Goal: Information Seeking & Learning: Learn about a topic

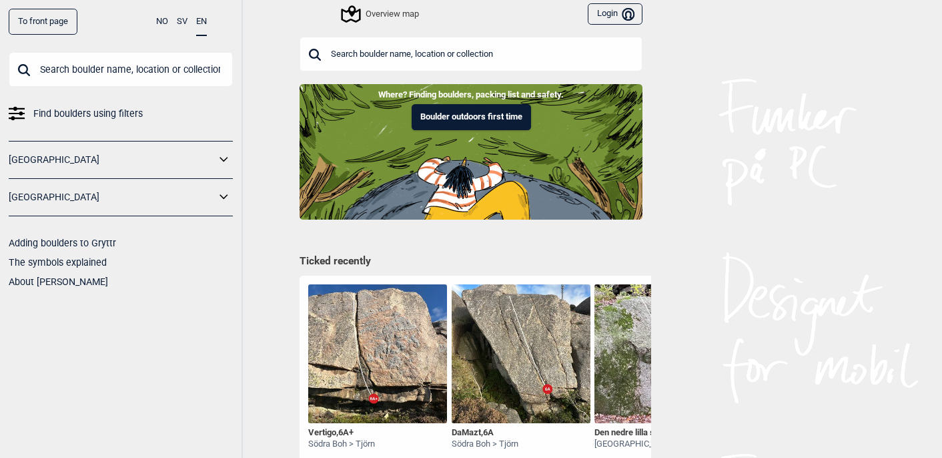
click at [349, 52] on input "text" at bounding box center [471, 54] width 343 height 35
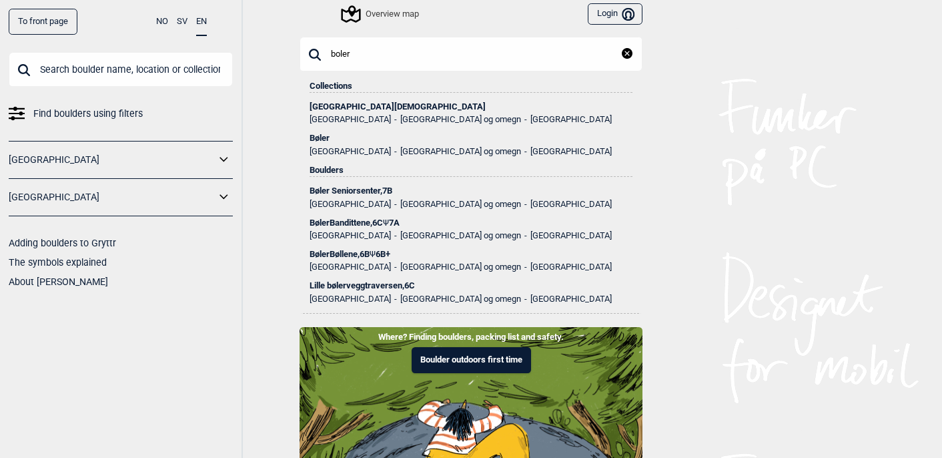
type input "boler"
click at [336, 220] on div "BølerBandittene , 6C Ψ 7A" at bounding box center [471, 222] width 323 height 9
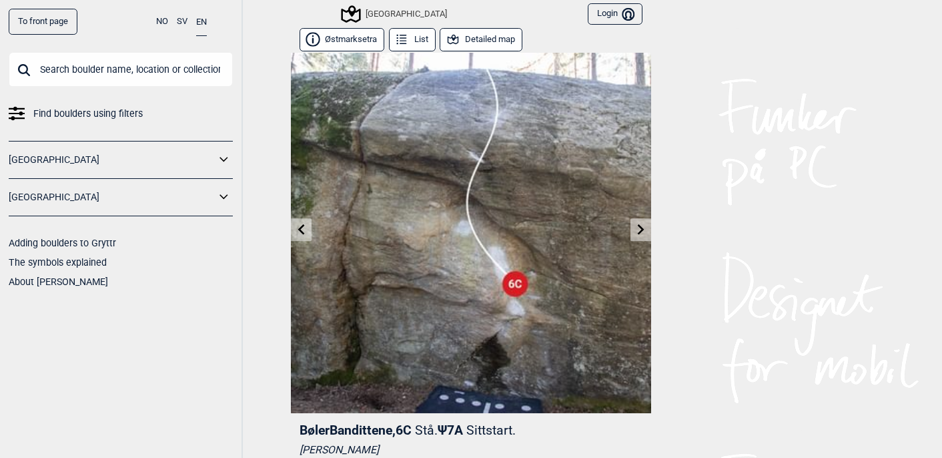
click at [639, 233] on icon at bounding box center [641, 229] width 7 height 11
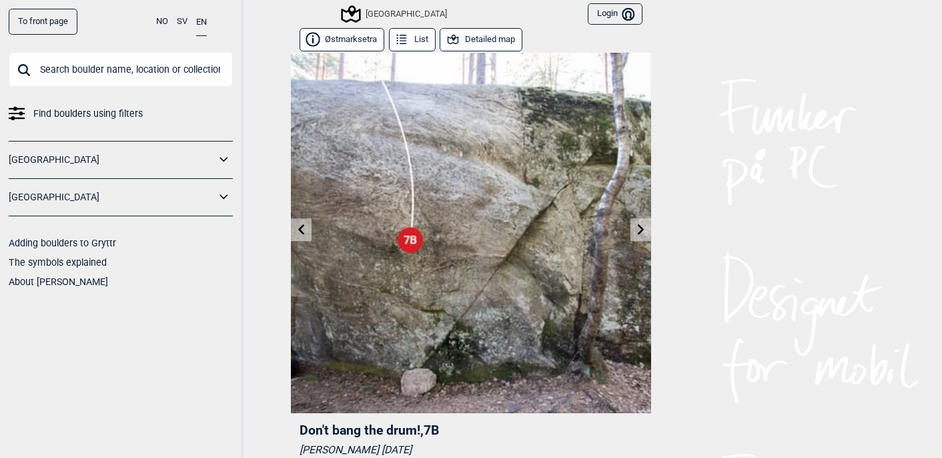
click at [302, 228] on icon at bounding box center [301, 229] width 11 height 11
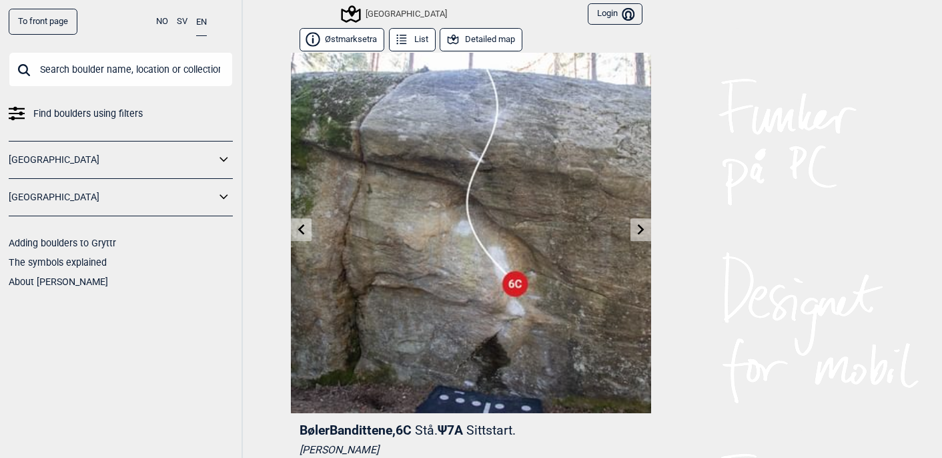
click at [302, 228] on icon at bounding box center [301, 229] width 11 height 11
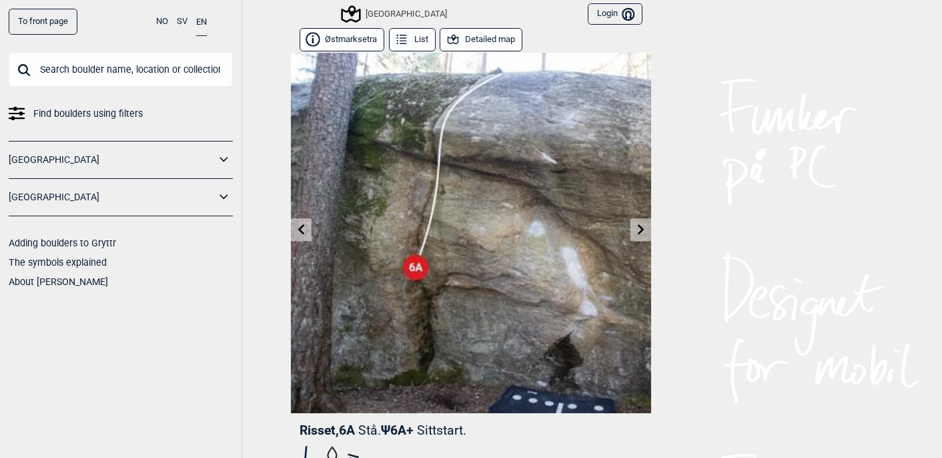
click at [302, 228] on icon at bounding box center [301, 229] width 11 height 11
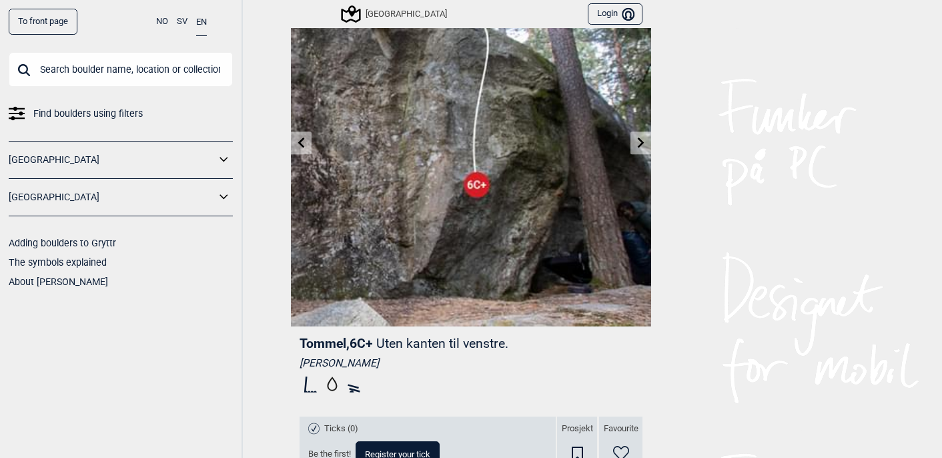
scroll to position [91, 0]
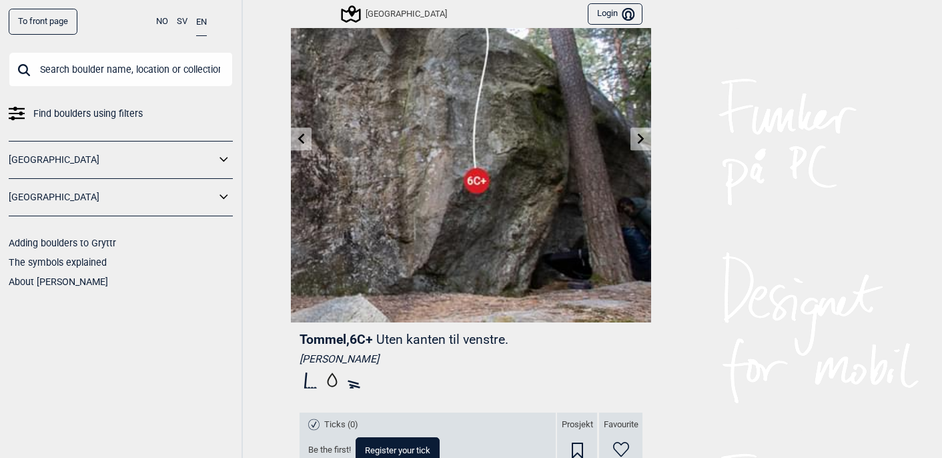
click at [302, 132] on link at bounding box center [301, 139] width 21 height 22
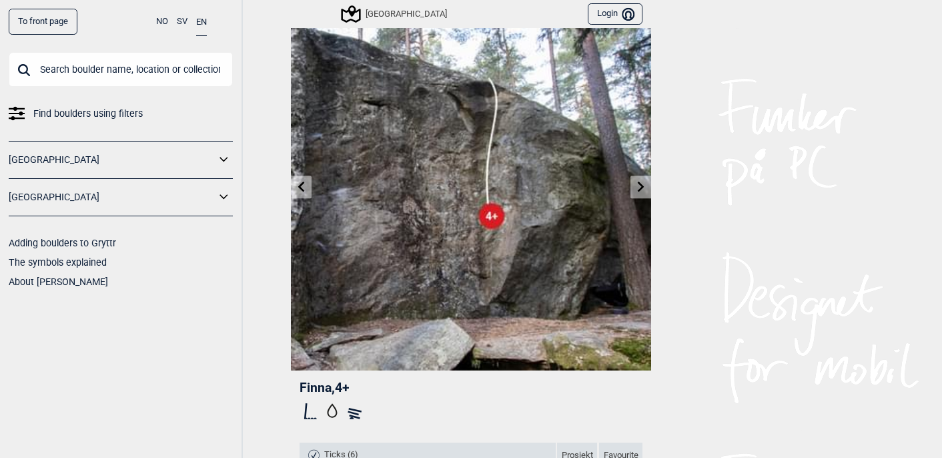
scroll to position [48, 0]
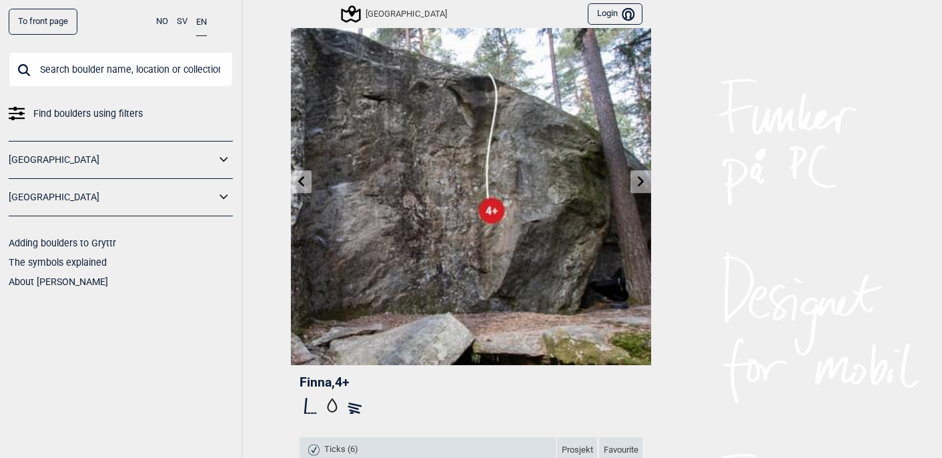
click at [298, 182] on icon at bounding box center [301, 180] width 11 height 11
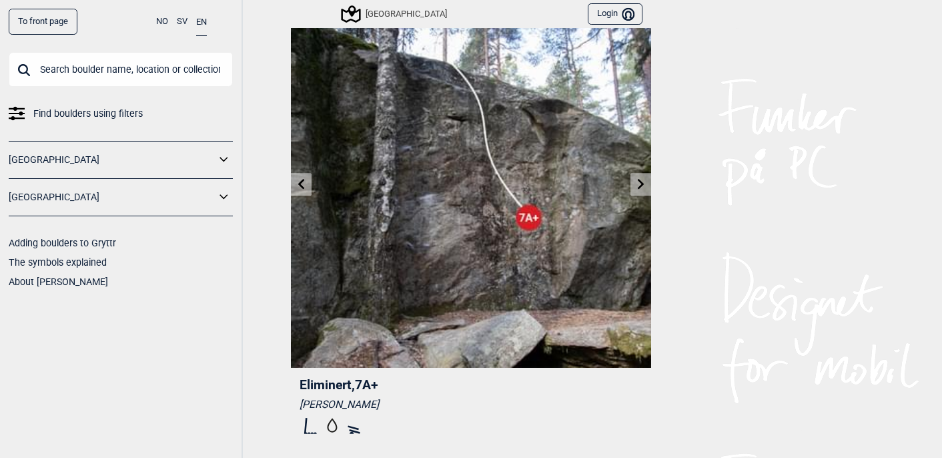
scroll to position [46, 0]
click at [304, 185] on icon at bounding box center [301, 182] width 11 height 11
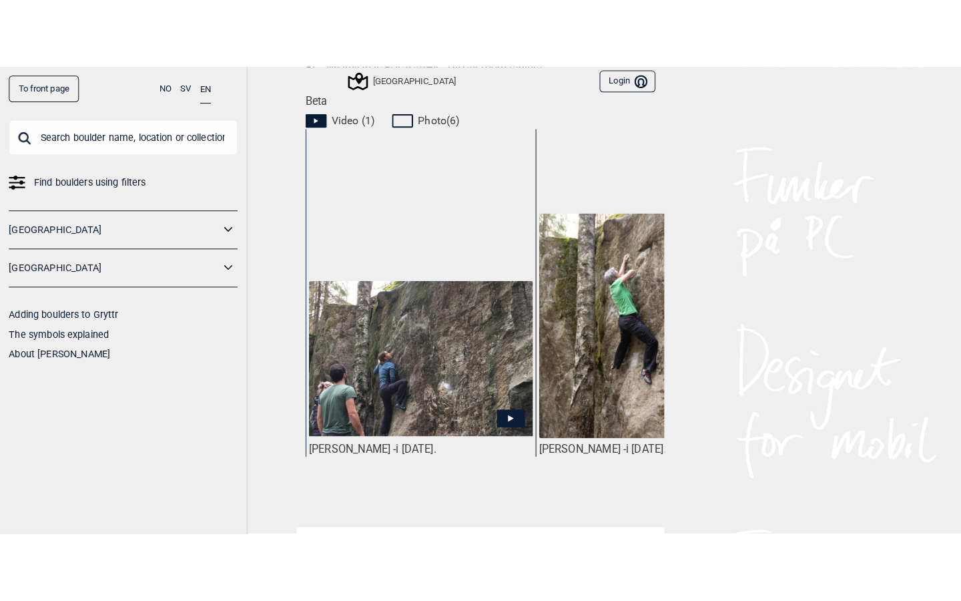
scroll to position [624, 0]
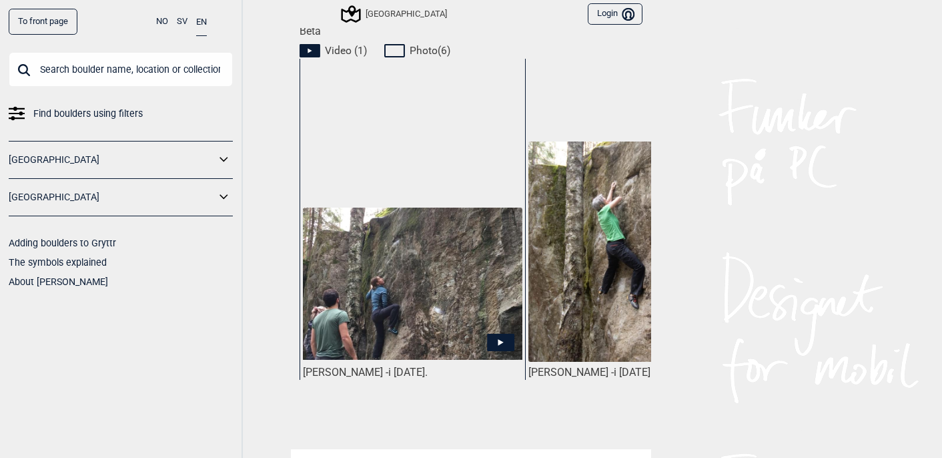
click at [467, 258] on img at bounding box center [413, 284] width 220 height 152
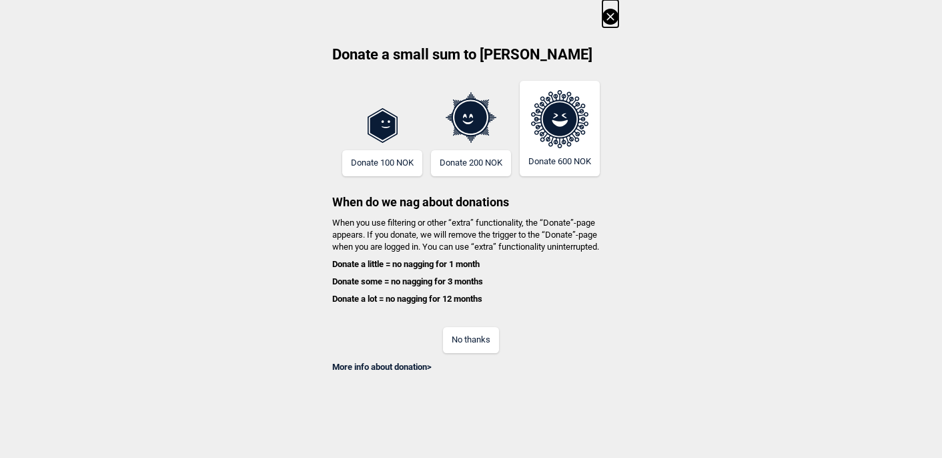
click at [464, 344] on button "No thanks" at bounding box center [471, 340] width 56 height 26
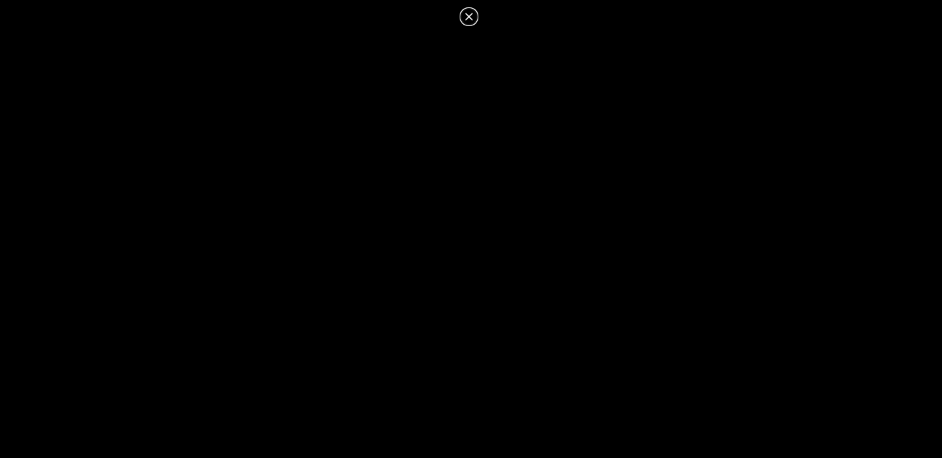
click at [465, 15] on icon at bounding box center [469, 17] width 16 height 16
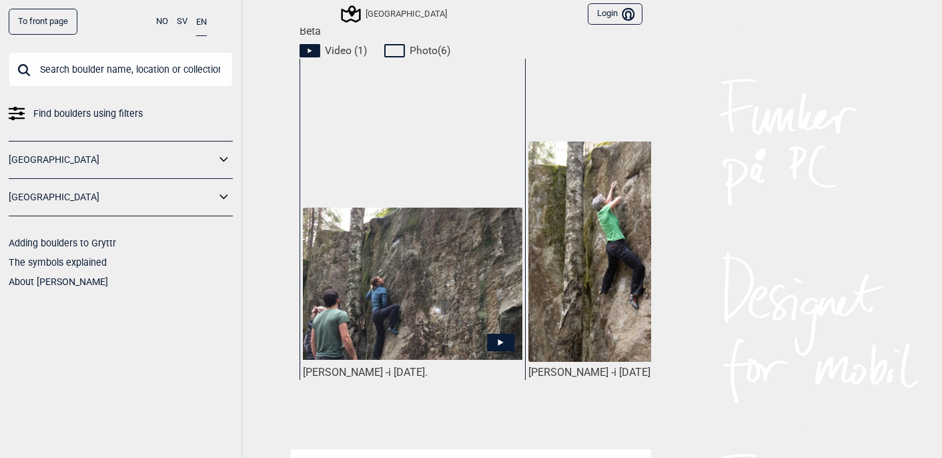
click at [561, 240] on img at bounding box center [638, 251] width 220 height 220
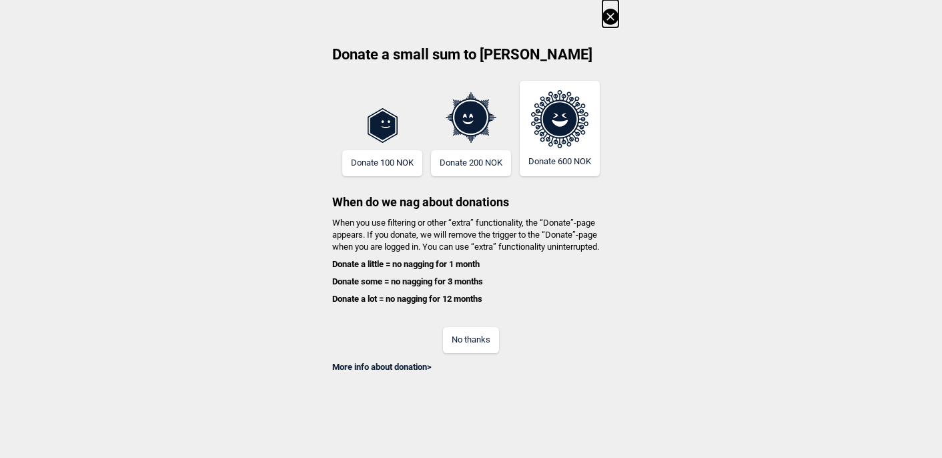
click at [473, 334] on button "No thanks" at bounding box center [471, 340] width 56 height 26
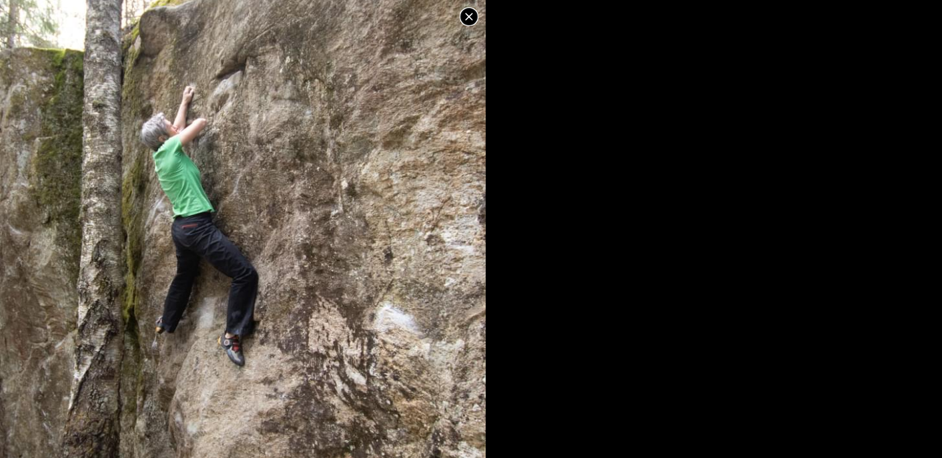
click at [469, 14] on icon at bounding box center [469, 17] width 16 height 16
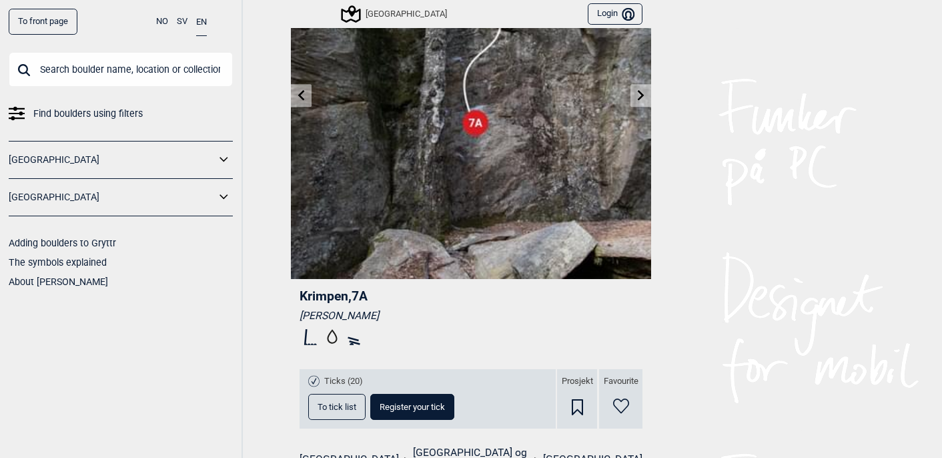
scroll to position [0, 0]
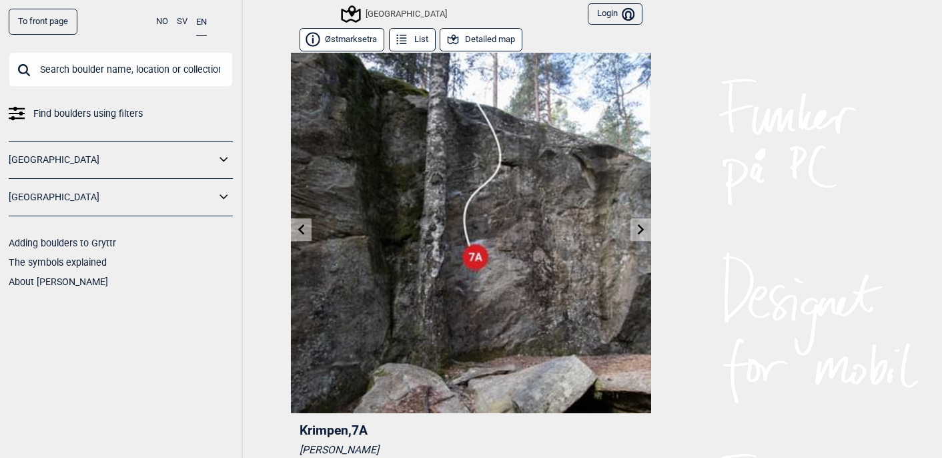
click at [629, 233] on img at bounding box center [471, 233] width 360 height 360
click at [635, 232] on link at bounding box center [641, 230] width 21 height 22
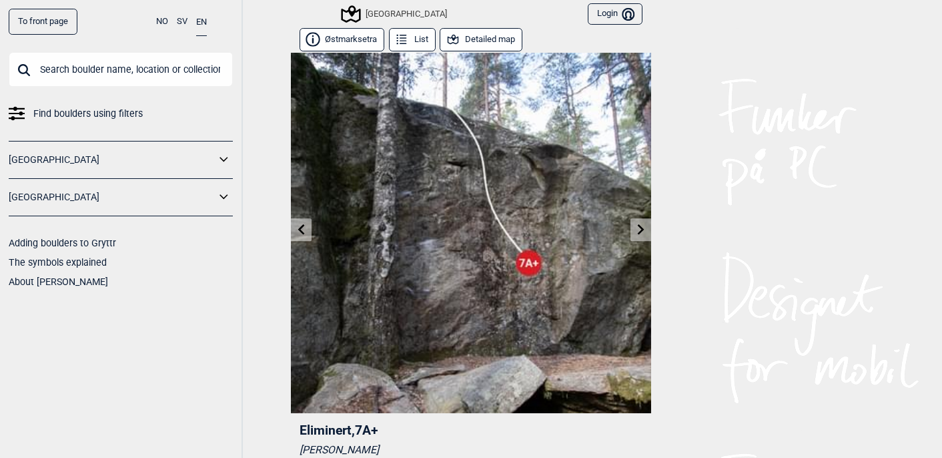
click at [635, 232] on link at bounding box center [641, 230] width 21 height 22
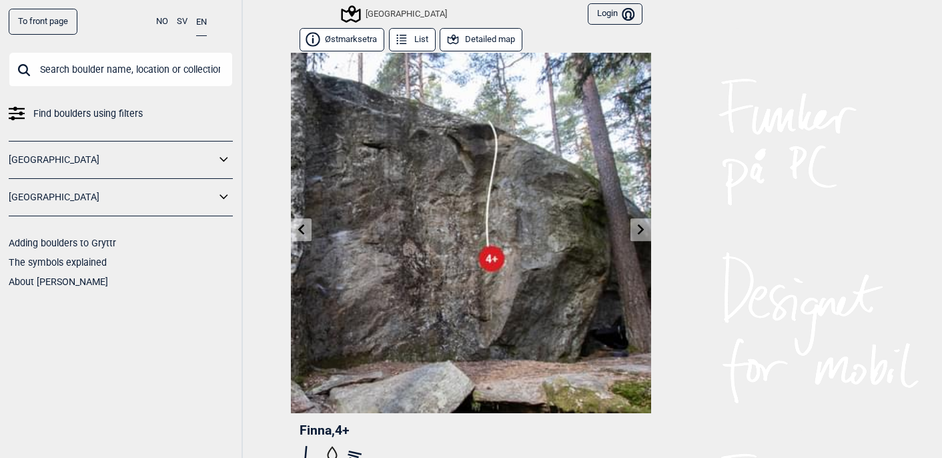
click at [634, 230] on link at bounding box center [641, 230] width 21 height 22
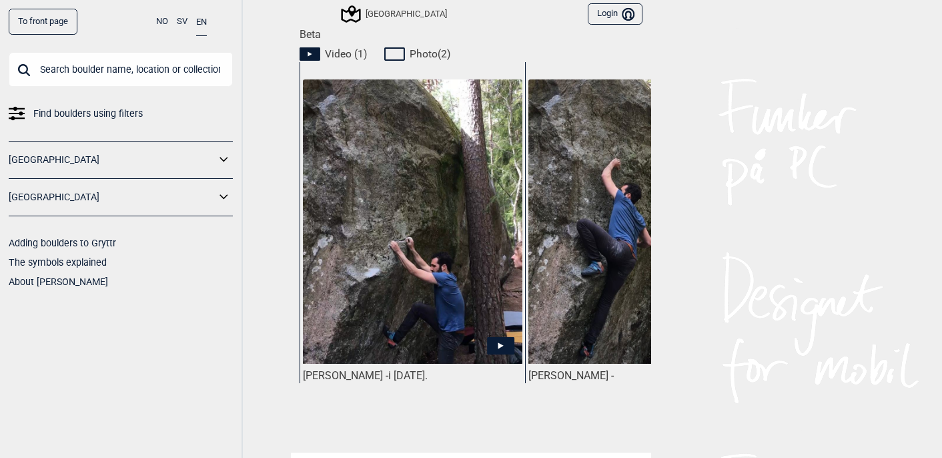
scroll to position [643, 0]
click at [468, 244] on img at bounding box center [413, 221] width 220 height 285
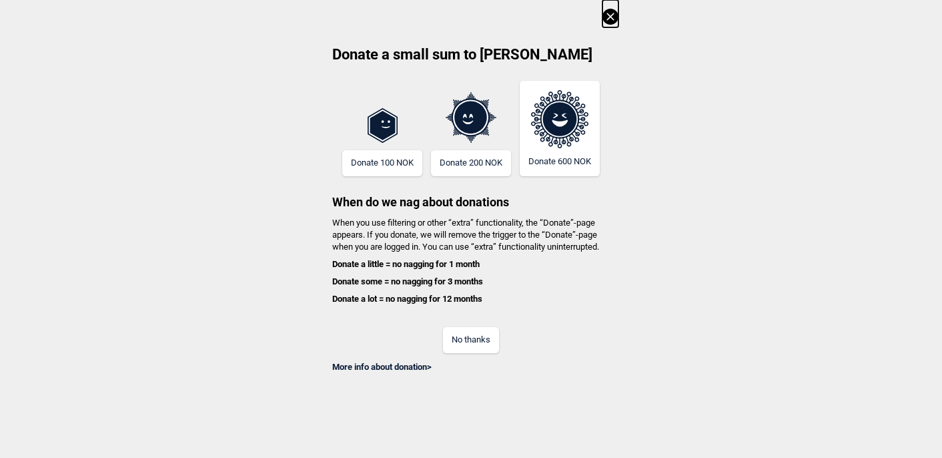
click at [476, 343] on button "No thanks" at bounding box center [471, 340] width 56 height 26
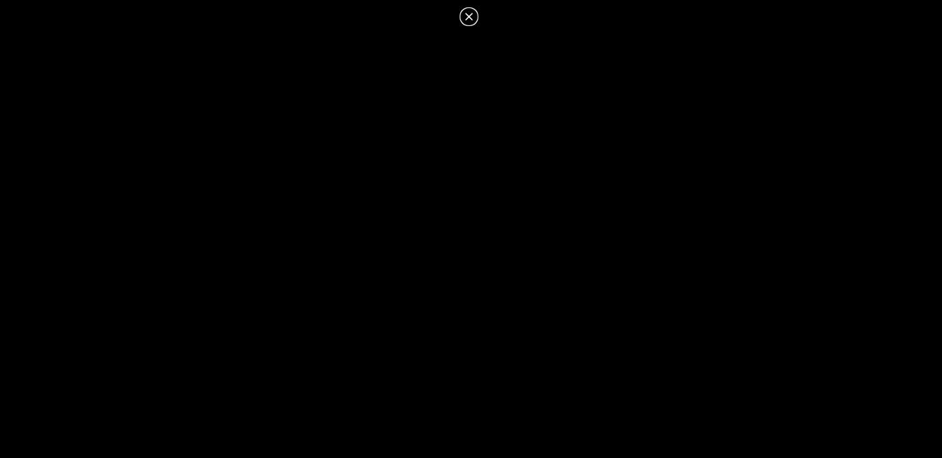
click at [470, 18] on icon at bounding box center [468, 16] width 7 height 7
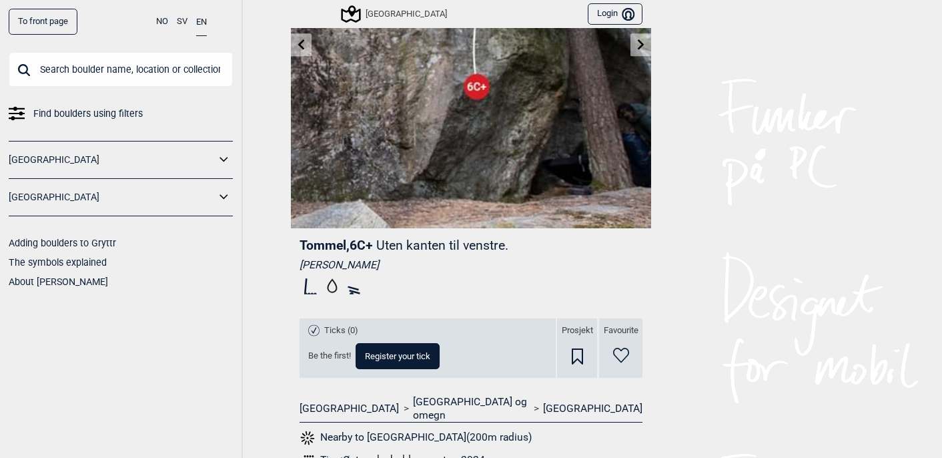
scroll to position [0, 0]
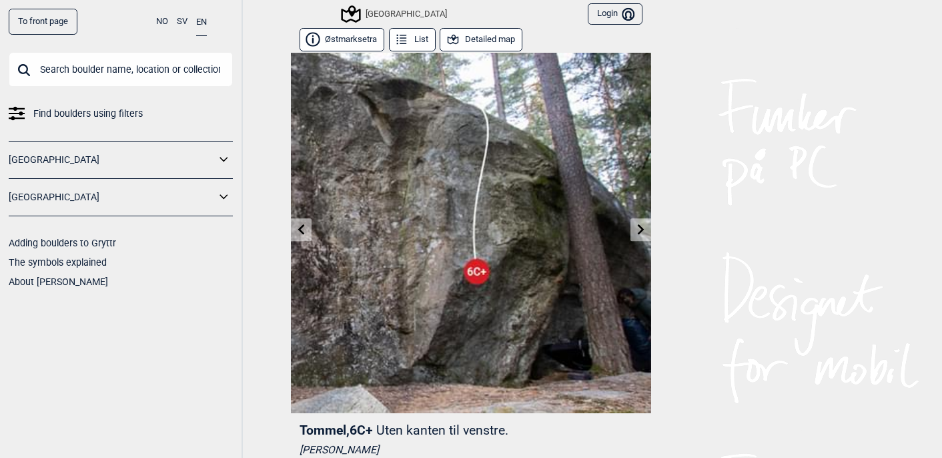
click at [645, 228] on icon at bounding box center [641, 229] width 11 height 11
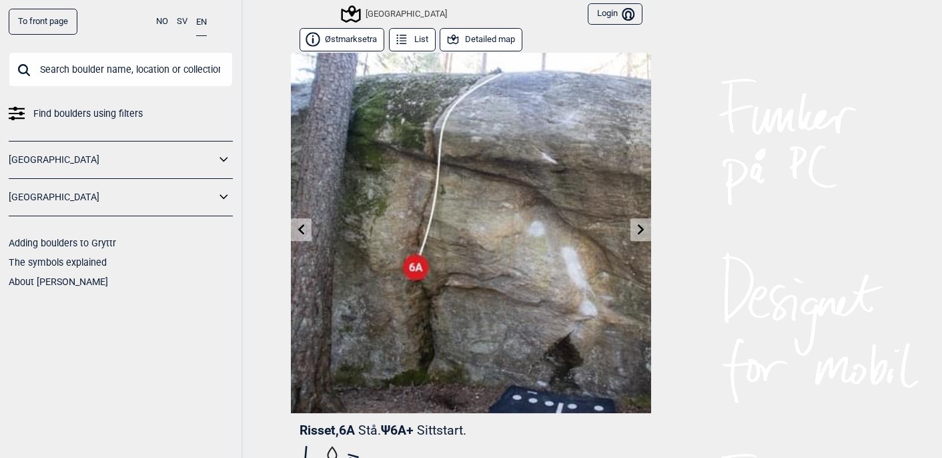
click at [645, 228] on icon at bounding box center [641, 229] width 11 height 11
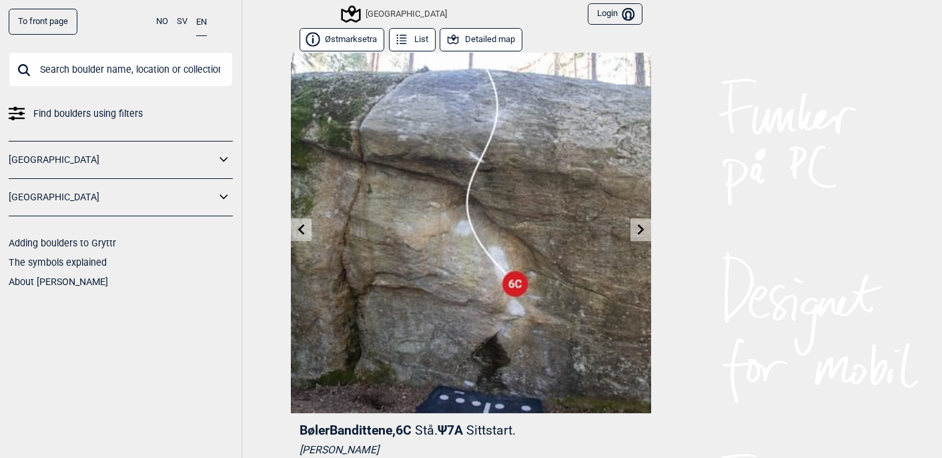
click at [645, 228] on icon at bounding box center [641, 229] width 11 height 11
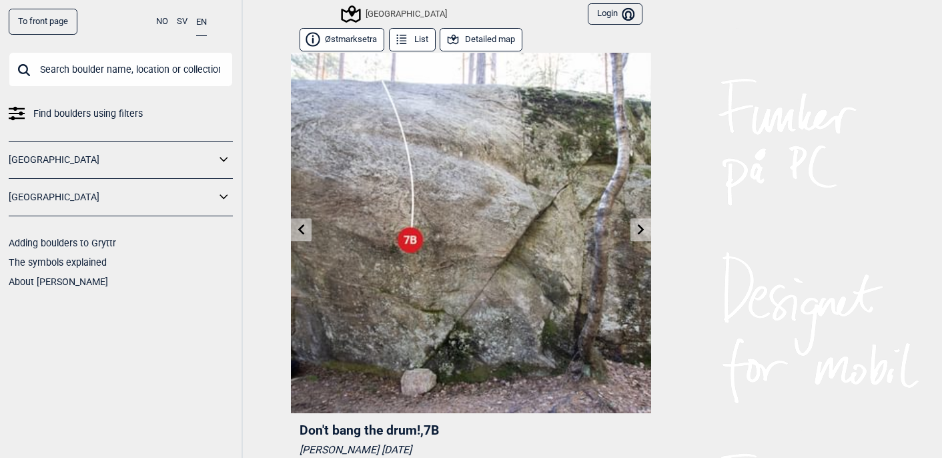
click at [645, 228] on icon at bounding box center [641, 229] width 11 height 11
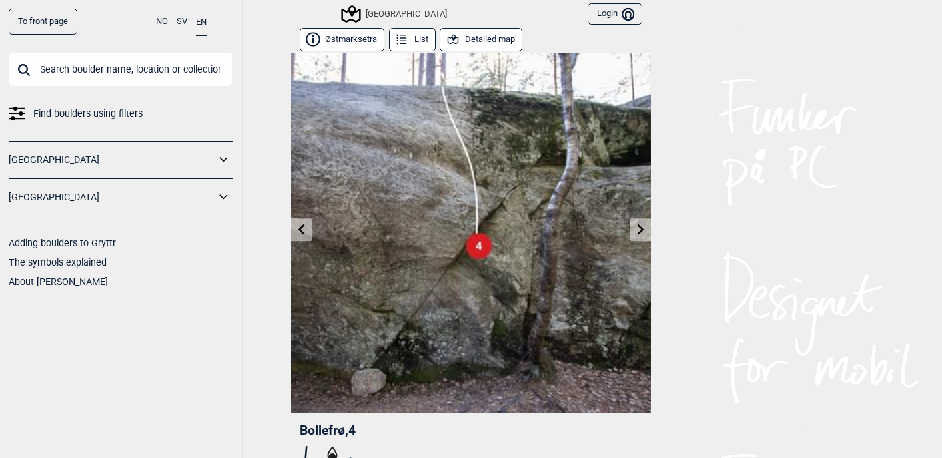
click at [645, 228] on icon at bounding box center [641, 229] width 11 height 11
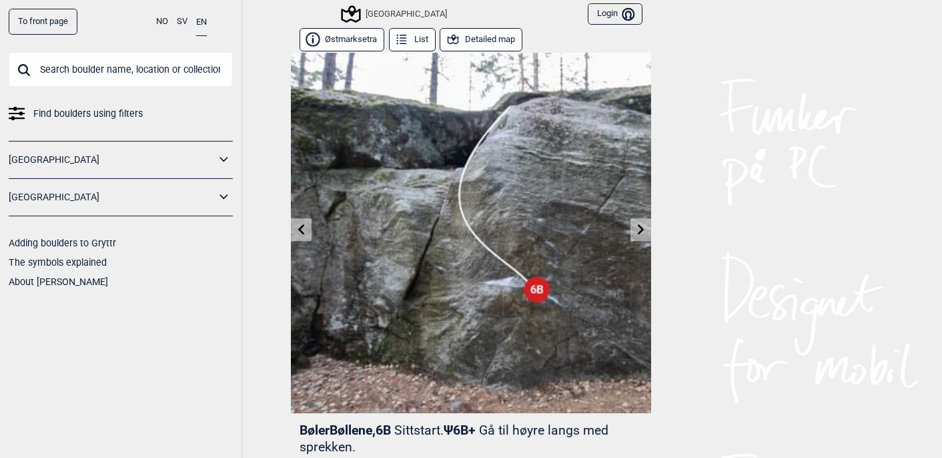
click at [644, 228] on icon at bounding box center [641, 229] width 11 height 11
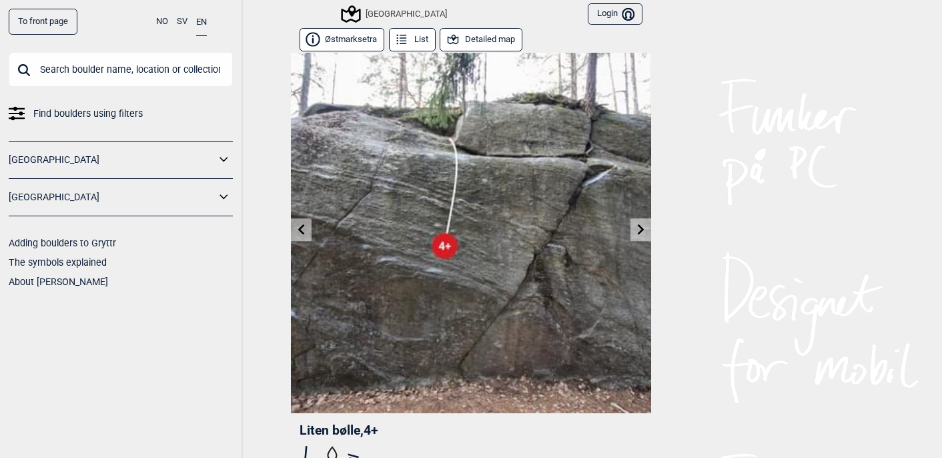
click at [644, 228] on icon at bounding box center [641, 229] width 11 height 11
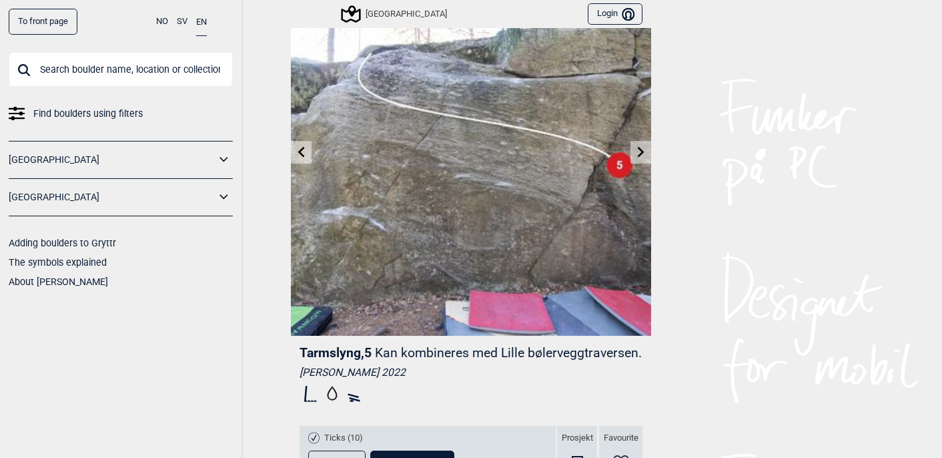
scroll to position [15, 0]
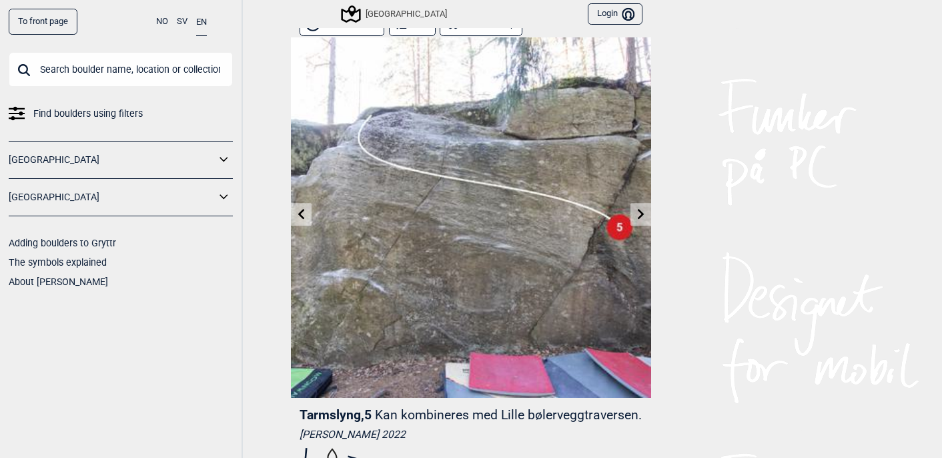
click at [639, 212] on icon at bounding box center [641, 213] width 11 height 11
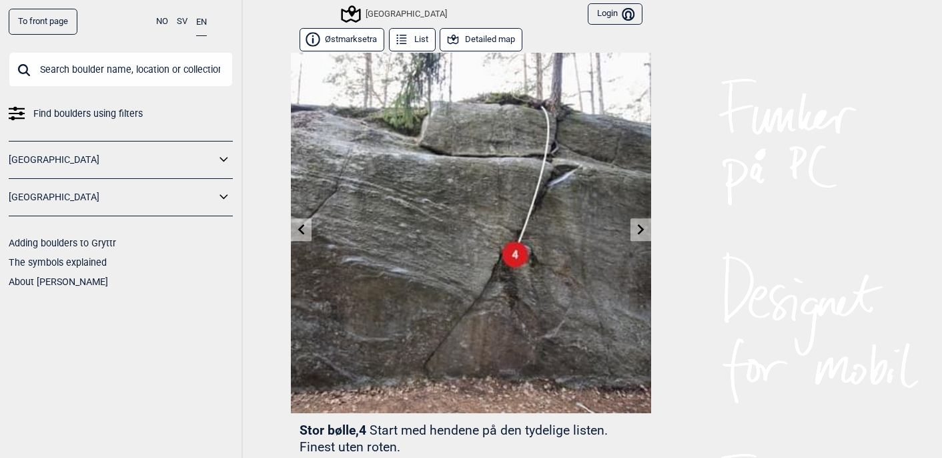
click at [639, 234] on link at bounding box center [641, 230] width 21 height 22
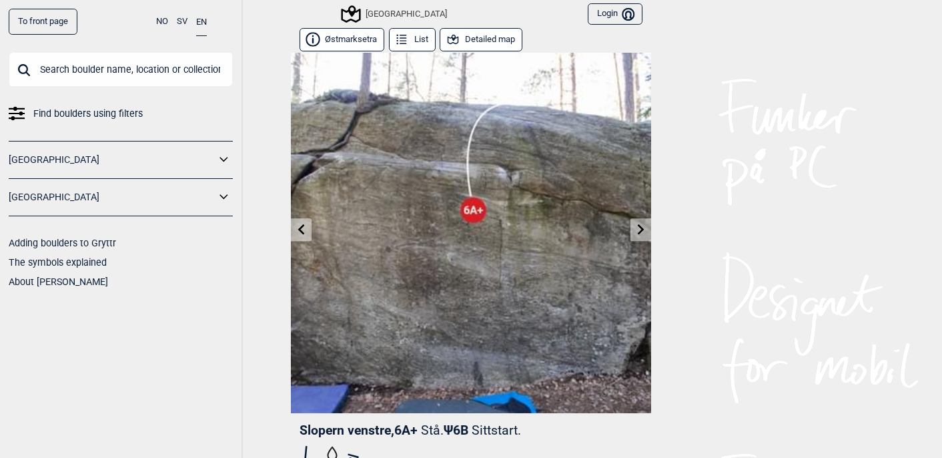
click at [639, 234] on icon at bounding box center [641, 229] width 7 height 11
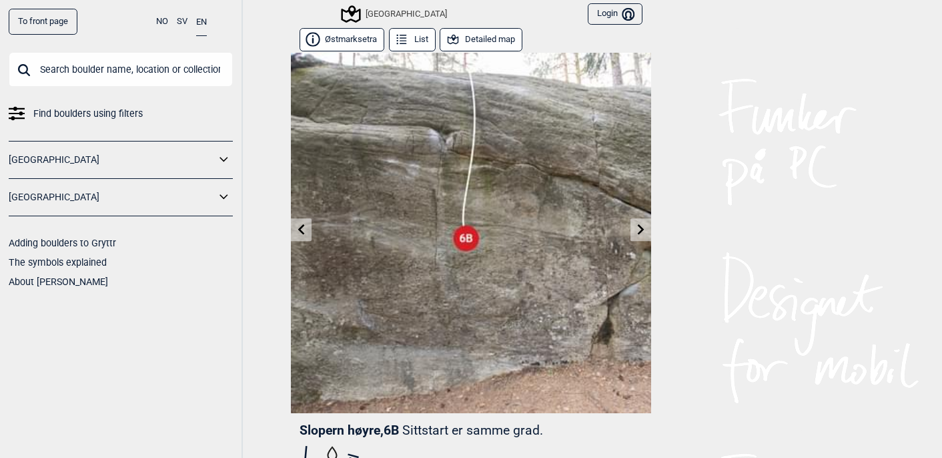
click at [639, 234] on icon at bounding box center [641, 229] width 7 height 11
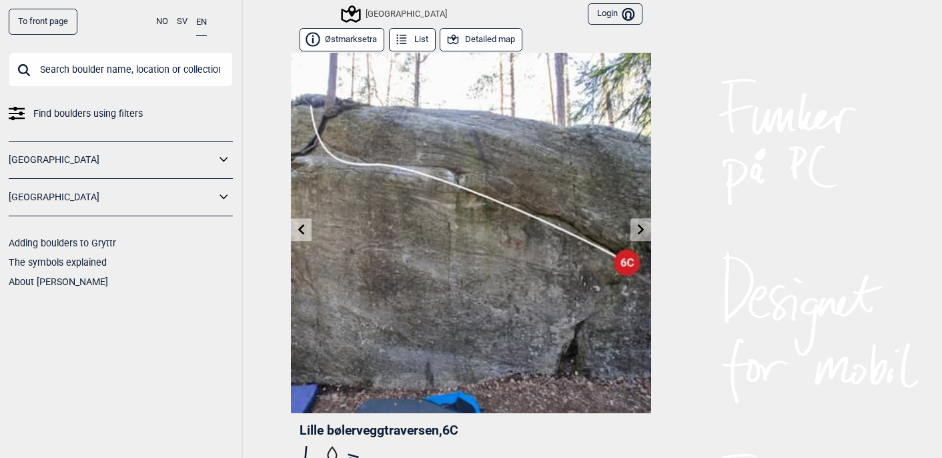
click at [635, 226] on link at bounding box center [641, 230] width 21 height 22
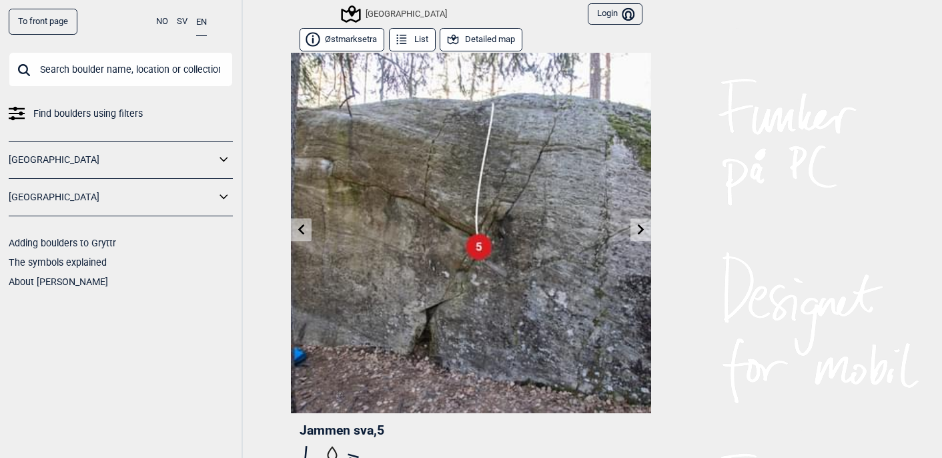
click at [635, 234] on link at bounding box center [641, 230] width 21 height 22
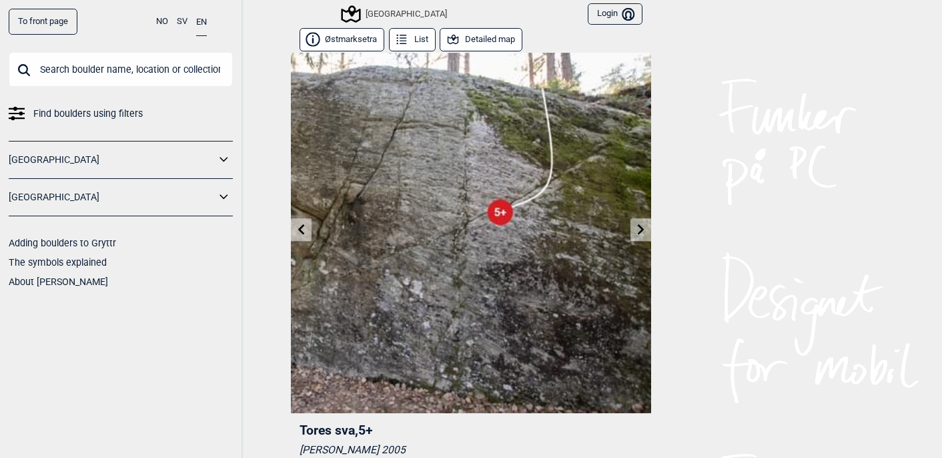
click at [189, 73] on input "text" at bounding box center [121, 69] width 224 height 35
click at [300, 232] on icon at bounding box center [301, 229] width 11 height 11
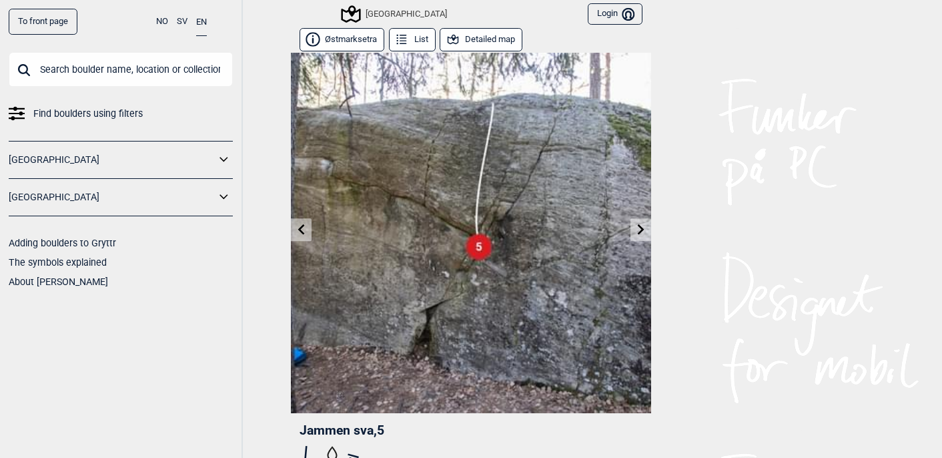
click at [300, 232] on icon at bounding box center [301, 229] width 11 height 11
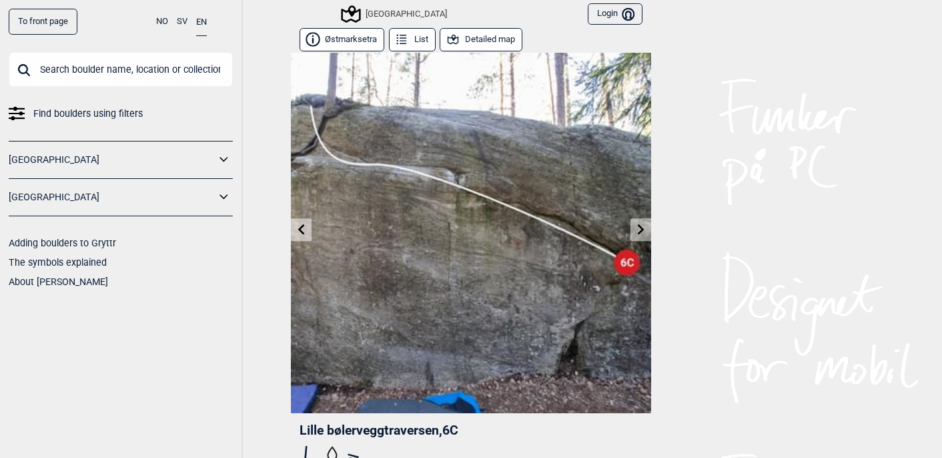
click at [300, 232] on icon at bounding box center [301, 229] width 11 height 11
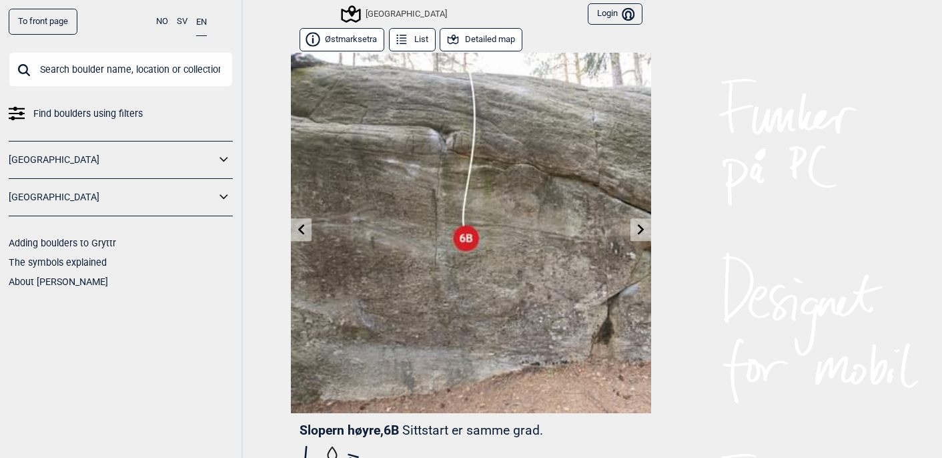
click at [300, 232] on icon at bounding box center [301, 229] width 11 height 11
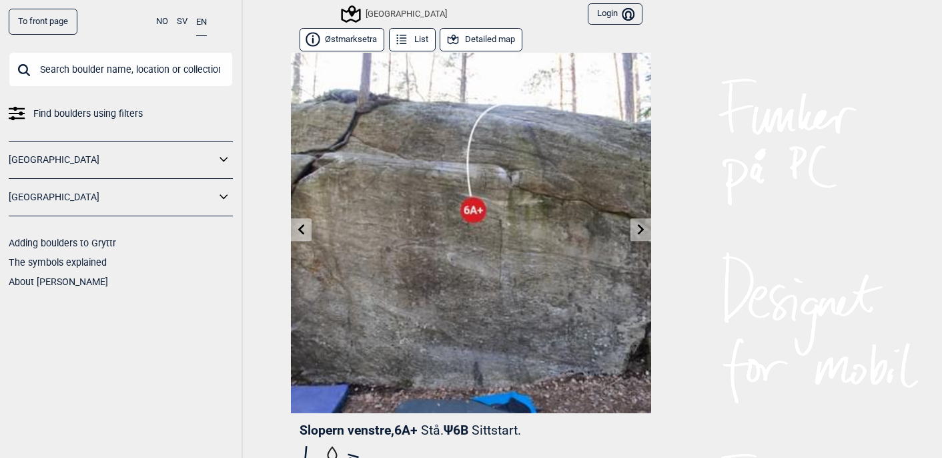
click at [300, 232] on icon at bounding box center [301, 229] width 11 height 11
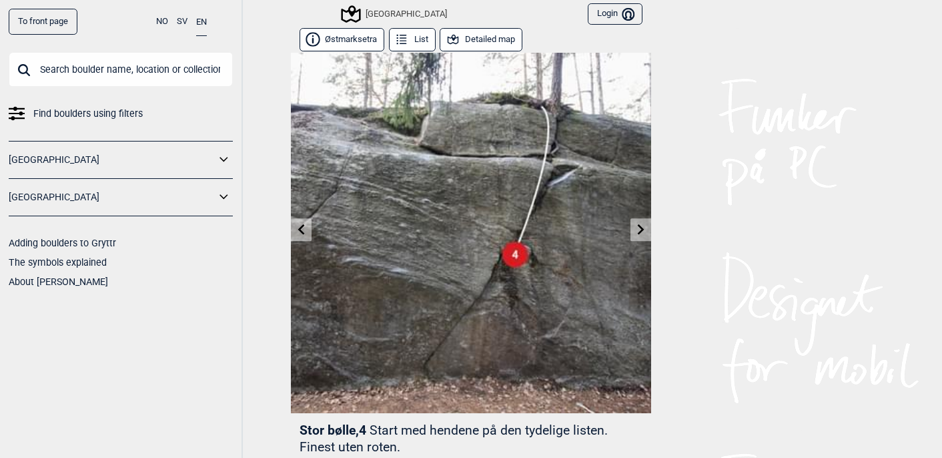
click at [300, 232] on icon at bounding box center [301, 229] width 11 height 11
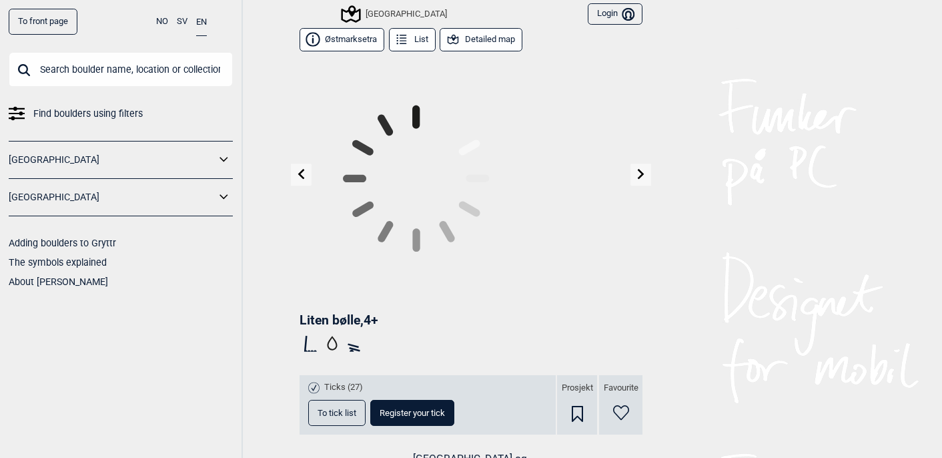
click at [300, 179] on icon at bounding box center [301, 174] width 11 height 11
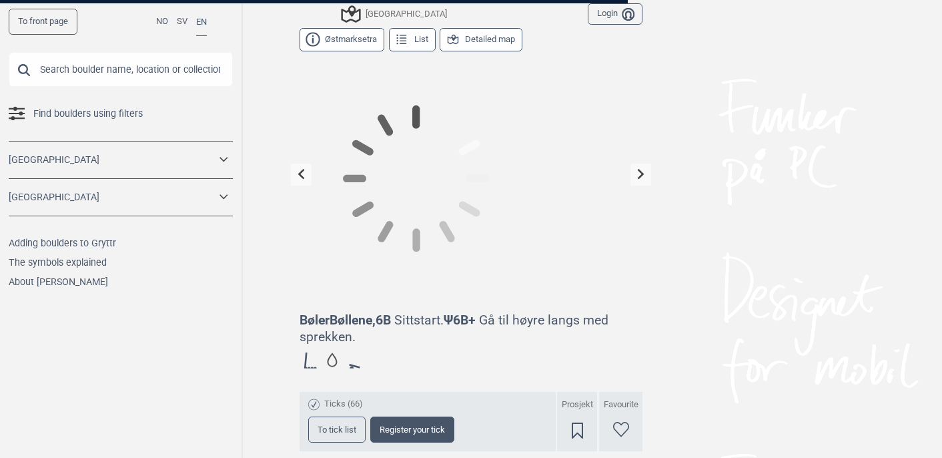
click at [300, 179] on icon at bounding box center [301, 174] width 11 height 11
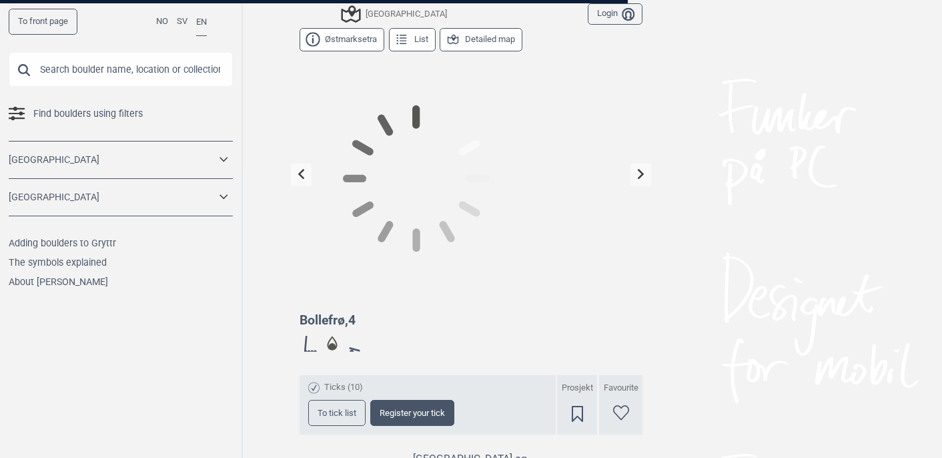
click at [300, 179] on icon at bounding box center [301, 174] width 11 height 11
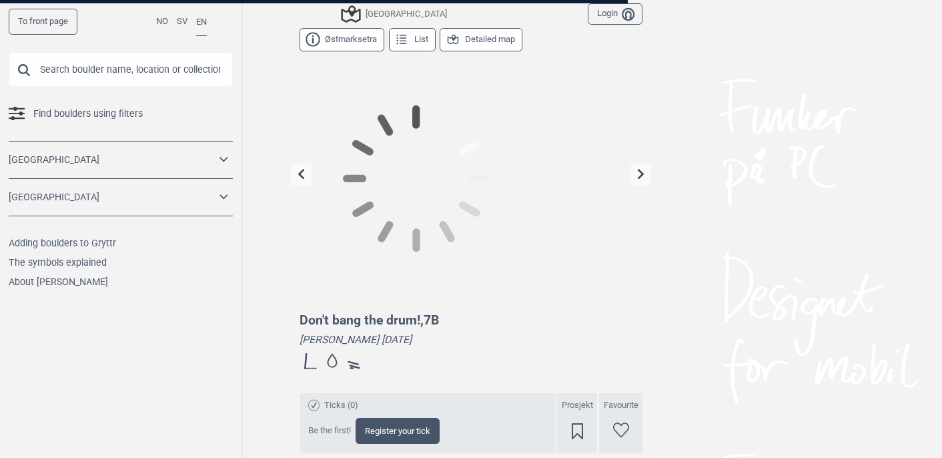
click at [300, 179] on icon at bounding box center [301, 174] width 11 height 11
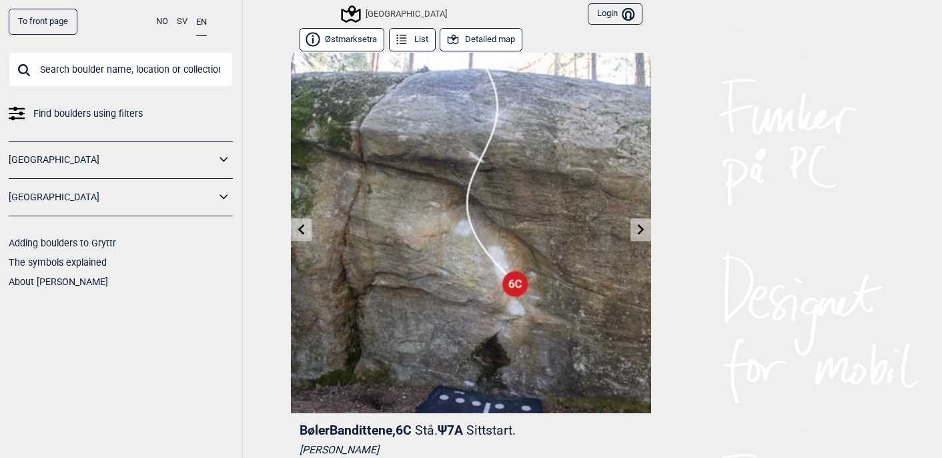
click at [300, 232] on icon at bounding box center [301, 229] width 11 height 11
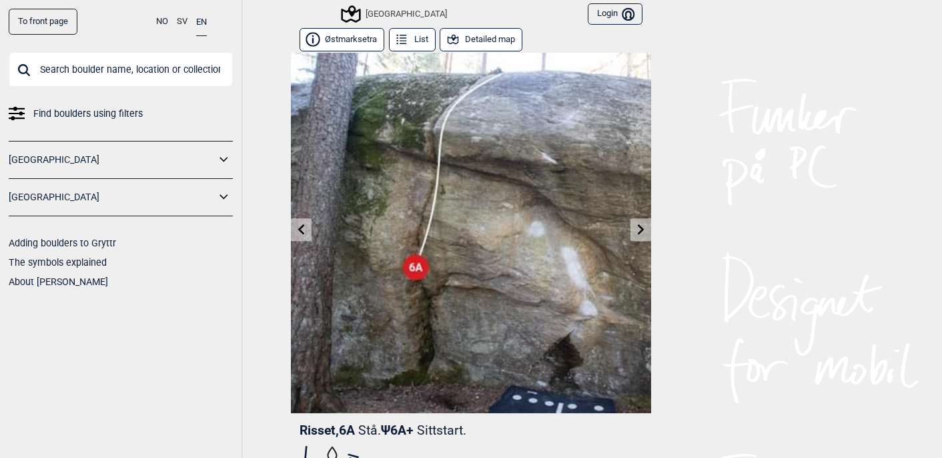
click at [300, 232] on icon at bounding box center [301, 229] width 11 height 11
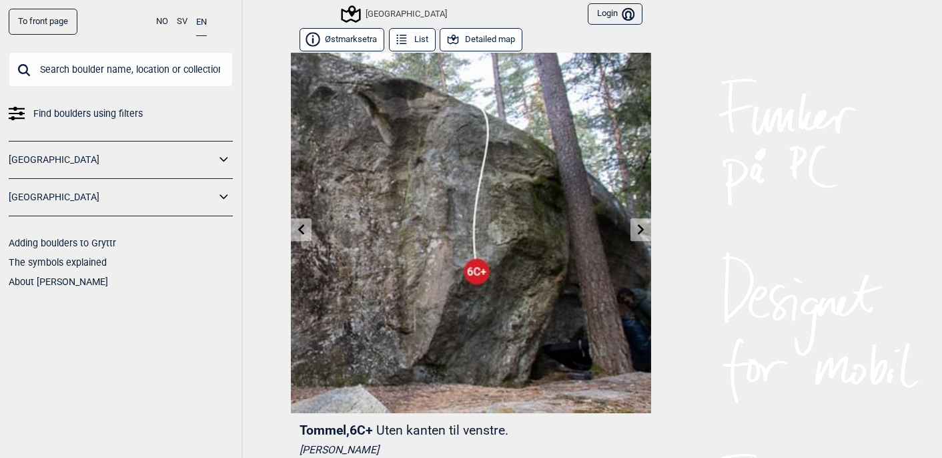
click at [300, 232] on icon at bounding box center [301, 229] width 11 height 11
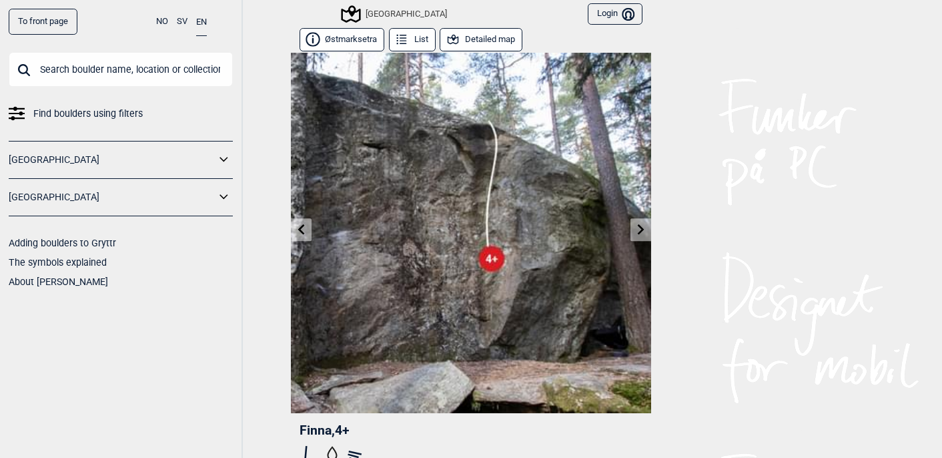
click at [300, 232] on icon at bounding box center [301, 229] width 11 height 11
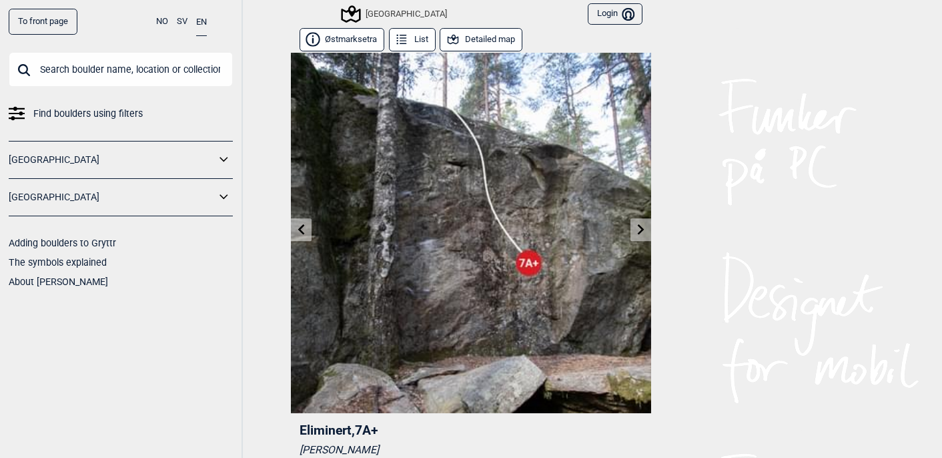
click at [300, 232] on icon at bounding box center [301, 229] width 11 height 11
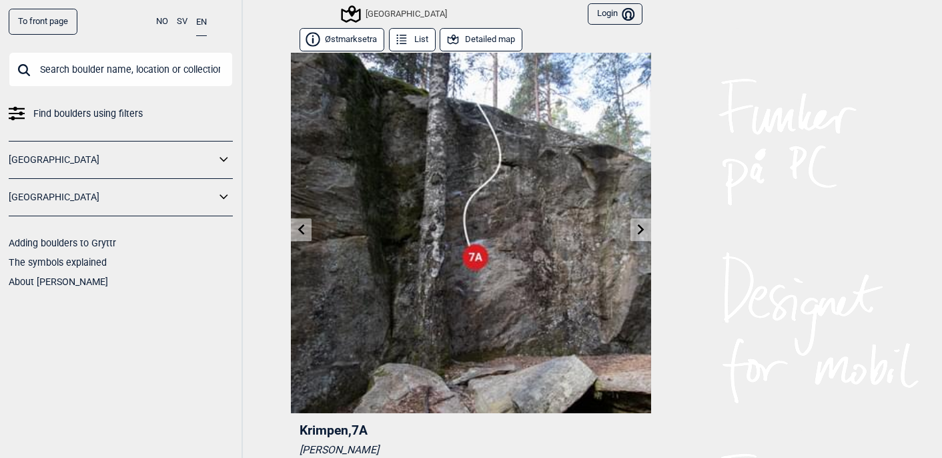
click at [300, 232] on icon at bounding box center [301, 229] width 11 height 11
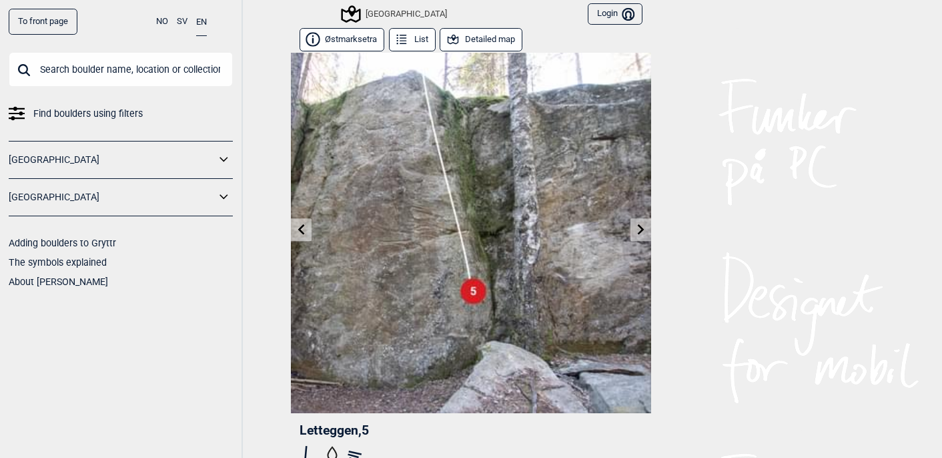
click at [300, 232] on icon at bounding box center [301, 229] width 11 height 11
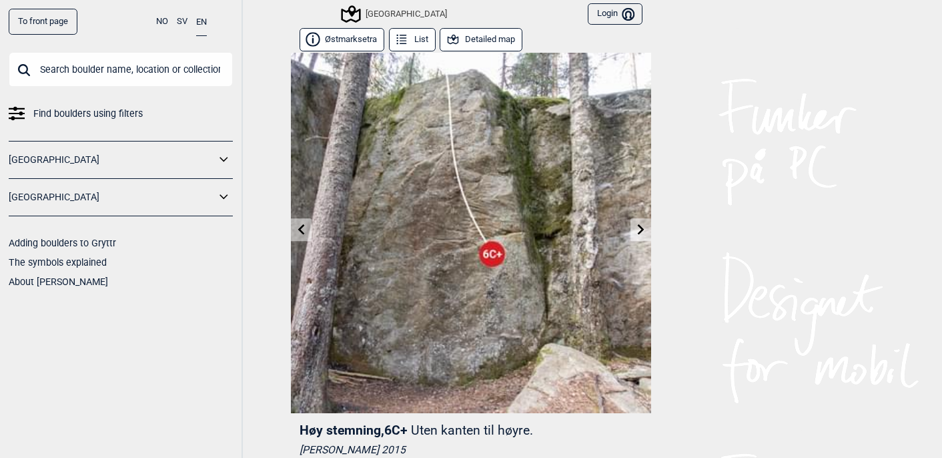
click at [302, 225] on icon at bounding box center [301, 229] width 11 height 11
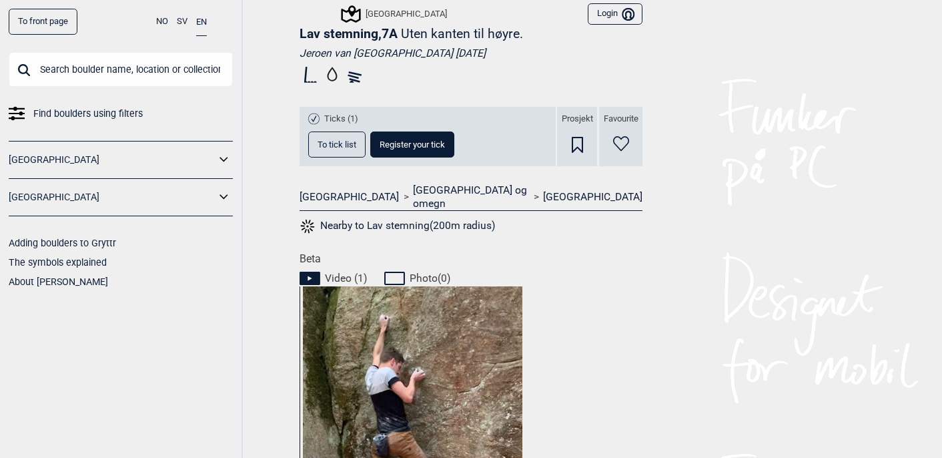
scroll to position [522, 0]
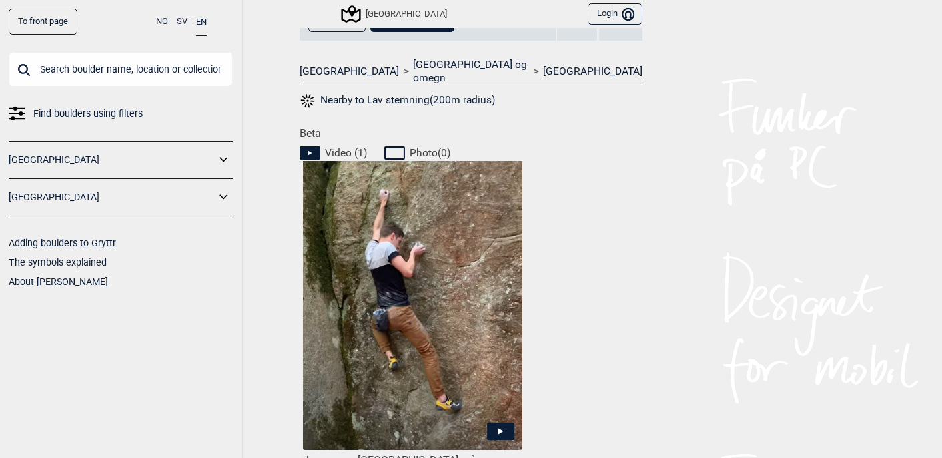
click at [404, 348] on img at bounding box center [413, 321] width 220 height 350
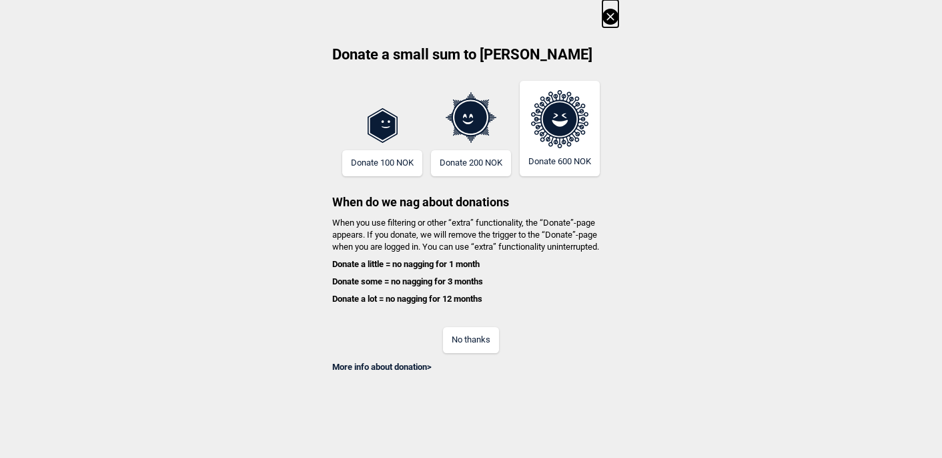
click at [472, 340] on button "No thanks" at bounding box center [471, 340] width 56 height 26
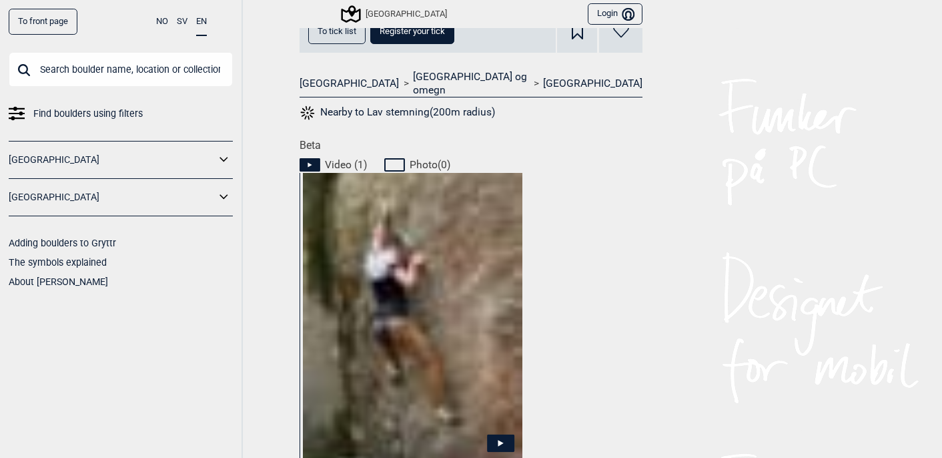
scroll to position [548, 0]
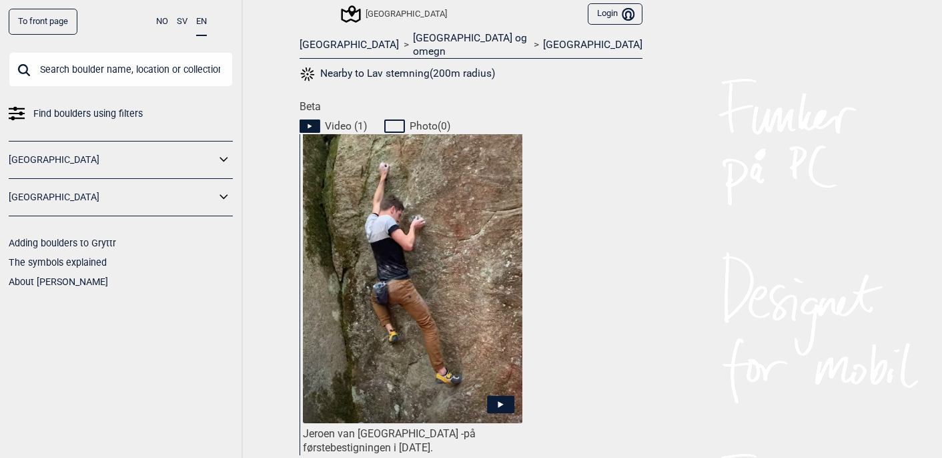
click at [420, 234] on img at bounding box center [413, 294] width 220 height 350
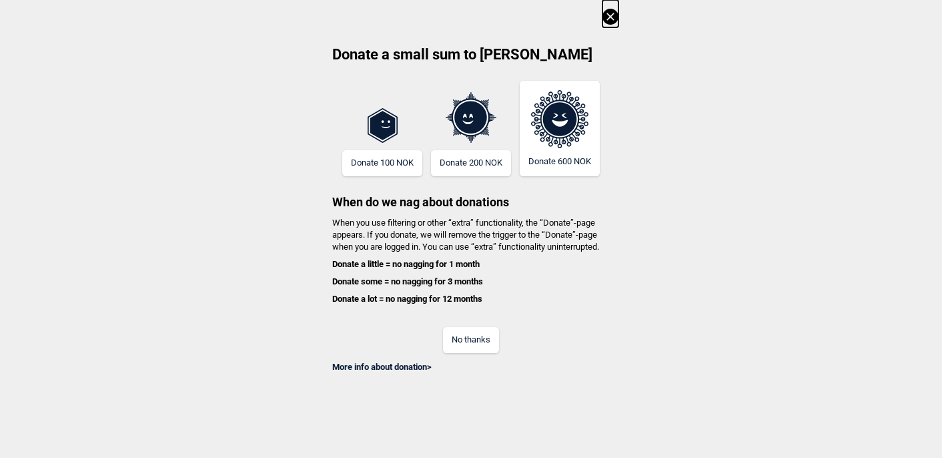
click at [480, 344] on button "No thanks" at bounding box center [471, 340] width 56 height 26
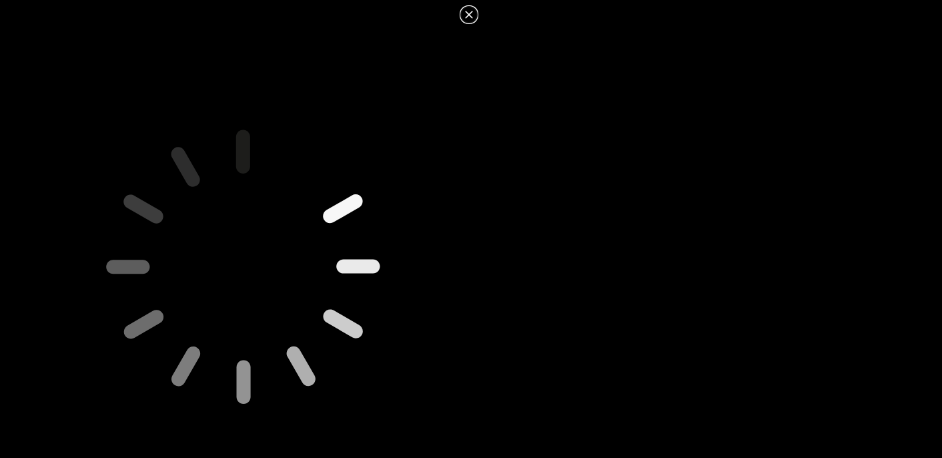
scroll to position [0, 0]
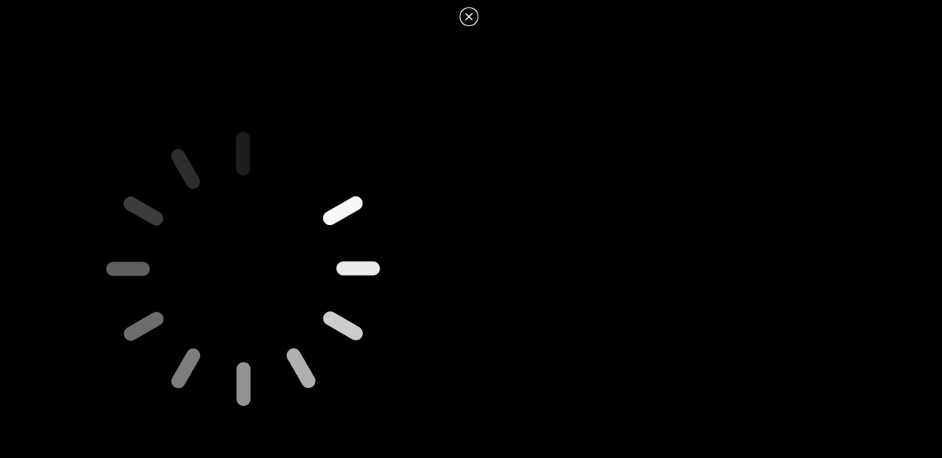
click at [466, 15] on icon at bounding box center [468, 16] width 7 height 7
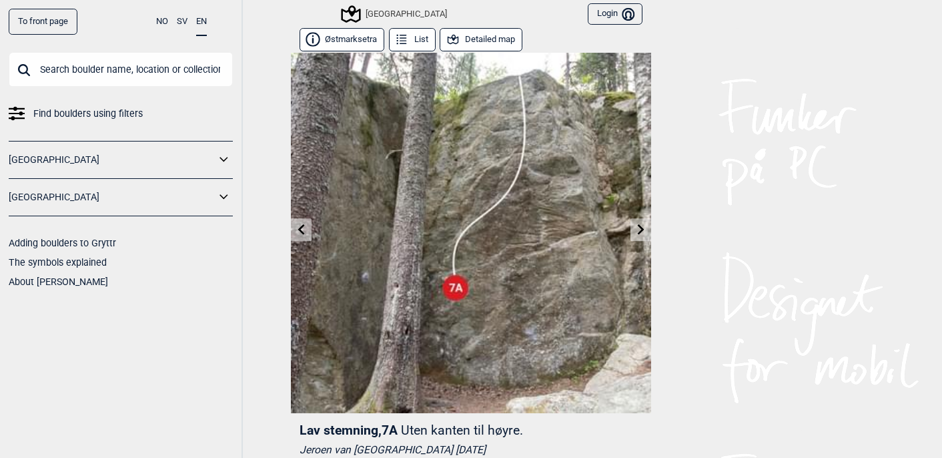
click at [310, 226] on link at bounding box center [301, 230] width 21 height 22
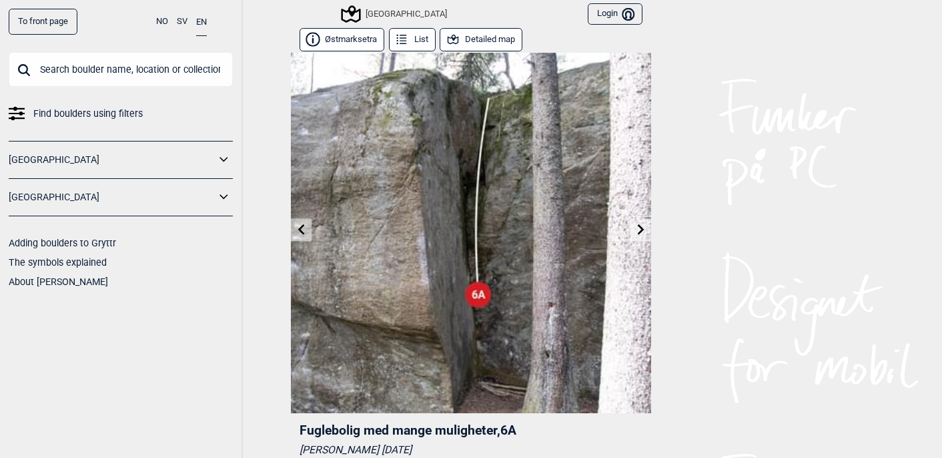
click at [310, 226] on link at bounding box center [301, 230] width 21 height 22
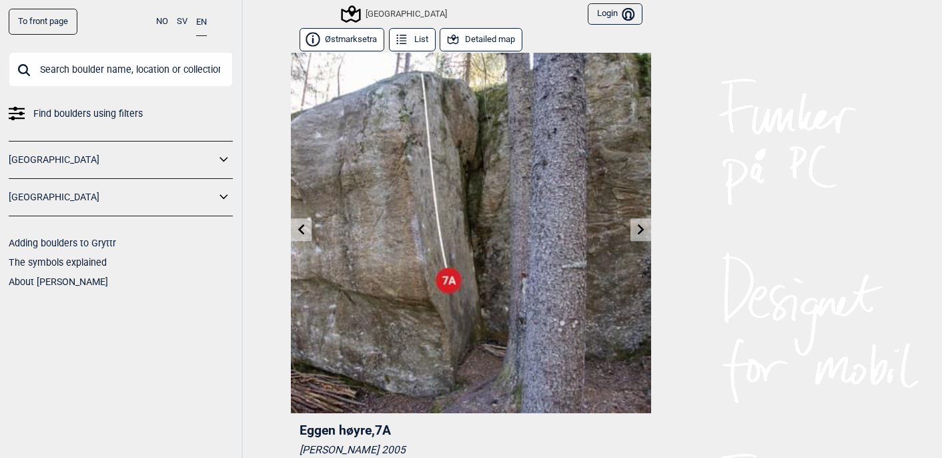
click at [310, 226] on link at bounding box center [301, 230] width 21 height 22
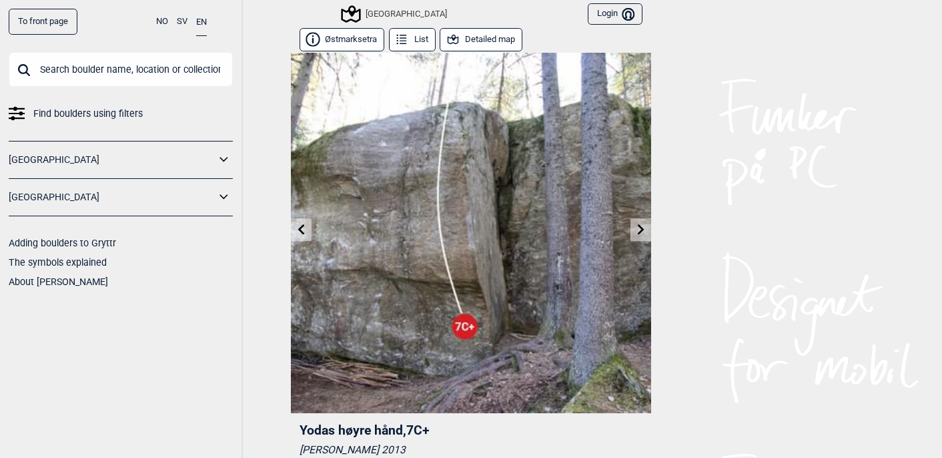
click at [310, 226] on link at bounding box center [301, 230] width 21 height 22
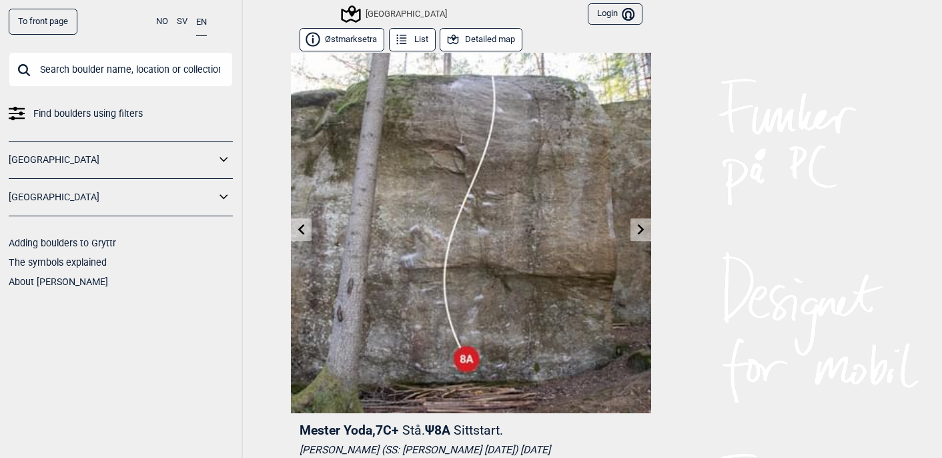
click at [83, 155] on link "[GEOGRAPHIC_DATA]" at bounding box center [112, 159] width 207 height 19
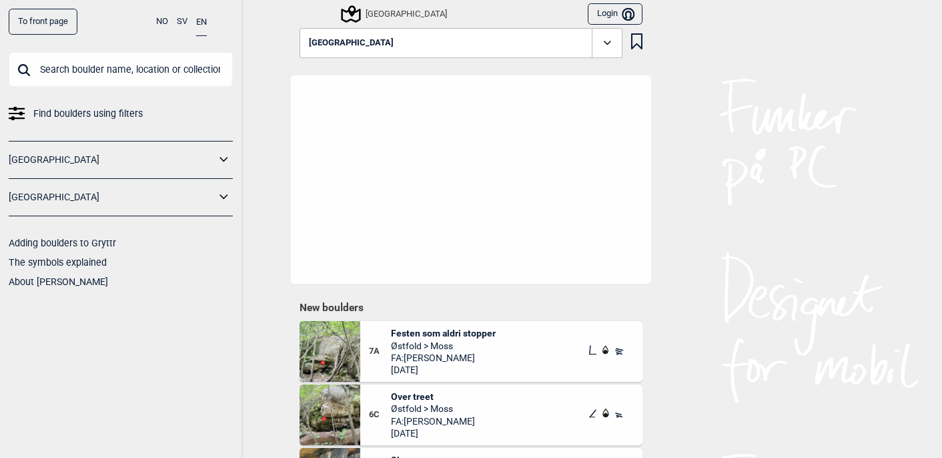
click at [224, 163] on icon at bounding box center [224, 159] width 17 height 19
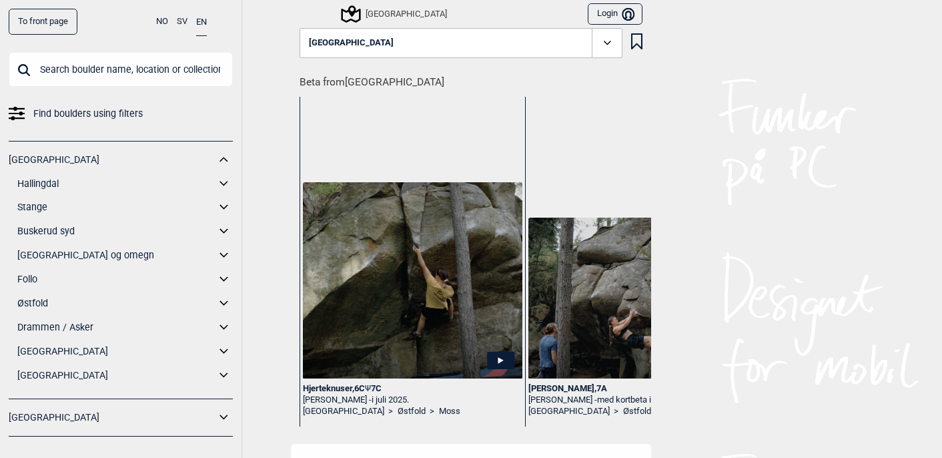
click at [61, 256] on link "[GEOGRAPHIC_DATA] og omegn" at bounding box center [116, 255] width 198 height 19
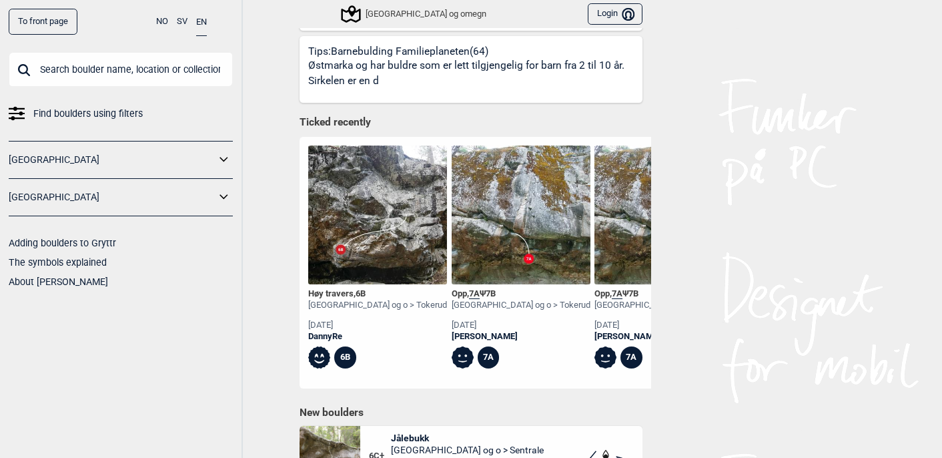
scroll to position [1092, 0]
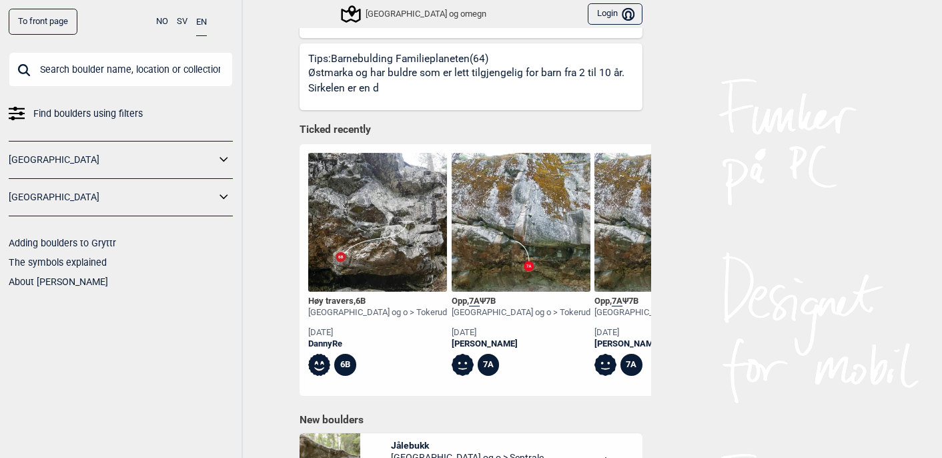
click at [503, 229] on img at bounding box center [521, 222] width 139 height 139
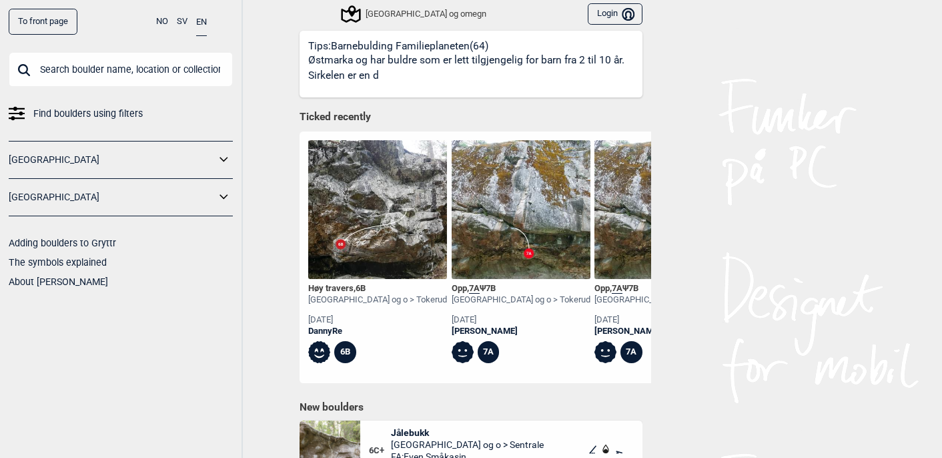
scroll to position [1096, 0]
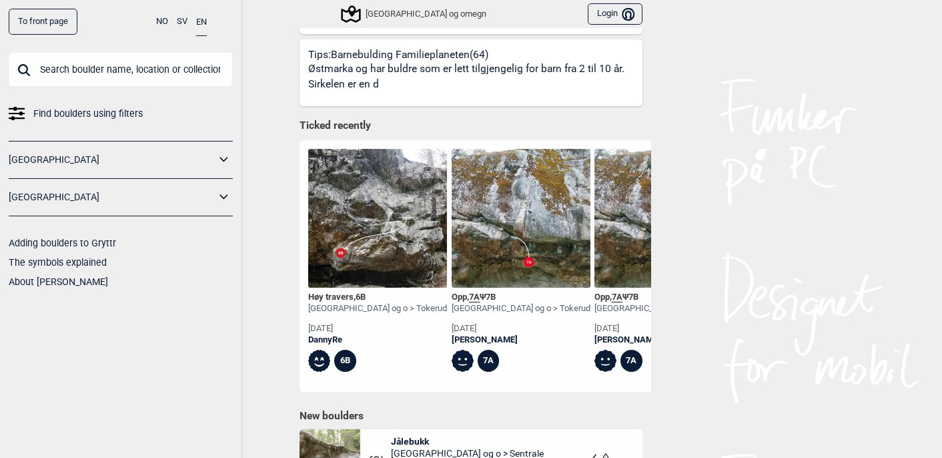
click at [475, 292] on span "7A" at bounding box center [474, 297] width 11 height 11
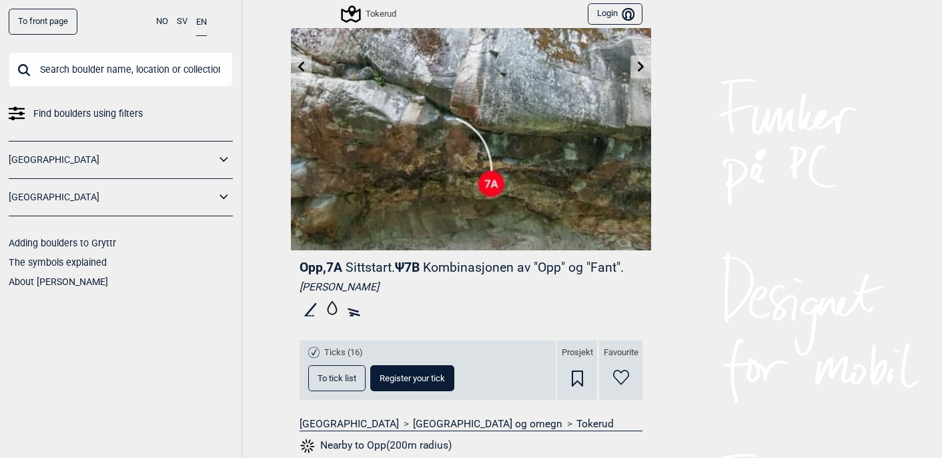
scroll to position [141, 0]
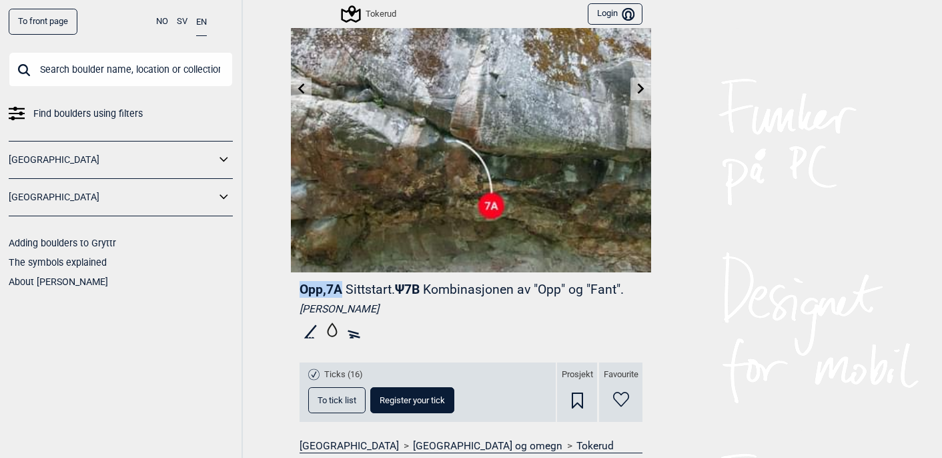
drag, startPoint x: 347, startPoint y: 288, endPoint x: 290, endPoint y: 289, distance: 57.4
click at [290, 289] on div "To front page NO SV EN Find boulders using filters Norge Sverige Adding boulder…" at bounding box center [471, 229] width 942 height 458
copy span "Opp , 7A"
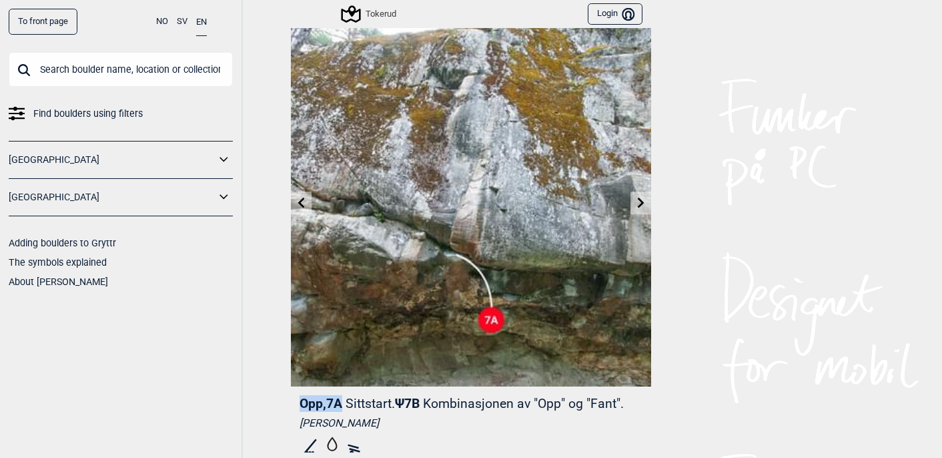
scroll to position [0, 0]
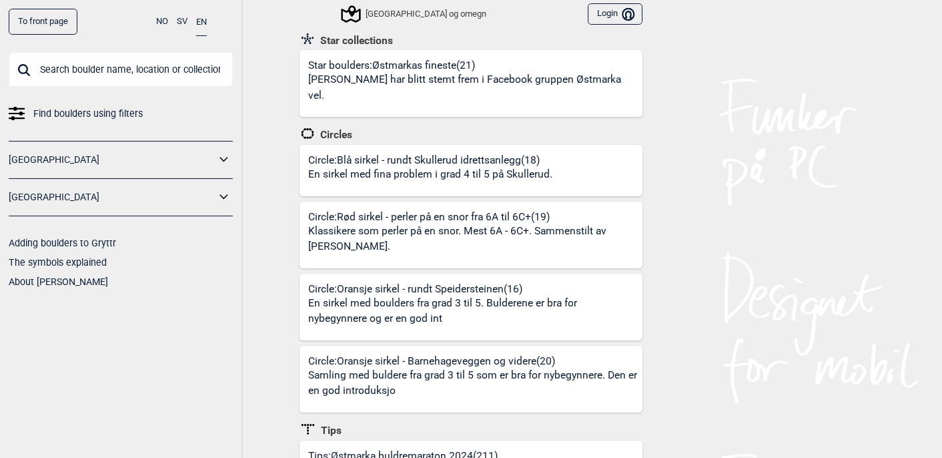
scroll to position [414, 0]
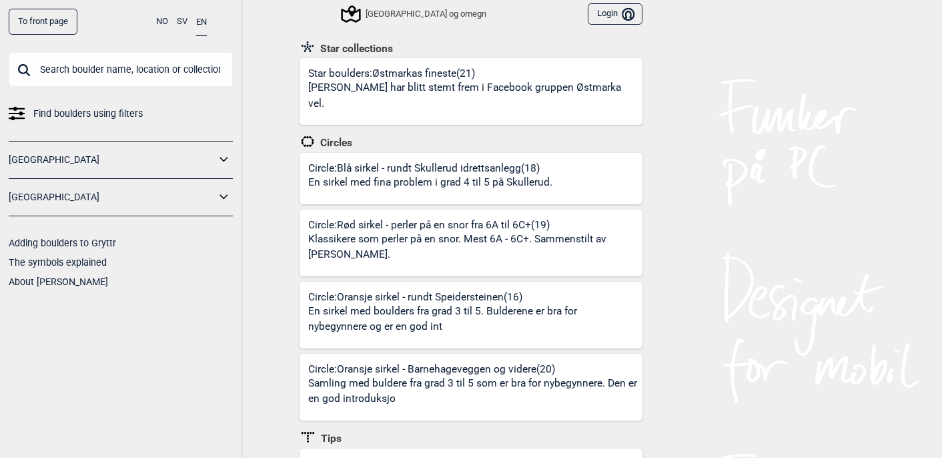
click at [161, 73] on input "text" at bounding box center [121, 69] width 224 height 35
paste input "Eremitage"
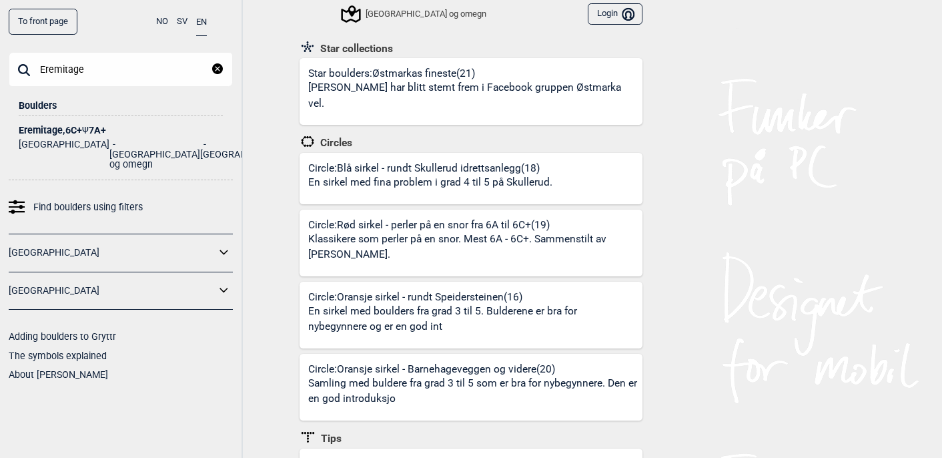
type input "Eremitage"
click at [97, 127] on div "Eremitage , 6C+ Ψ 7A+" at bounding box center [121, 130] width 204 height 10
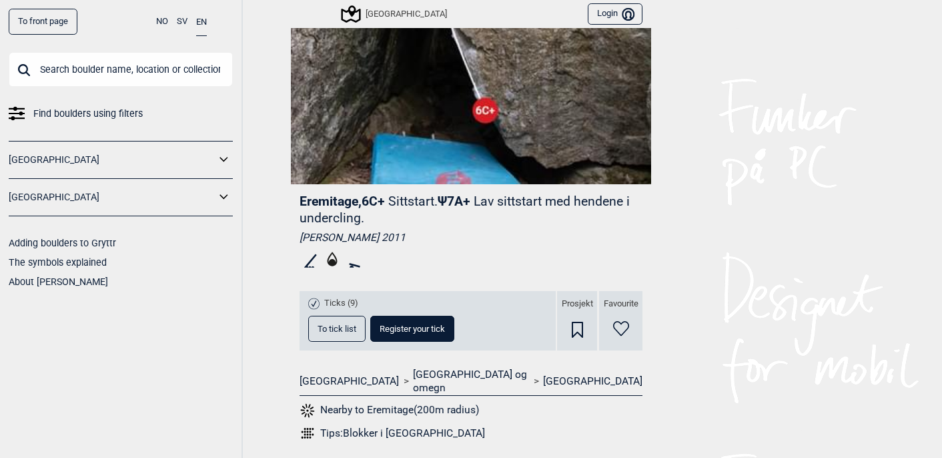
scroll to position [260, 0]
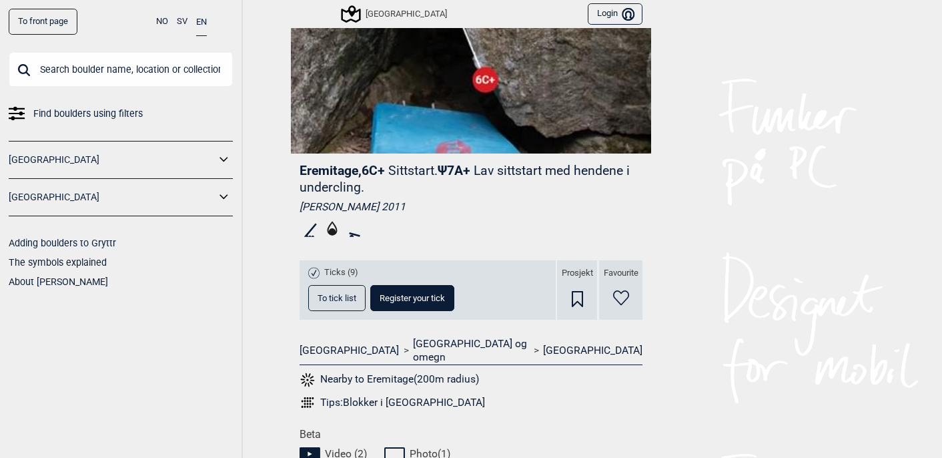
click at [632, 293] on div "Favourite" at bounding box center [620, 289] width 43 height 59
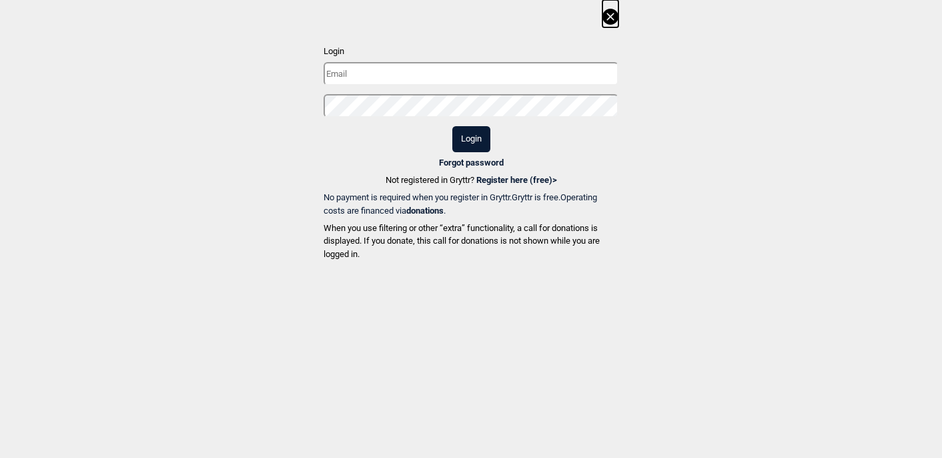
type input "domigrossova@gmail.com"
click at [469, 141] on button "Login" at bounding box center [471, 139] width 38 height 26
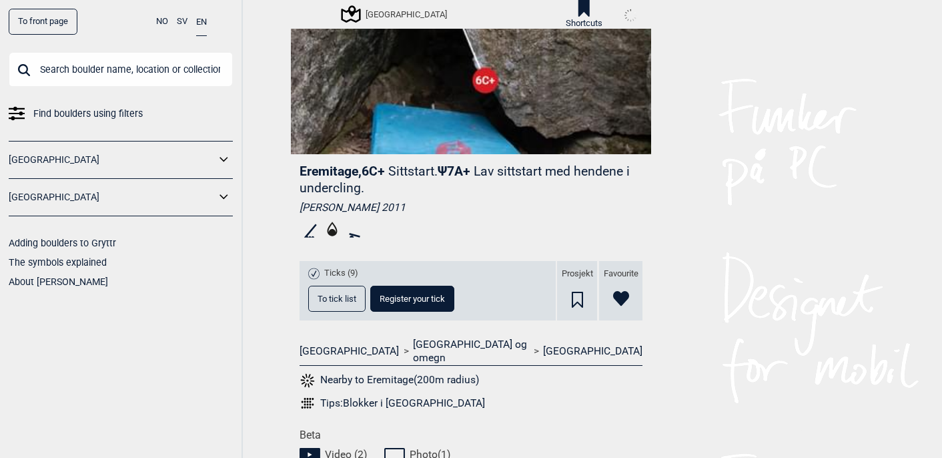
scroll to position [260, 0]
click at [579, 4] on icon at bounding box center [584, 8] width 11 height 17
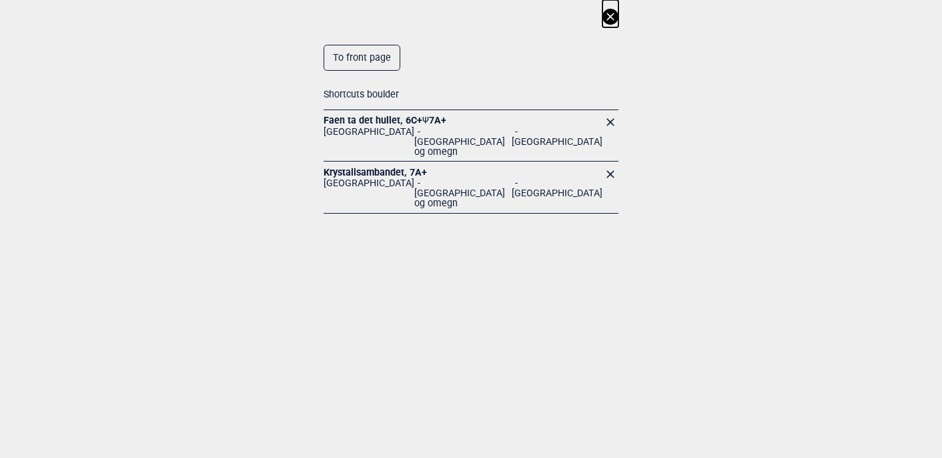
click at [609, 15] on icon at bounding box center [610, 16] width 7 height 7
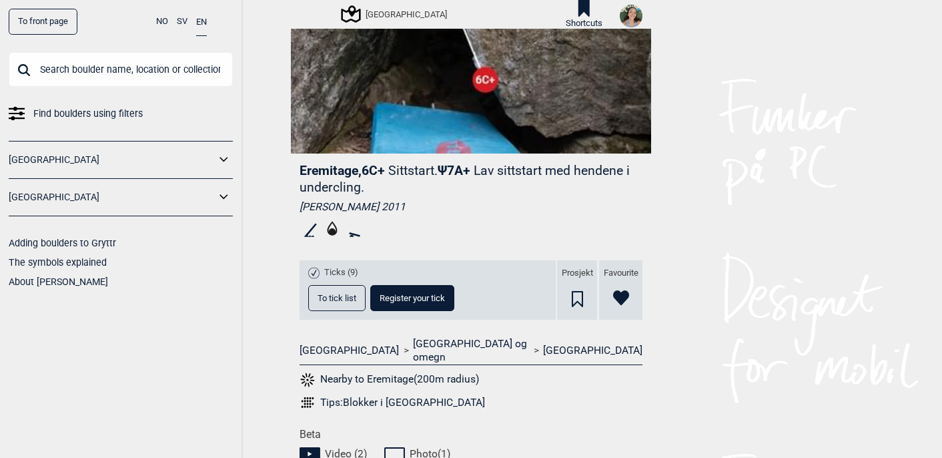
click at [572, 299] on icon at bounding box center [577, 299] width 11 height 16
click at [578, 11] on icon at bounding box center [584, 8] width 22 height 17
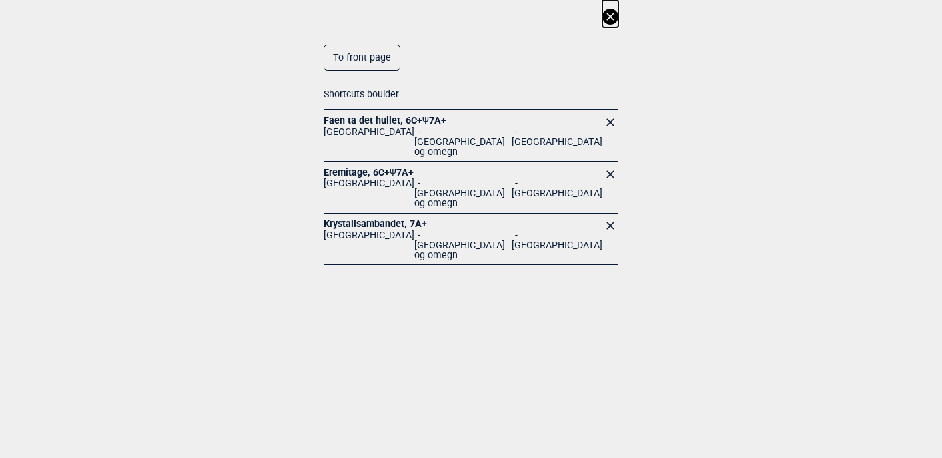
click at [609, 13] on icon at bounding box center [611, 17] width 16 height 16
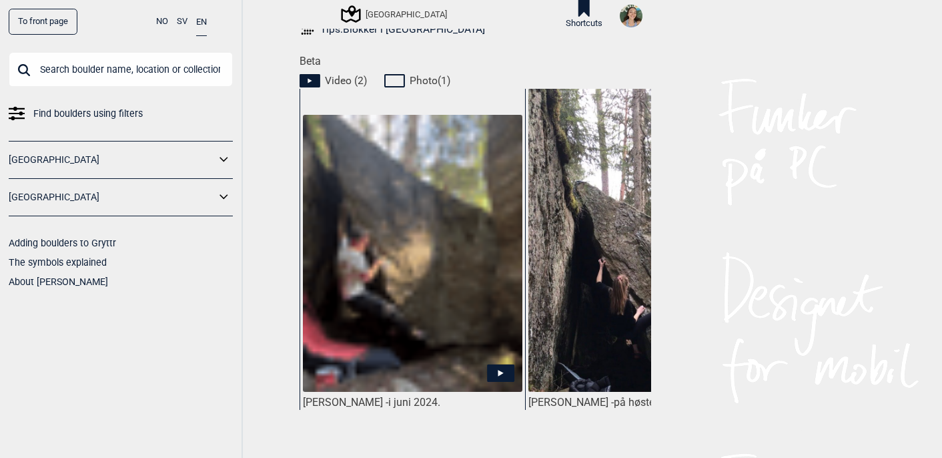
scroll to position [793, 0]
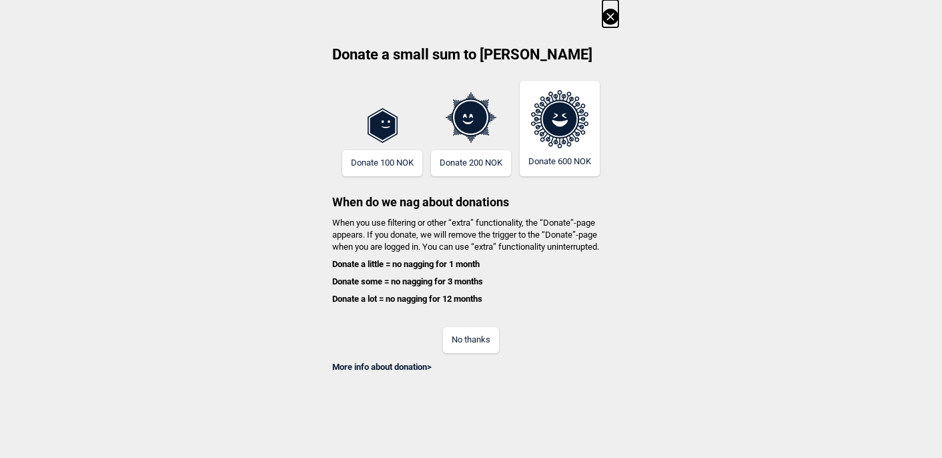
click at [473, 342] on button "No thanks" at bounding box center [471, 340] width 56 height 26
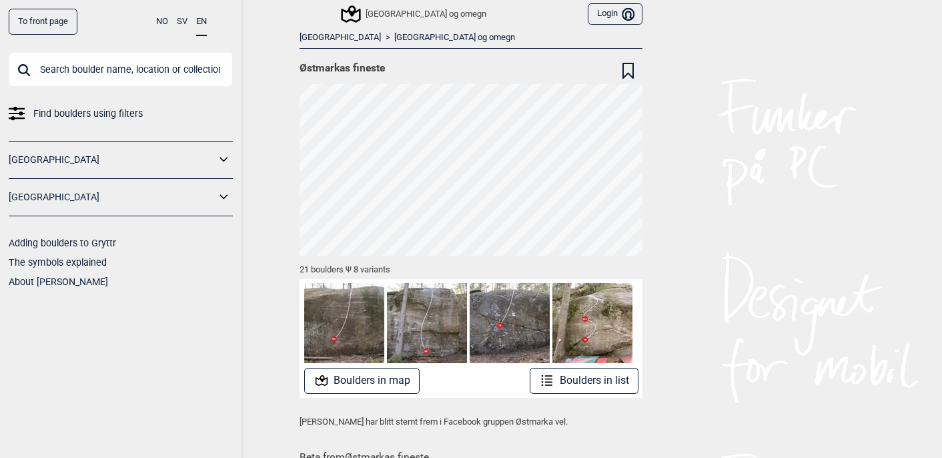
click at [578, 374] on button "Boulders in list" at bounding box center [584, 381] width 109 height 26
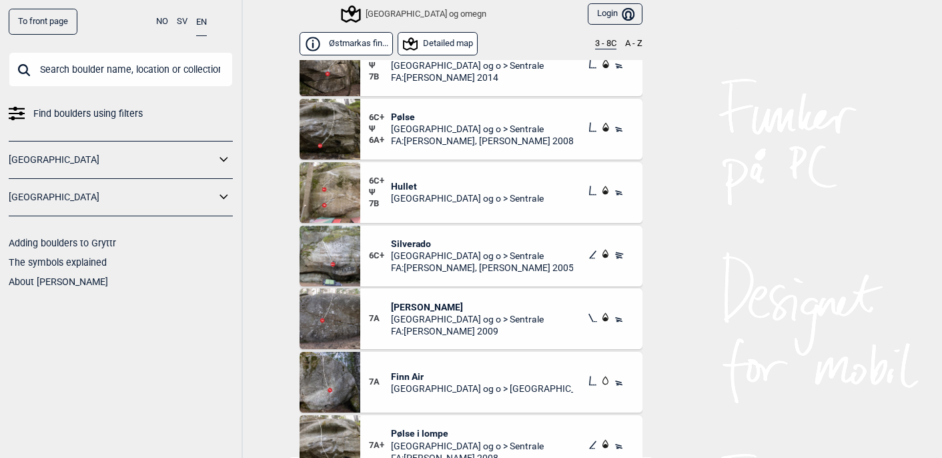
scroll to position [418, 0]
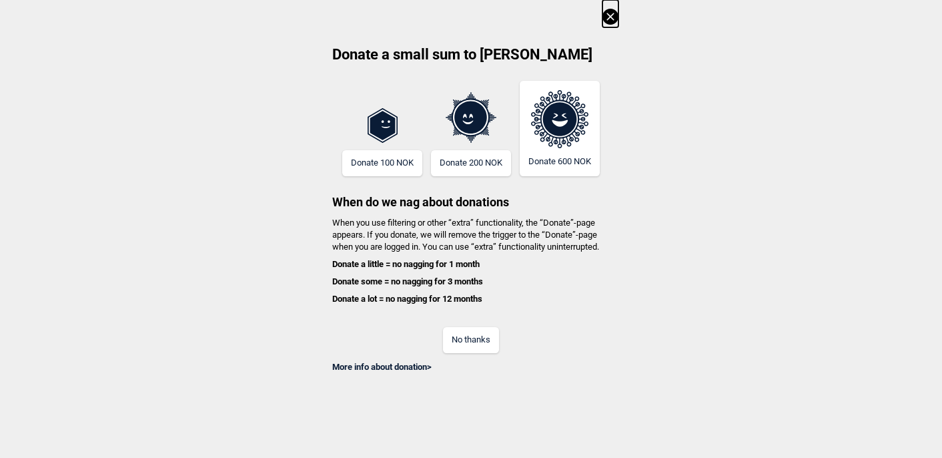
click at [476, 327] on button "No thanks" at bounding box center [471, 340] width 56 height 26
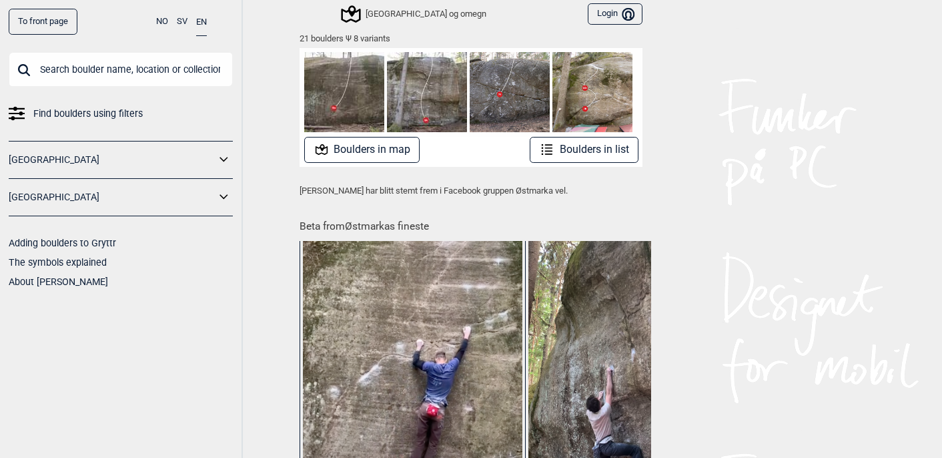
scroll to position [213, 0]
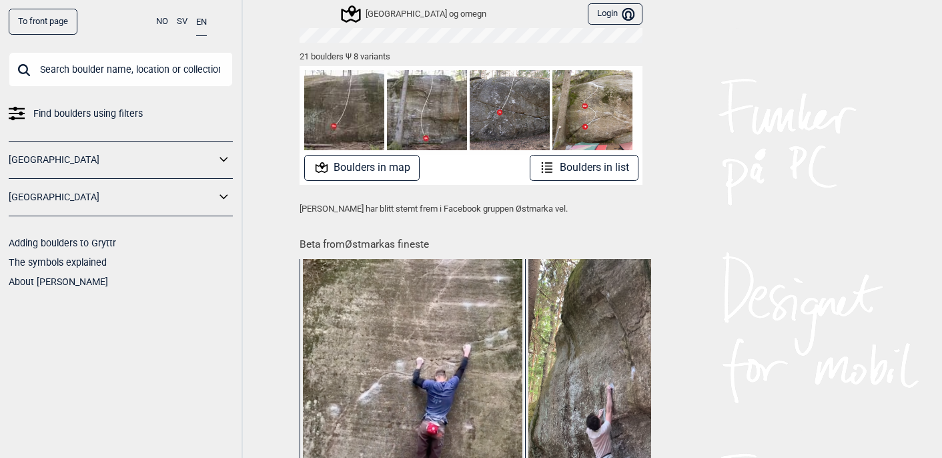
click at [594, 173] on button "Boulders in list" at bounding box center [584, 168] width 109 height 26
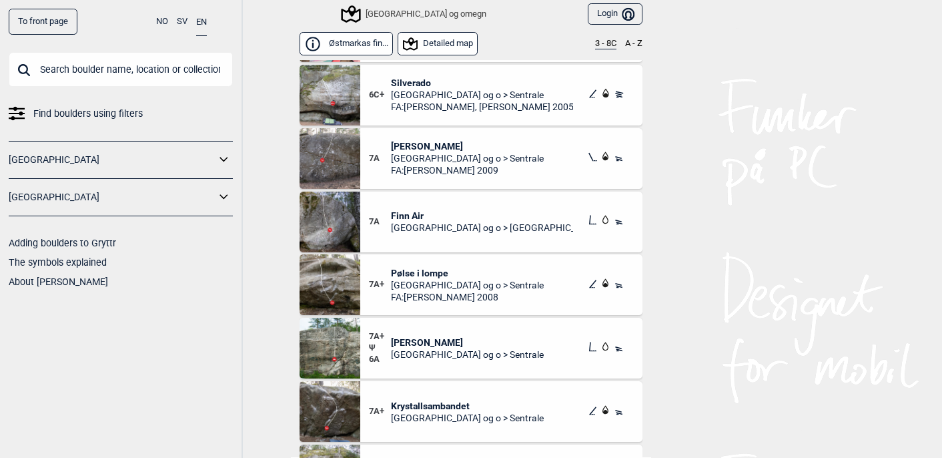
scroll to position [611, 0]
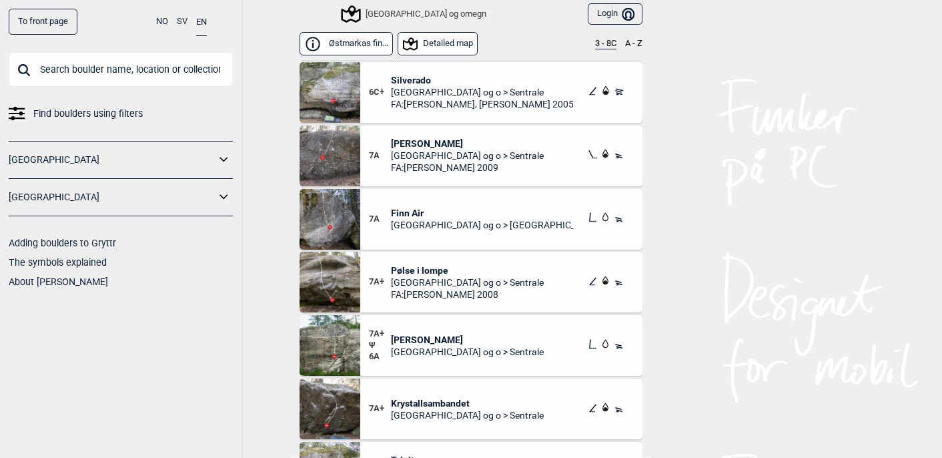
click at [428, 222] on span "Oslo og o > Østmarka" at bounding box center [482, 225] width 183 height 12
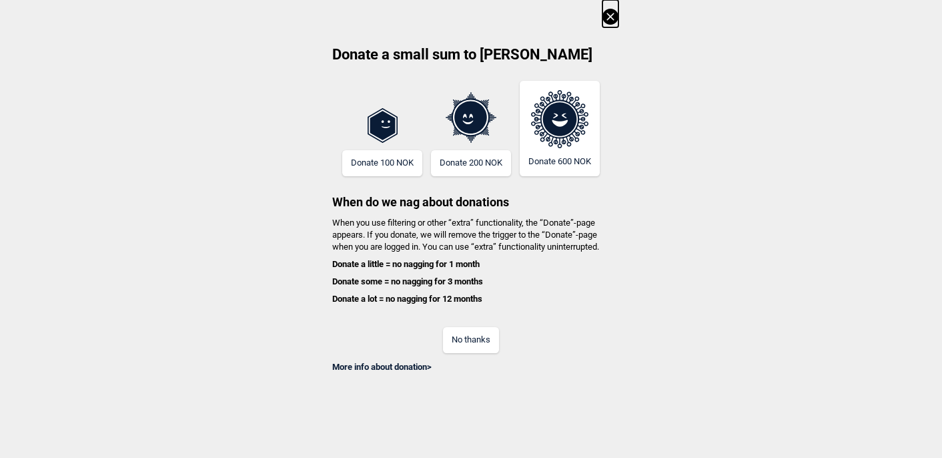
click at [476, 343] on button "No thanks" at bounding box center [471, 340] width 56 height 26
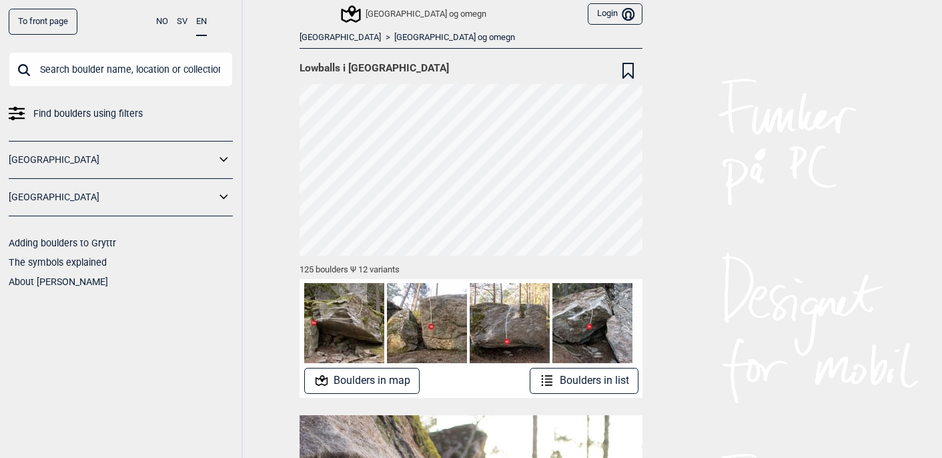
click at [573, 385] on button "Boulders in list" at bounding box center [584, 381] width 109 height 26
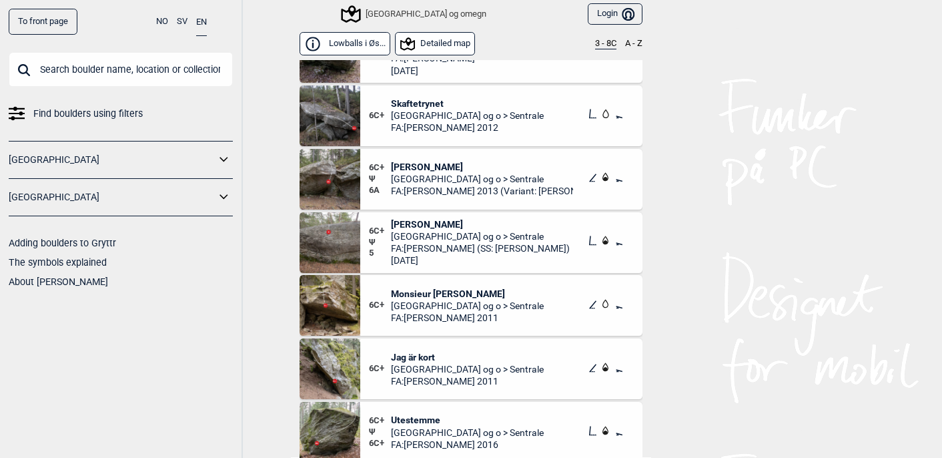
scroll to position [6539, 0]
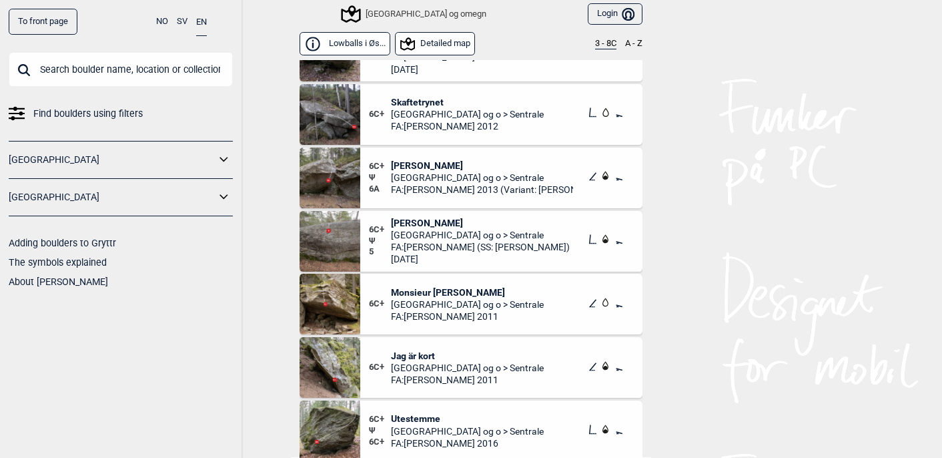
click at [411, 97] on span "Skaftetrynet" at bounding box center [467, 102] width 153 height 12
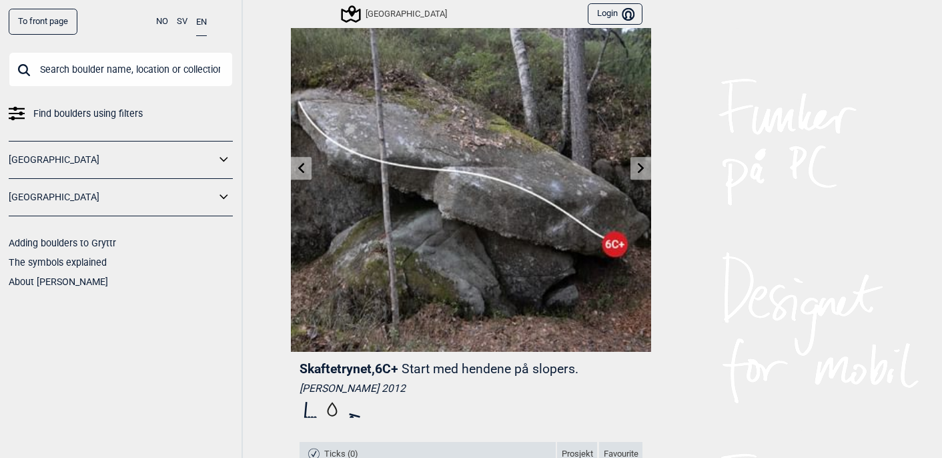
scroll to position [63, 0]
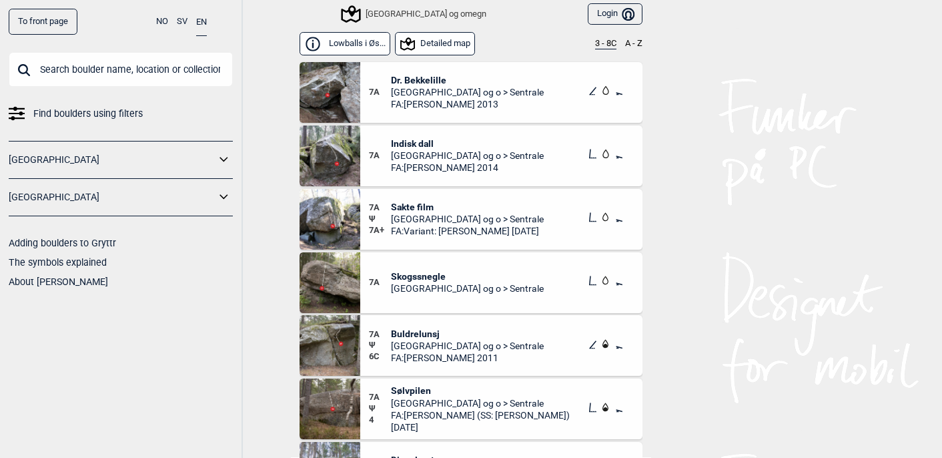
scroll to position [6920, 0]
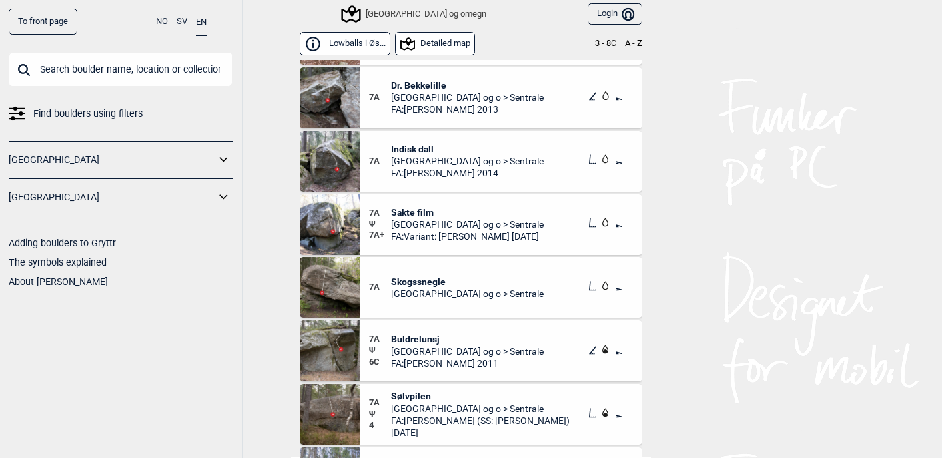
click at [410, 208] on span "Sakte film" at bounding box center [467, 212] width 153 height 12
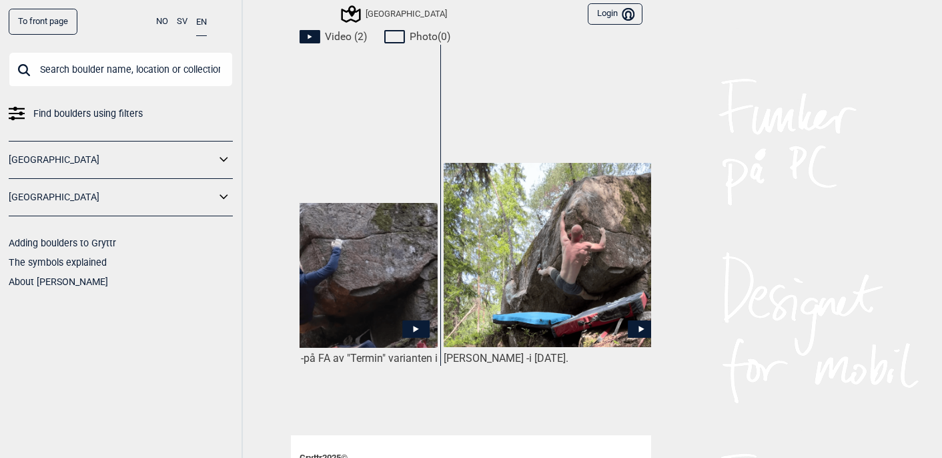
scroll to position [0, 99]
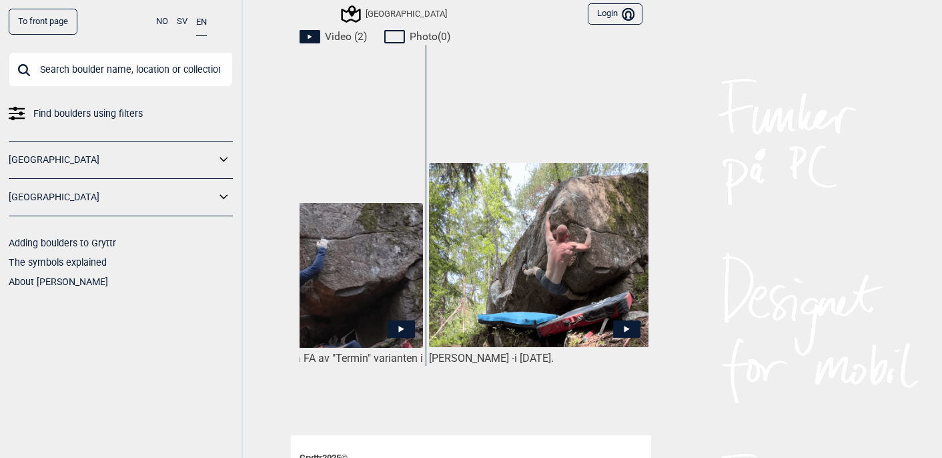
click at [573, 257] on img at bounding box center [539, 255] width 220 height 184
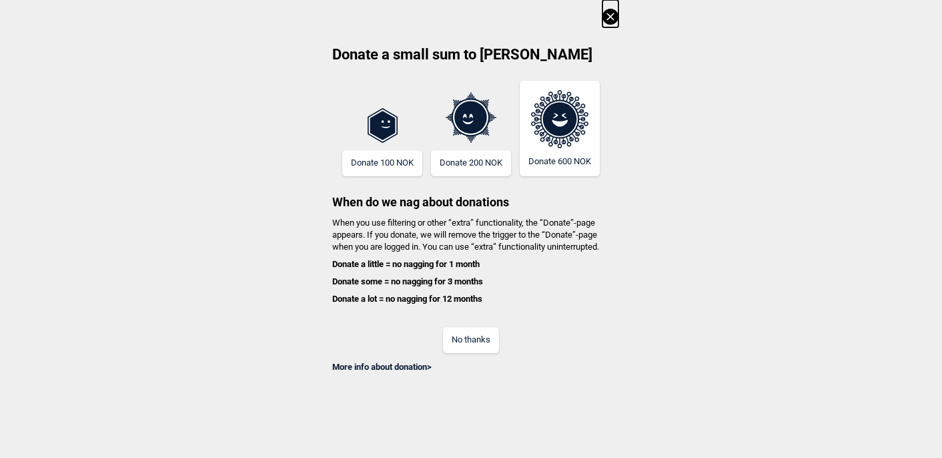
click at [481, 341] on button "No thanks" at bounding box center [471, 340] width 56 height 26
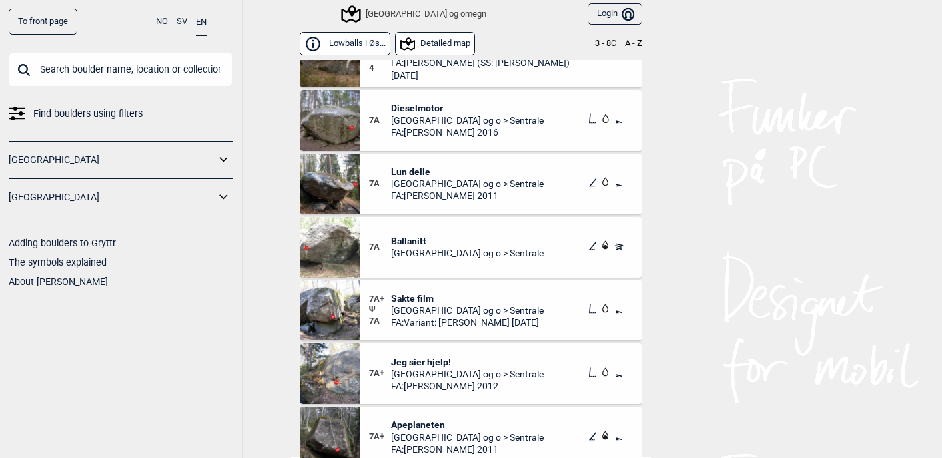
scroll to position [7272, 0]
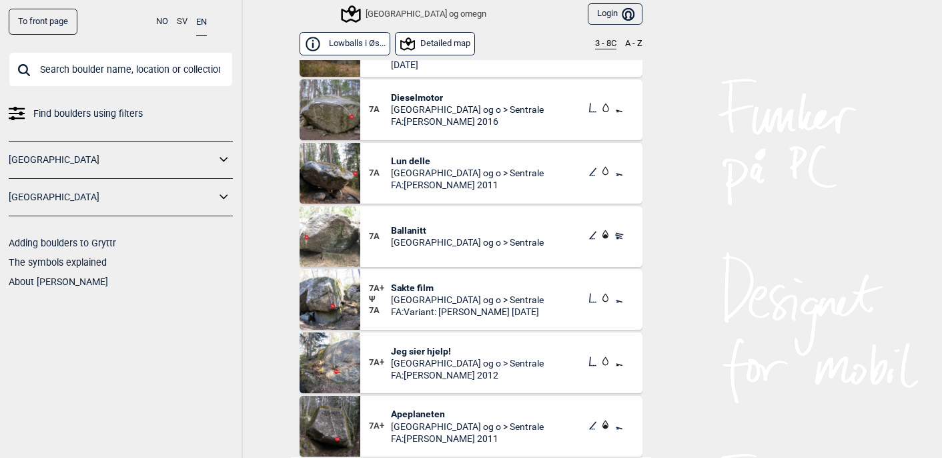
click at [414, 352] on span "Jeg sier hjelp!" at bounding box center [467, 351] width 153 height 12
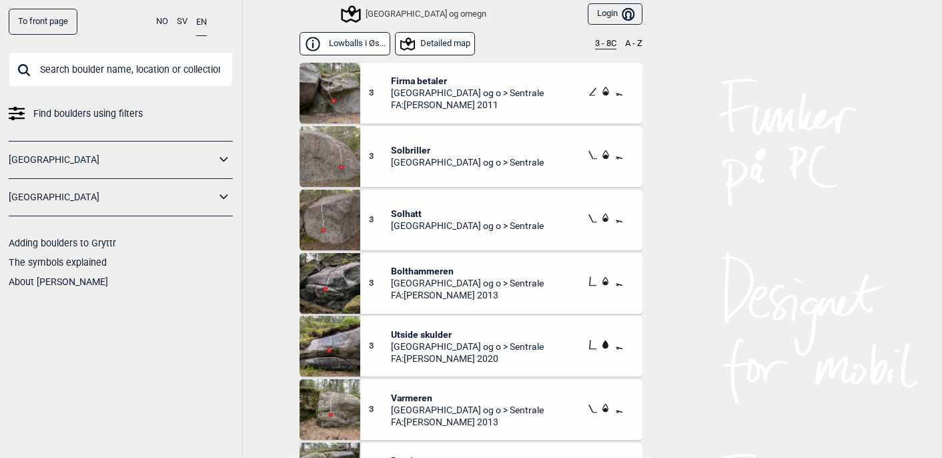
click at [163, 64] on input "text" at bounding box center [121, 69] width 224 height 35
type input "e"
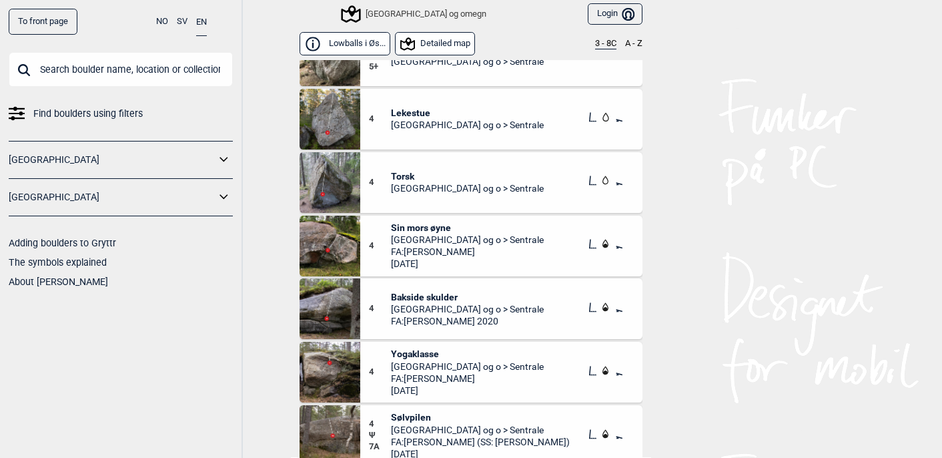
scroll to position [765, 0]
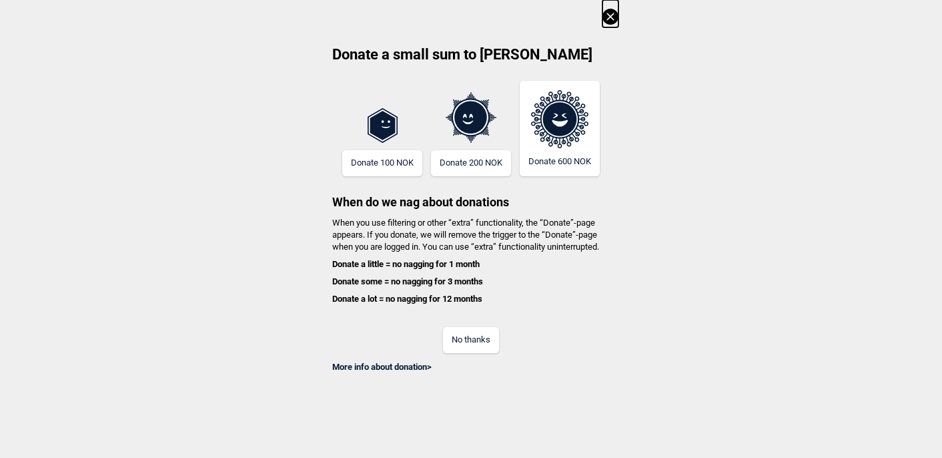
click at [482, 332] on button "No thanks" at bounding box center [471, 340] width 56 height 26
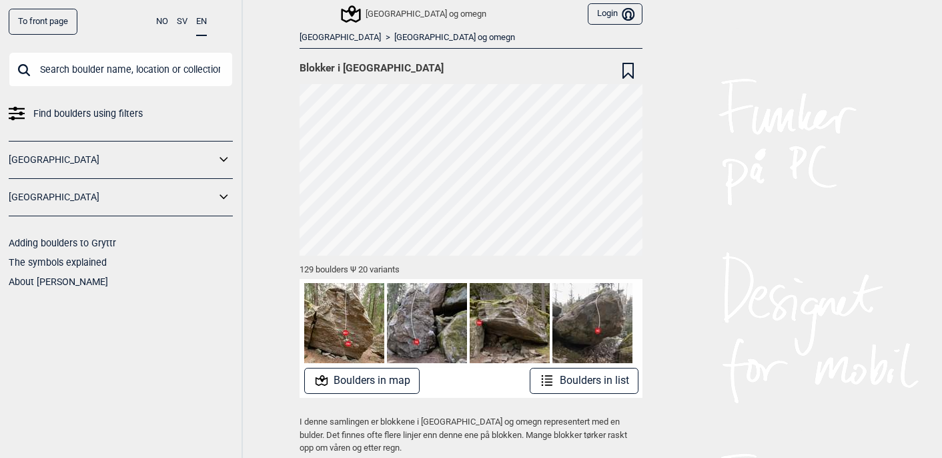
scroll to position [21, 0]
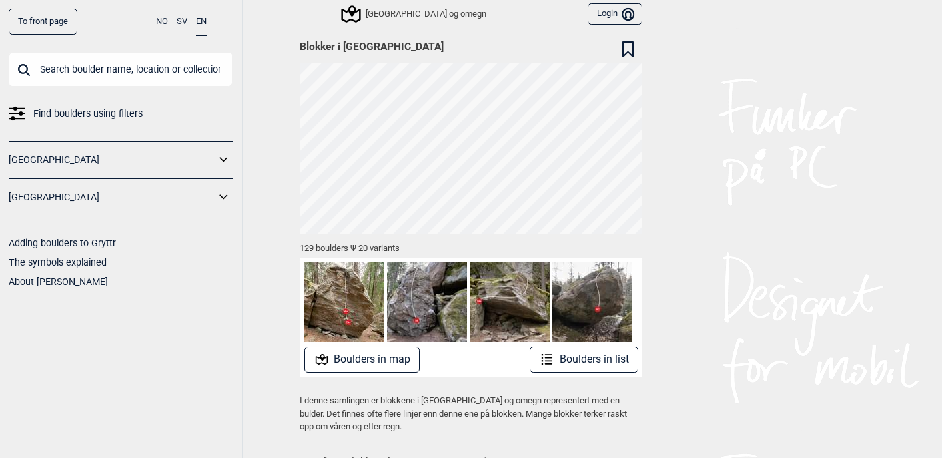
click at [564, 353] on button "Boulders in list" at bounding box center [584, 359] width 109 height 26
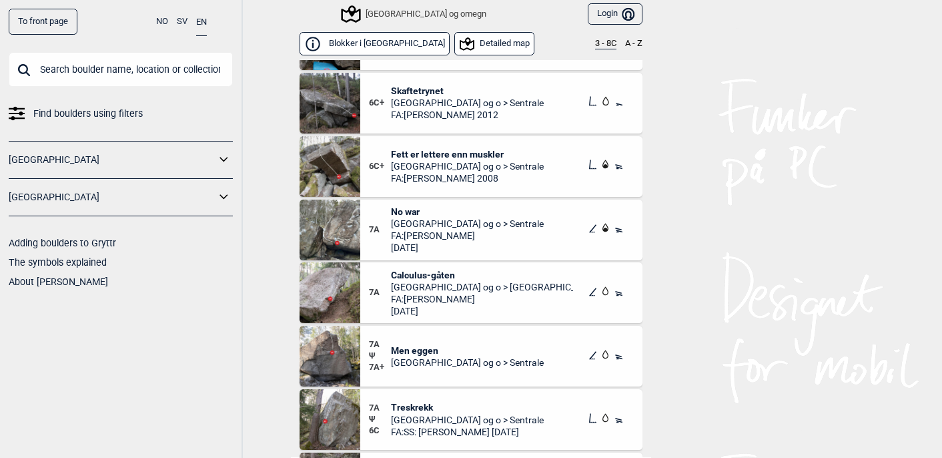
scroll to position [6803, 0]
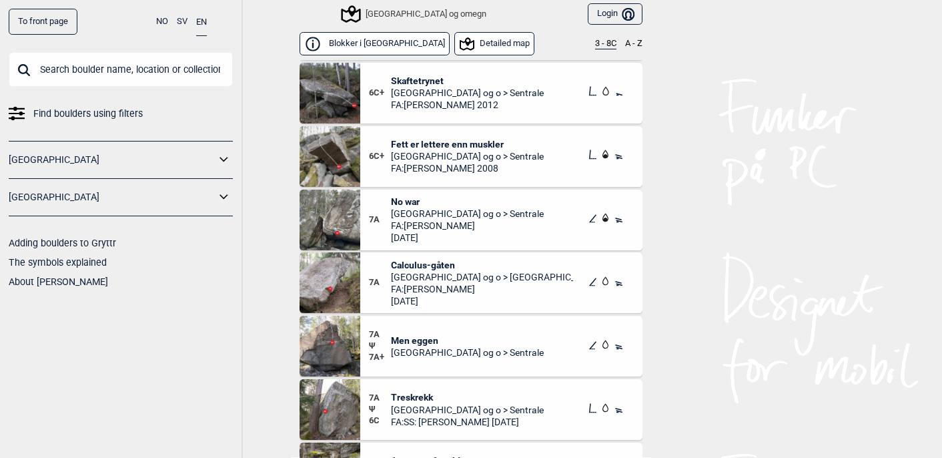
click at [398, 198] on span "No war" at bounding box center [467, 202] width 153 height 12
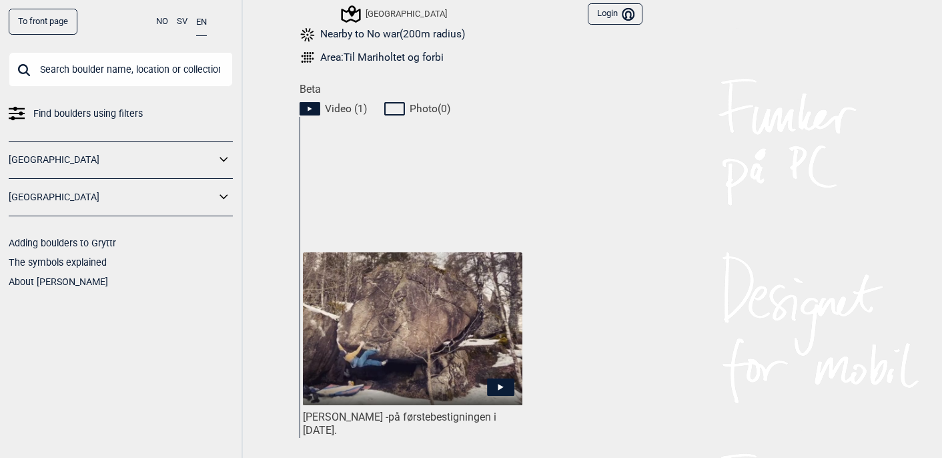
scroll to position [548, 0]
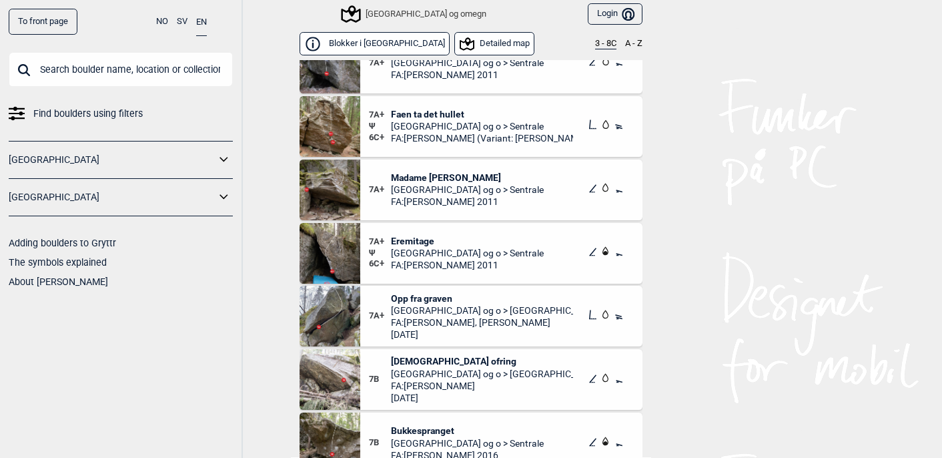
scroll to position [7805, 0]
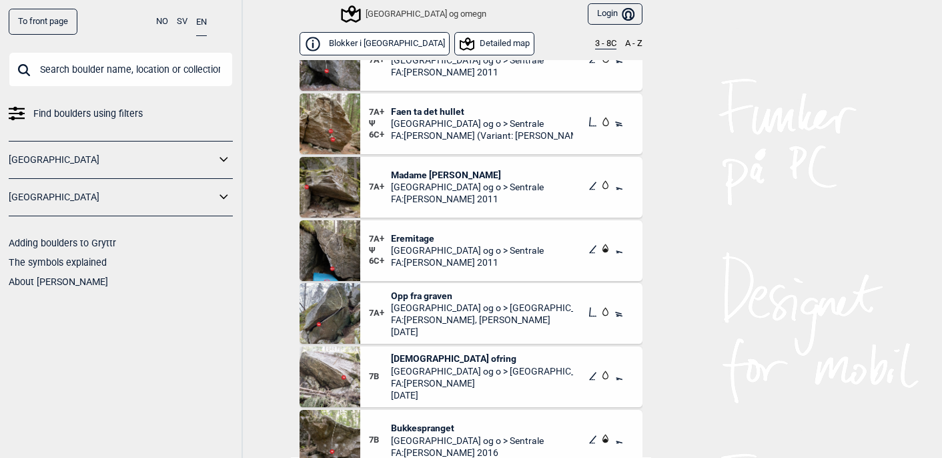
click at [406, 236] on span "Eremitage" at bounding box center [467, 238] width 153 height 12
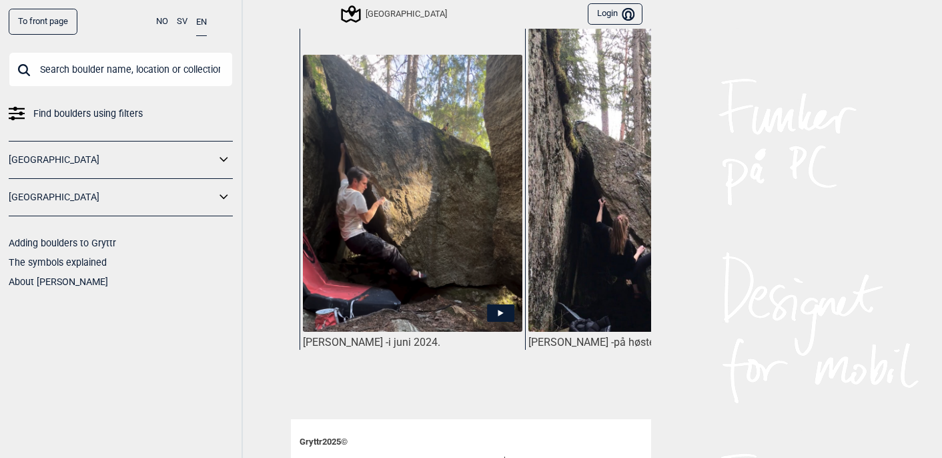
scroll to position [693, 0]
click at [419, 244] on img at bounding box center [413, 193] width 220 height 278
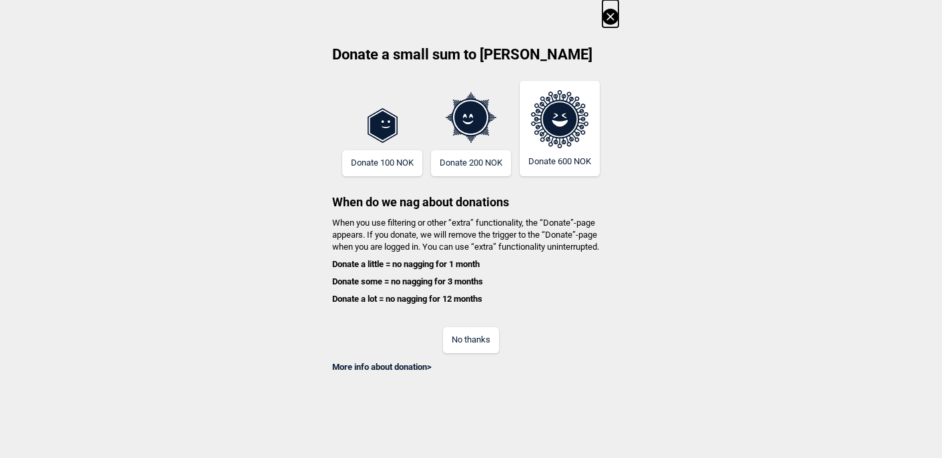
click at [468, 342] on button "No thanks" at bounding box center [471, 340] width 56 height 26
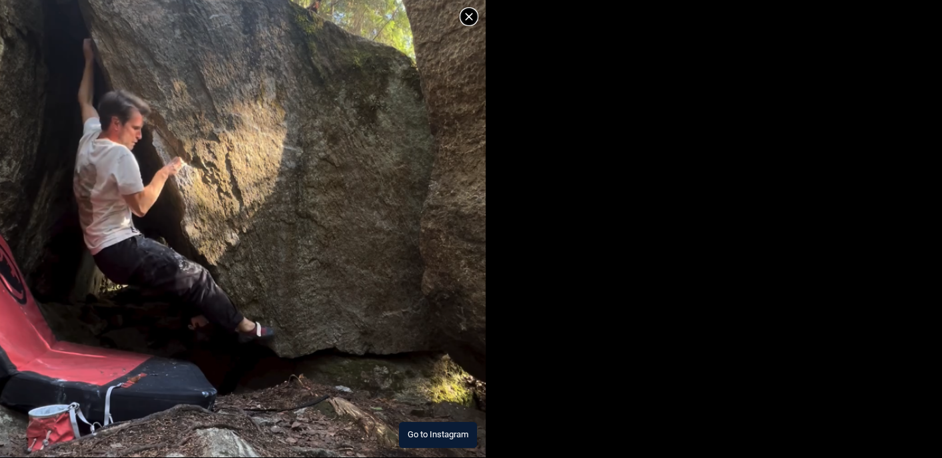
click at [446, 431] on button "Go to Instagram" at bounding box center [438, 435] width 78 height 26
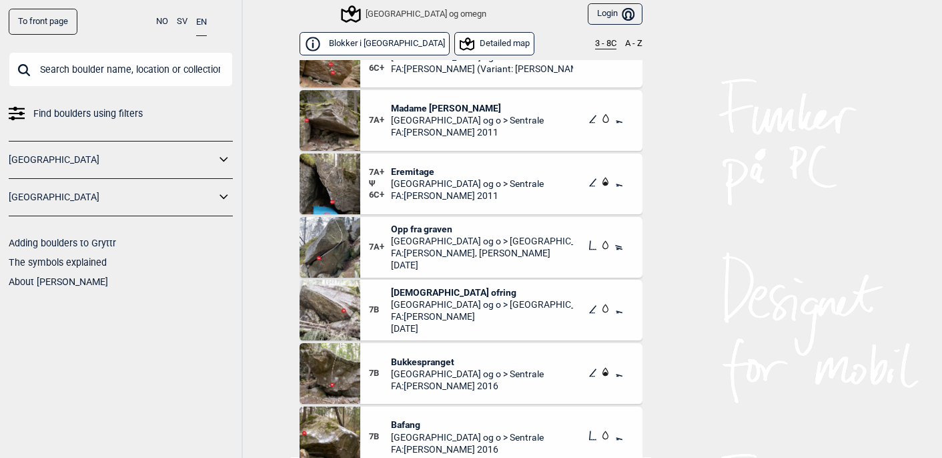
scroll to position [7870, 0]
click at [420, 171] on span "Eremitage" at bounding box center [467, 171] width 153 height 12
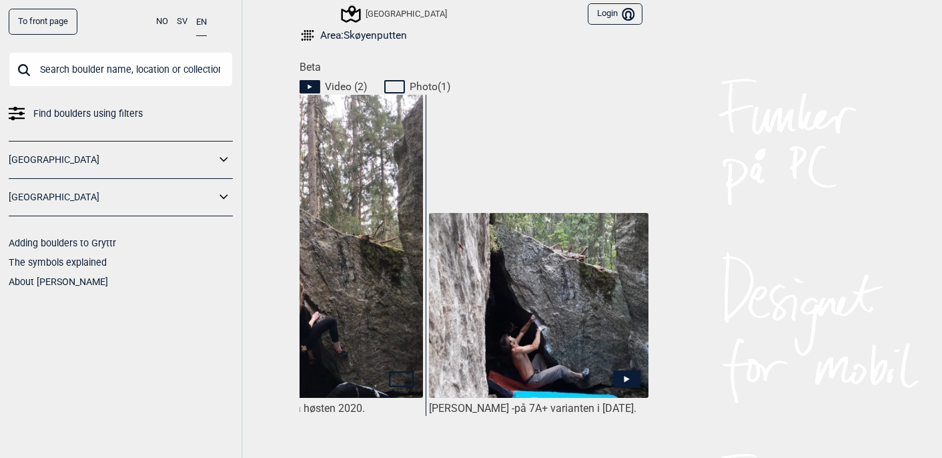
scroll to position [637, 0]
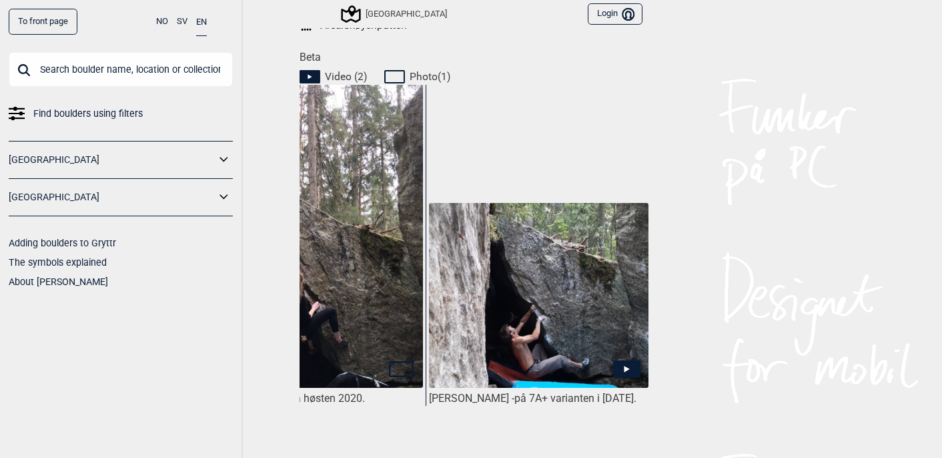
click at [530, 305] on img at bounding box center [539, 296] width 220 height 186
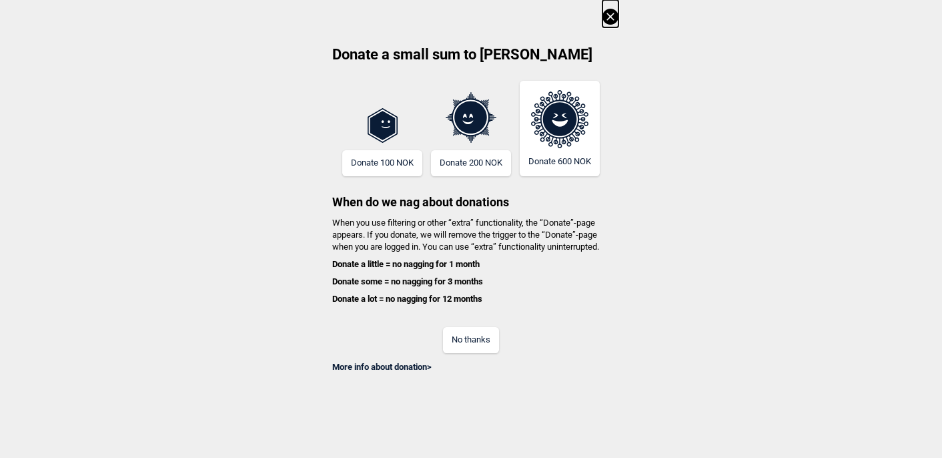
click at [476, 349] on button "No thanks" at bounding box center [471, 340] width 56 height 26
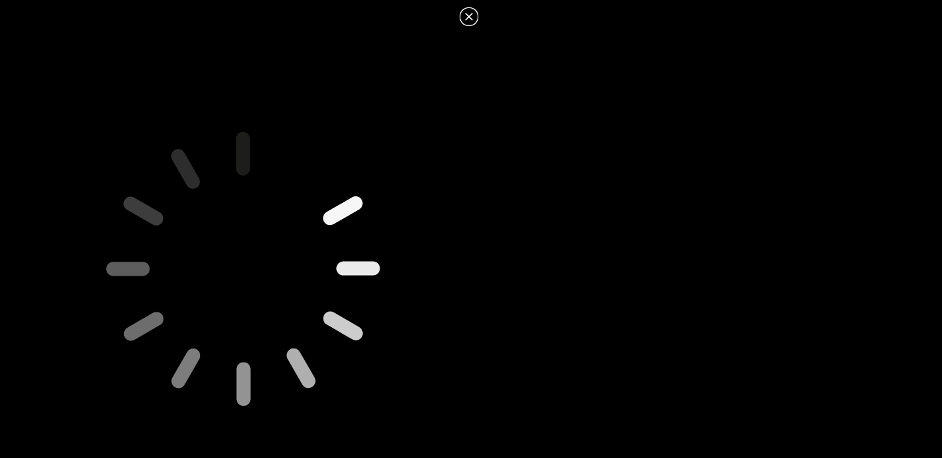
click at [440, 71] on div at bounding box center [243, 269] width 486 height 489
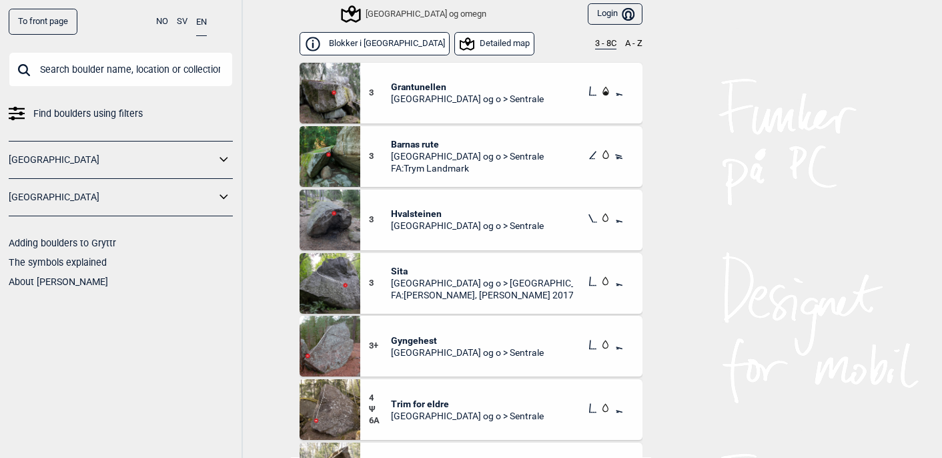
click at [143, 61] on input "text" at bounding box center [121, 69] width 224 height 35
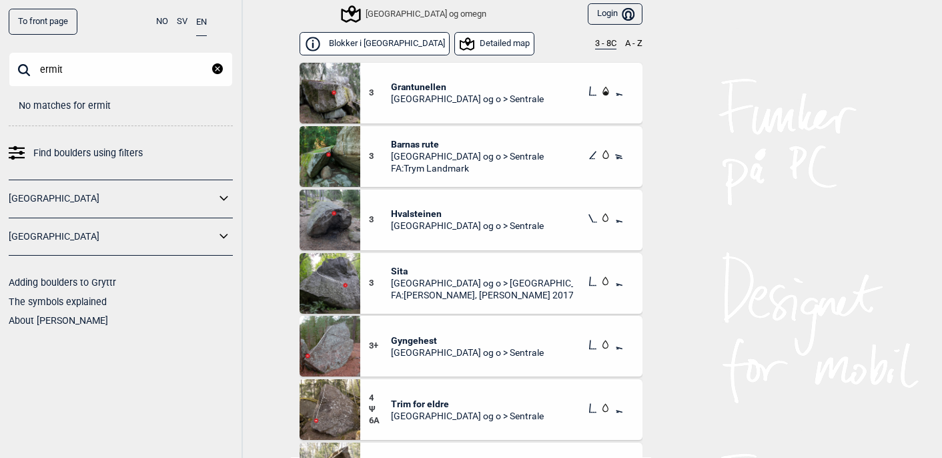
type input "ermit"
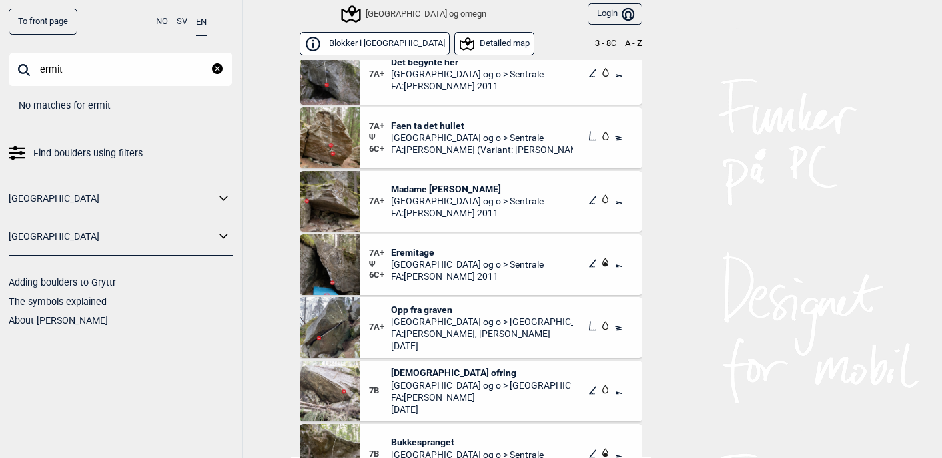
scroll to position [7794, 0]
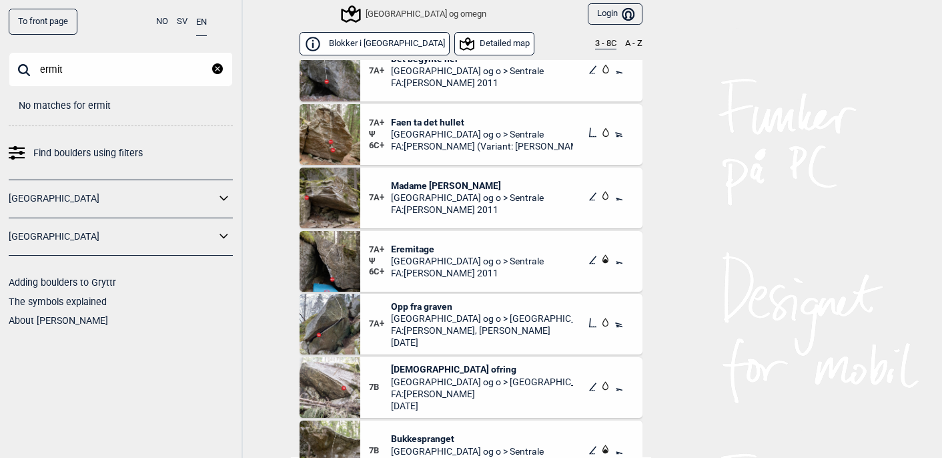
click at [427, 251] on span "Eremitage" at bounding box center [467, 249] width 153 height 12
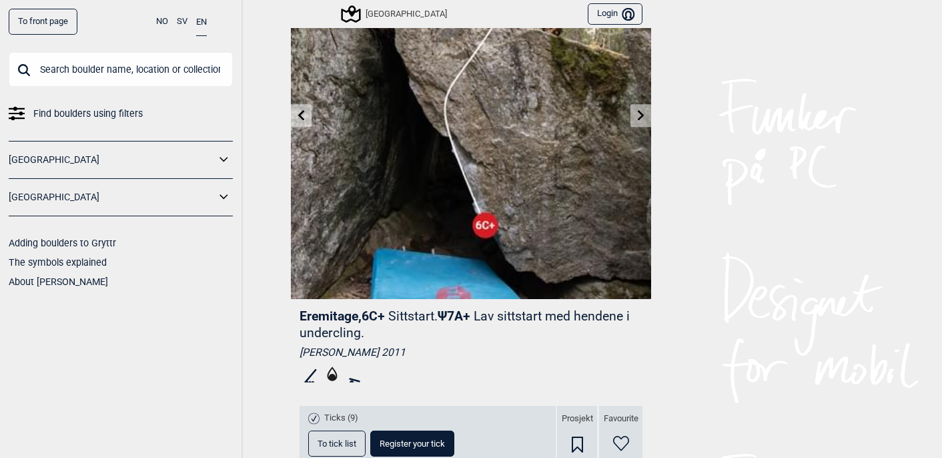
scroll to position [180, 0]
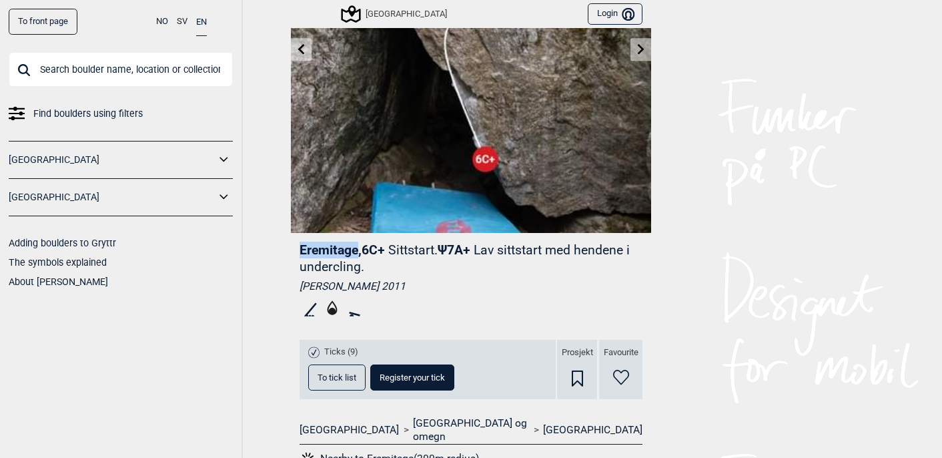
drag, startPoint x: 358, startPoint y: 250, endPoint x: 299, endPoint y: 249, distance: 59.4
click at [300, 249] on span "Eremitage , 6C+" at bounding box center [342, 249] width 85 height 15
copy span "Eremitage"
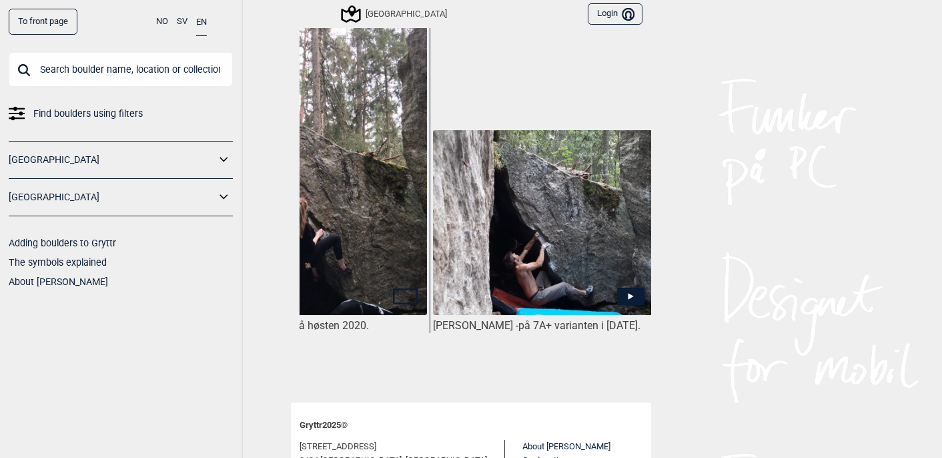
scroll to position [0, 325]
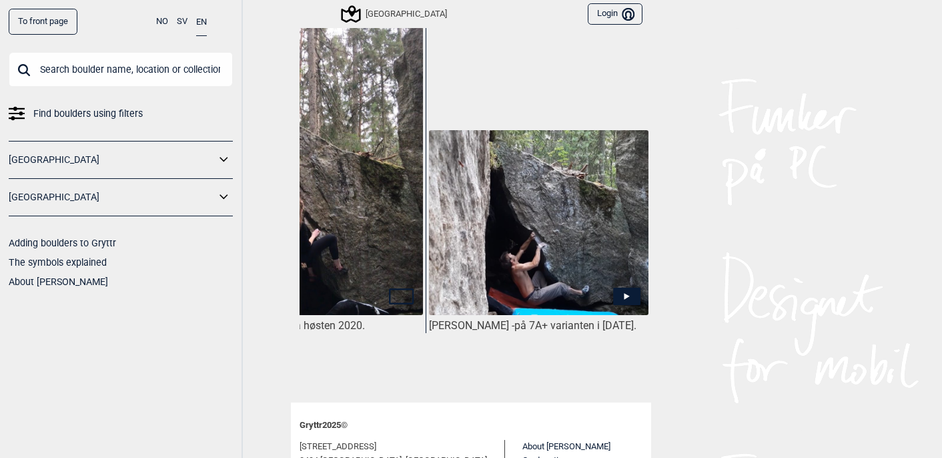
click at [631, 287] on icon at bounding box center [626, 295] width 27 height 17
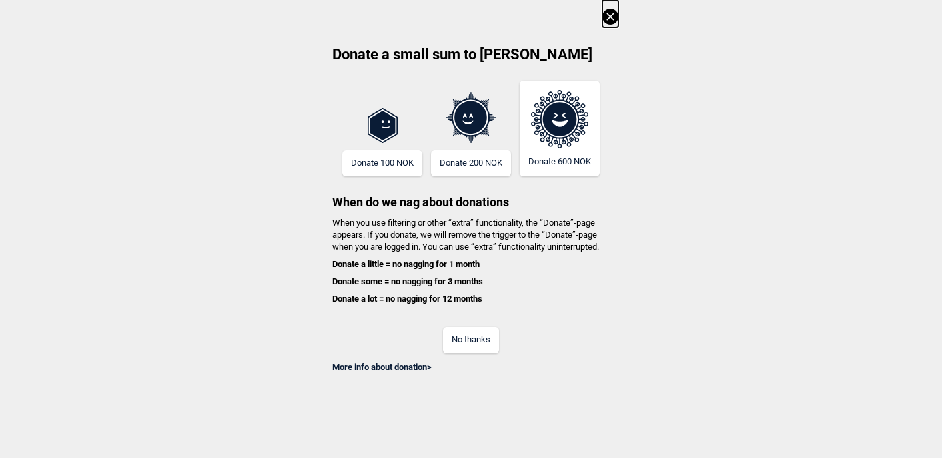
click at [613, 17] on icon at bounding box center [611, 17] width 16 height 16
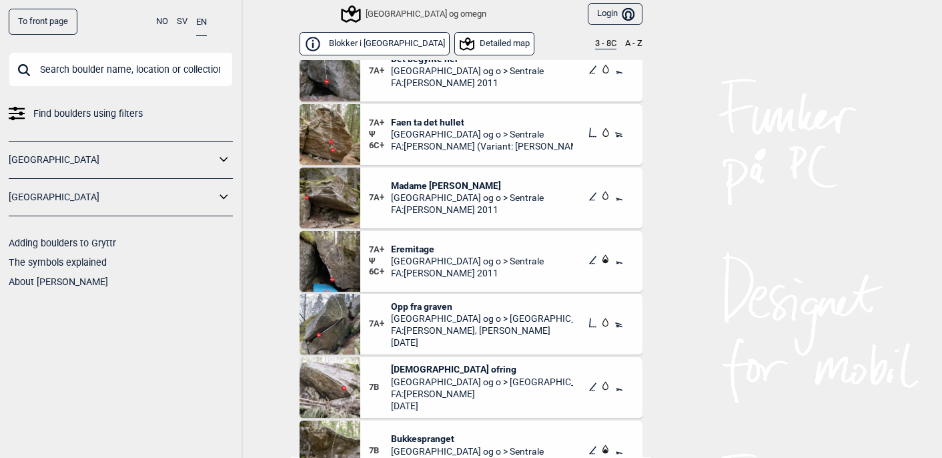
scroll to position [7800, 0]
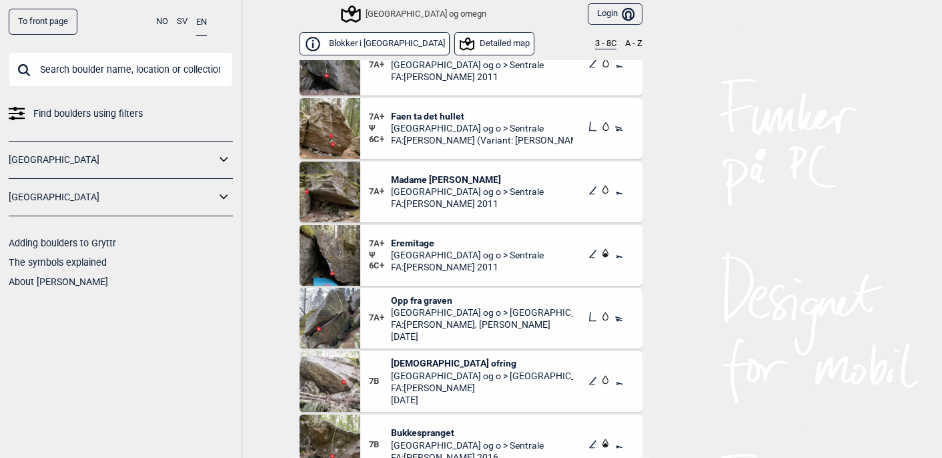
click at [605, 257] on icon at bounding box center [605, 253] width 13 height 13
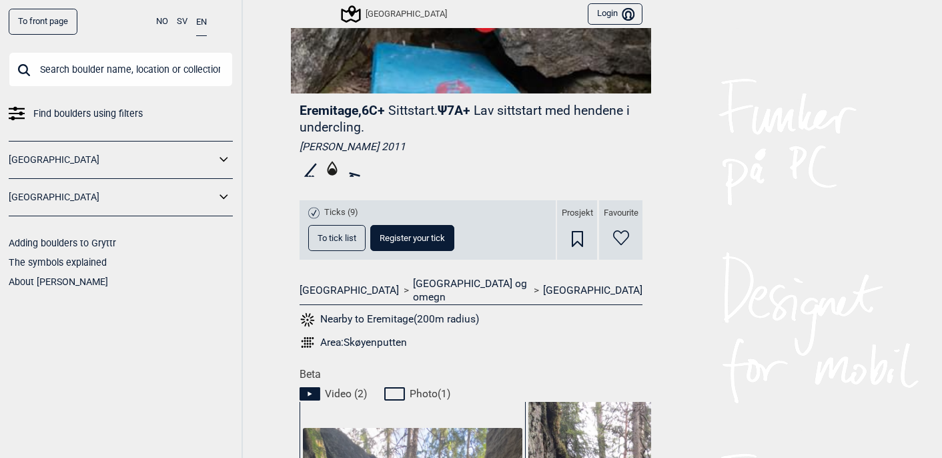
scroll to position [327, 0]
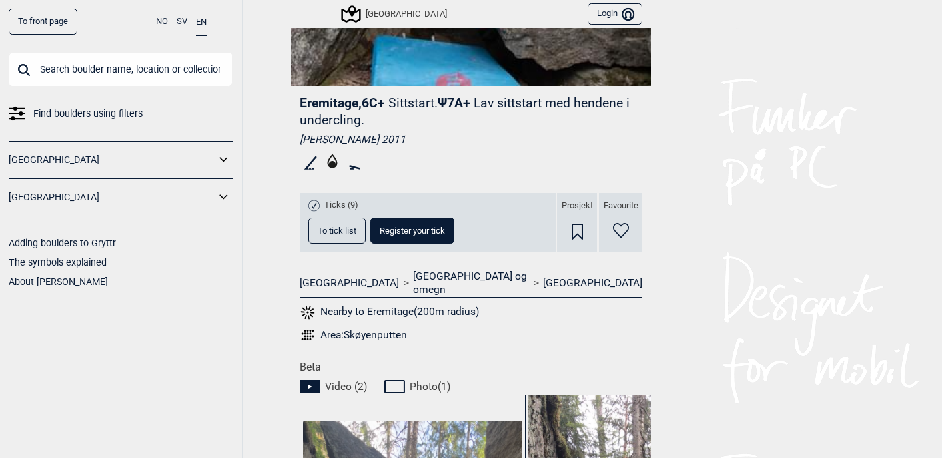
click at [331, 164] on icon at bounding box center [332, 160] width 10 height 15
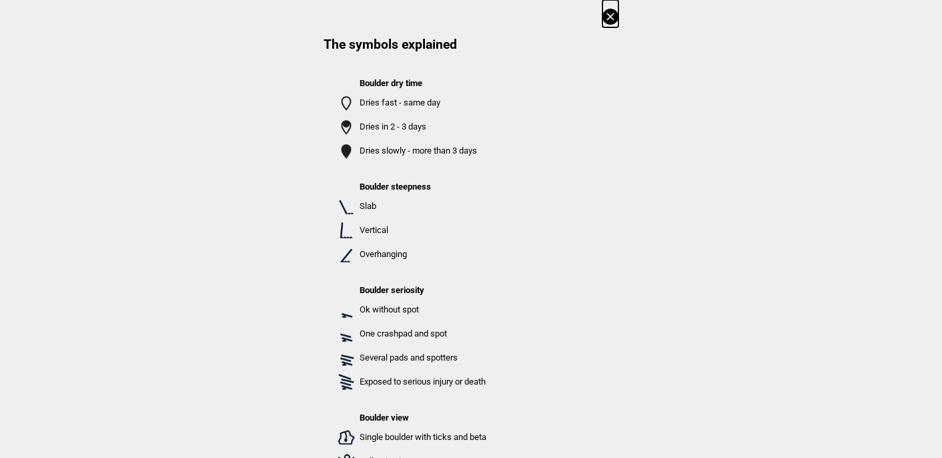
click at [613, 15] on icon at bounding box center [611, 17] width 16 height 16
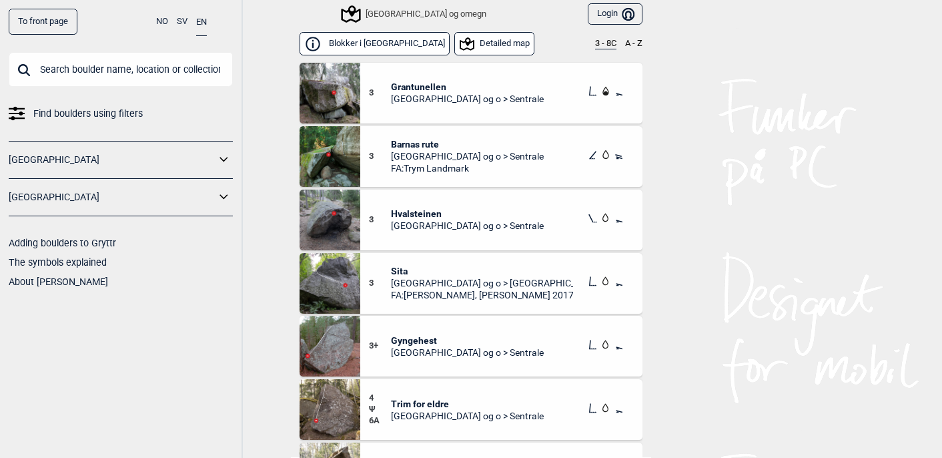
click at [360, 44] on button "Blokker i [GEOGRAPHIC_DATA]" at bounding box center [375, 43] width 150 height 23
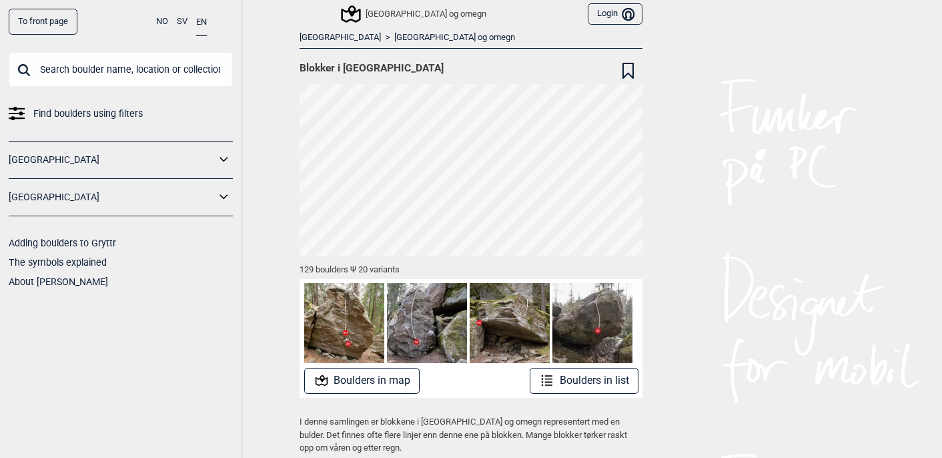
click at [107, 113] on span "Find boulders using filters" at bounding box center [87, 113] width 109 height 19
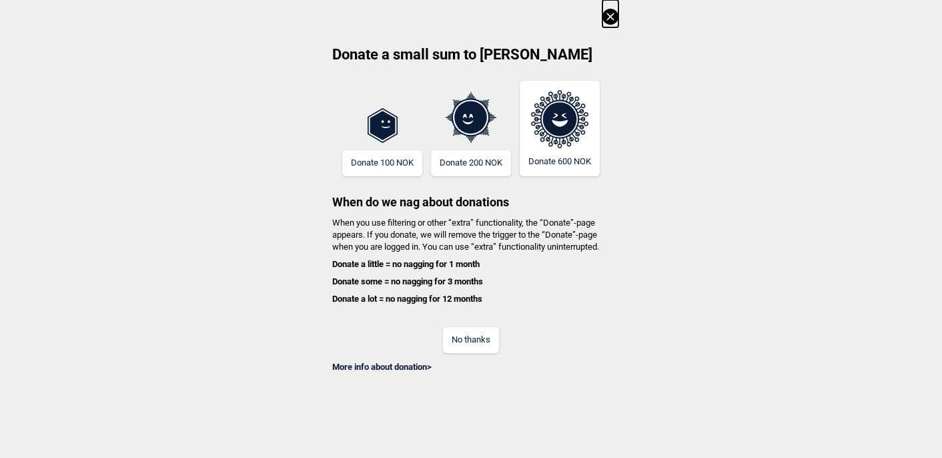
click at [609, 19] on icon at bounding box center [611, 17] width 16 height 16
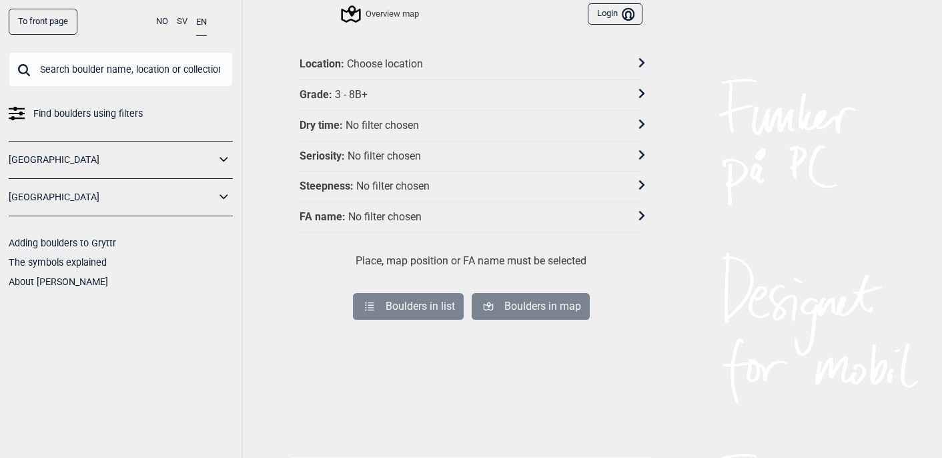
click at [362, 99] on div "3 - 8B+" at bounding box center [351, 95] width 33 height 14
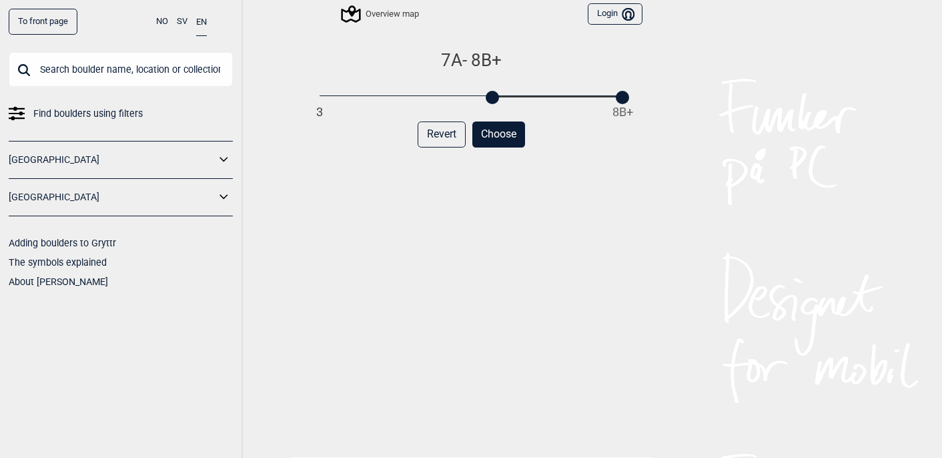
drag, startPoint x: 322, startPoint y: 97, endPoint x: 496, endPoint y: 93, distance: 174.2
click at [496, 93] on div at bounding box center [492, 97] width 13 height 13
drag, startPoint x: 624, startPoint y: 94, endPoint x: 500, endPoint y: 94, distance: 124.1
click at [500, 94] on div "3 8B+" at bounding box center [471, 96] width 303 height 9
drag, startPoint x: 492, startPoint y: 95, endPoint x: 482, endPoint y: 95, distance: 9.3
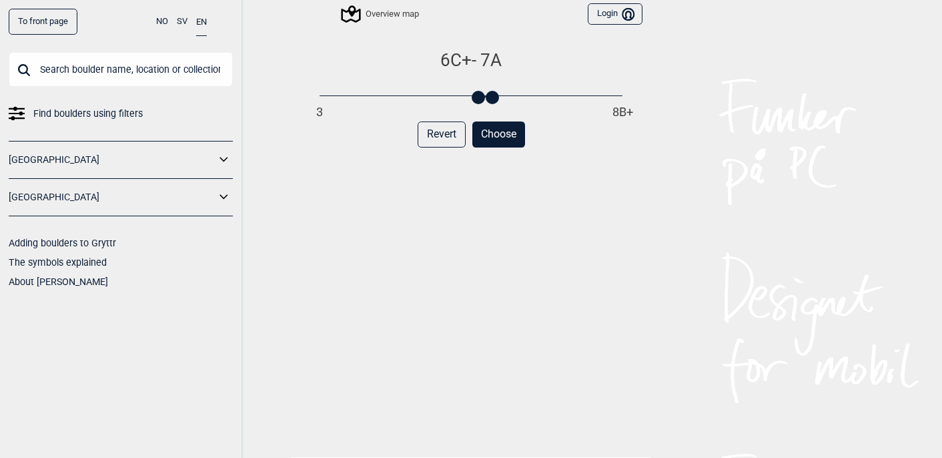
click at [482, 95] on div at bounding box center [478, 97] width 13 height 13
click at [511, 137] on button "Choose" at bounding box center [498, 134] width 53 height 26
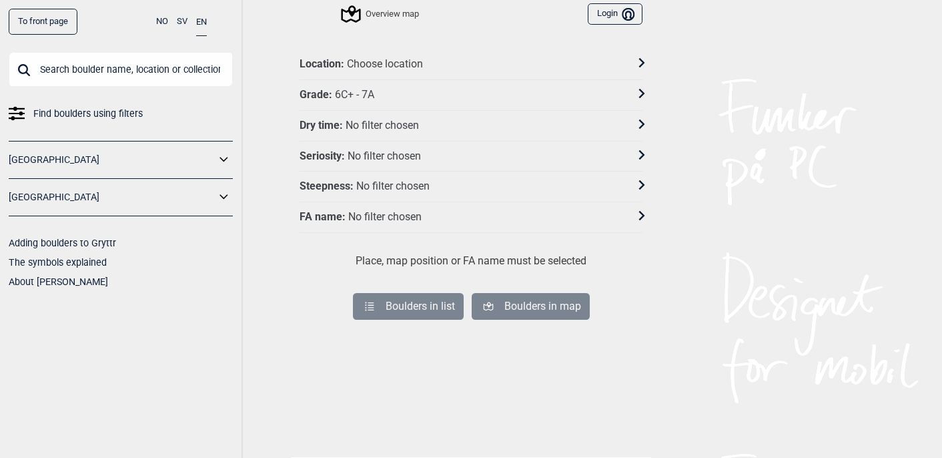
click at [416, 125] on div "No filter chosen" at bounding box center [382, 126] width 73 height 14
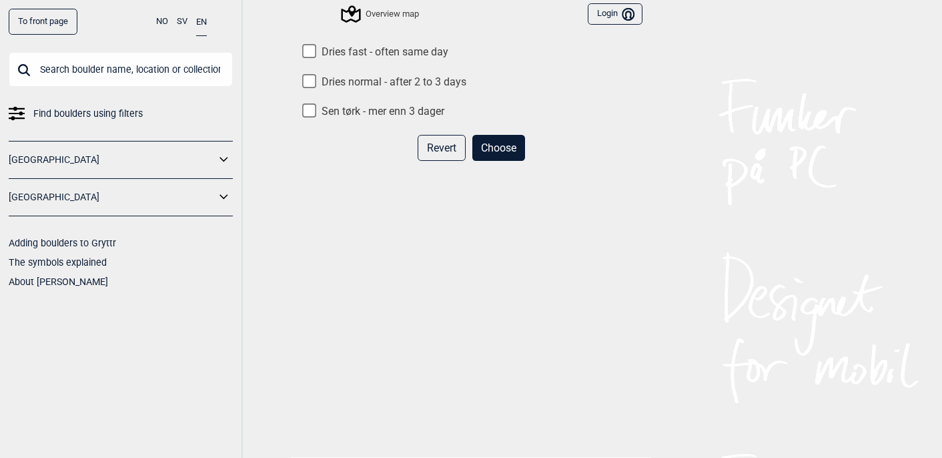
click at [408, 56] on label "Dries fast - often same day" at bounding box center [471, 52] width 343 height 14
click at [316, 56] on input "Dries fast - often same day" at bounding box center [309, 51] width 14 height 14
checkbox input "true"
click at [493, 151] on button "Choose" at bounding box center [498, 148] width 53 height 26
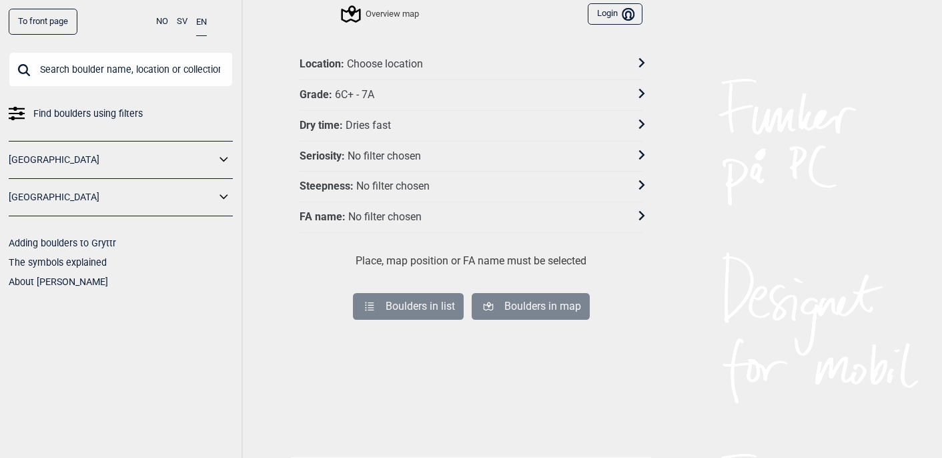
click at [420, 155] on div "No filter chosen" at bounding box center [384, 156] width 73 height 14
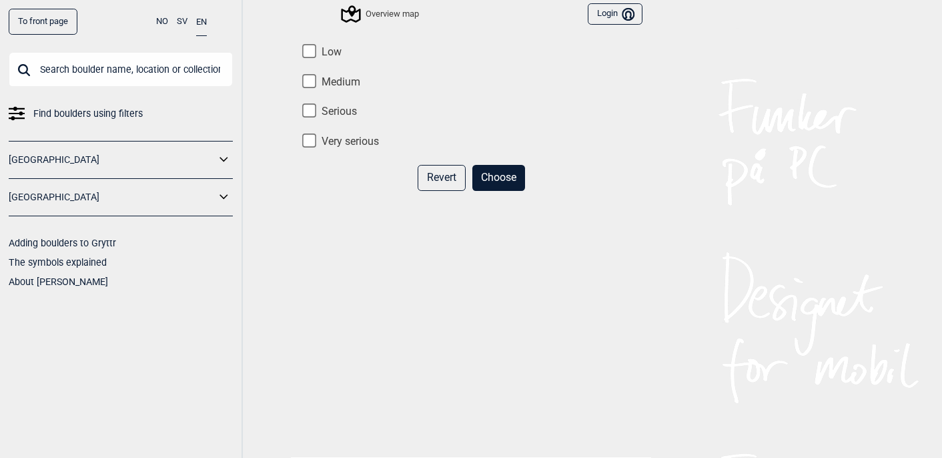
click at [494, 173] on button "Choose" at bounding box center [498, 178] width 53 height 26
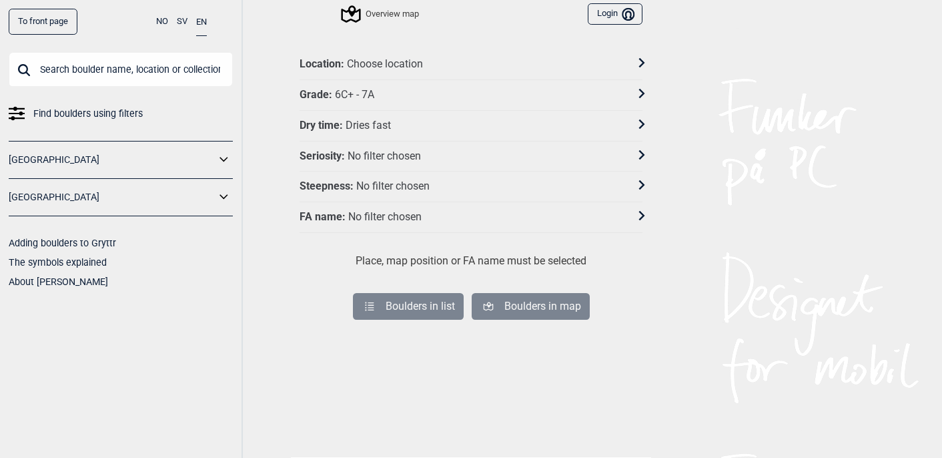
click at [433, 185] on div "Steepness : No filter chosen" at bounding box center [463, 186] width 326 height 14
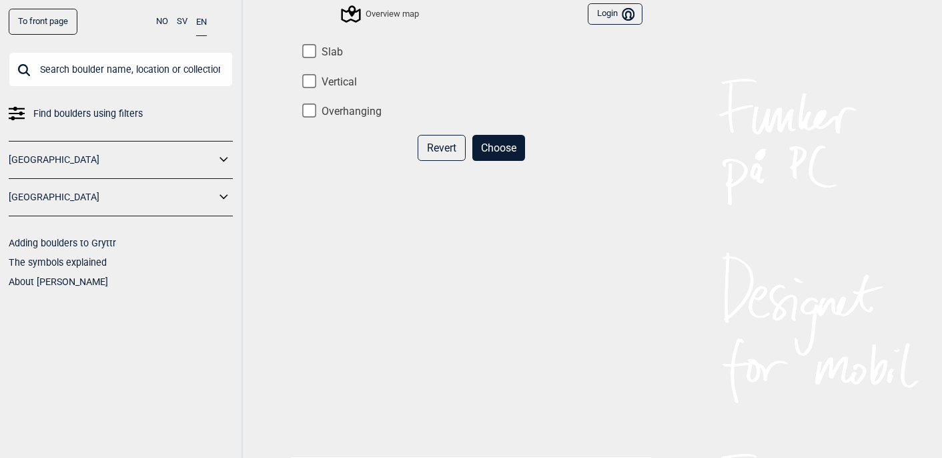
click at [360, 113] on label "Overhanging" at bounding box center [471, 112] width 343 height 14
click at [316, 113] on input "Overhanging" at bounding box center [309, 111] width 14 height 14
checkbox input "true"
click at [348, 85] on label "Vertical" at bounding box center [471, 82] width 343 height 14
click at [316, 85] on input "Vertical" at bounding box center [309, 81] width 14 height 14
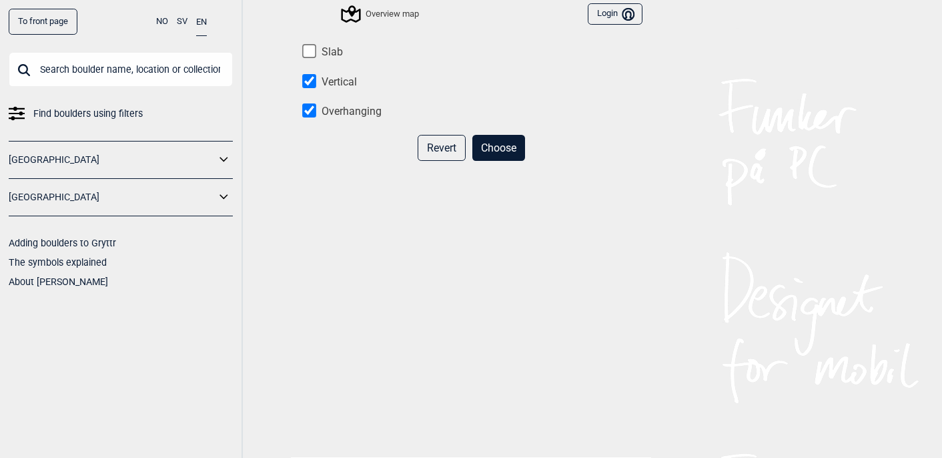
click at [328, 78] on label "Vertical" at bounding box center [471, 82] width 343 height 14
click at [316, 78] on input "Vertical" at bounding box center [309, 81] width 14 height 14
checkbox input "false"
click at [496, 140] on button "Choose" at bounding box center [498, 148] width 53 height 26
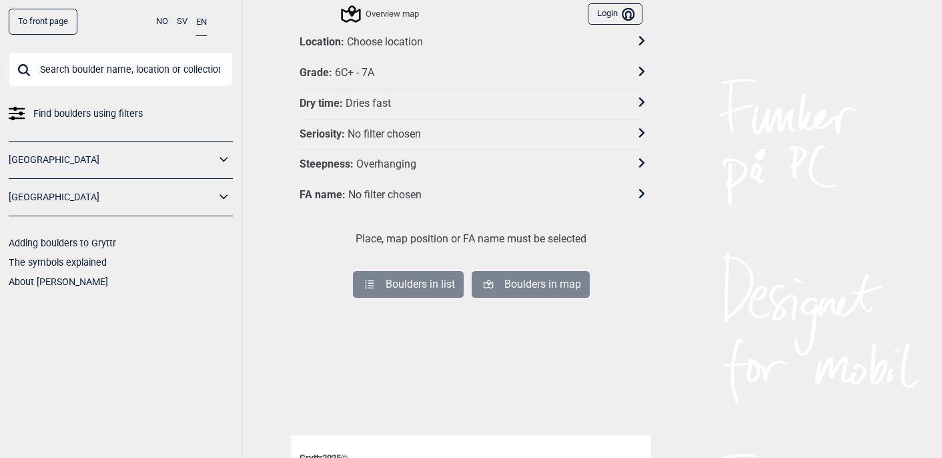
scroll to position [20, 0]
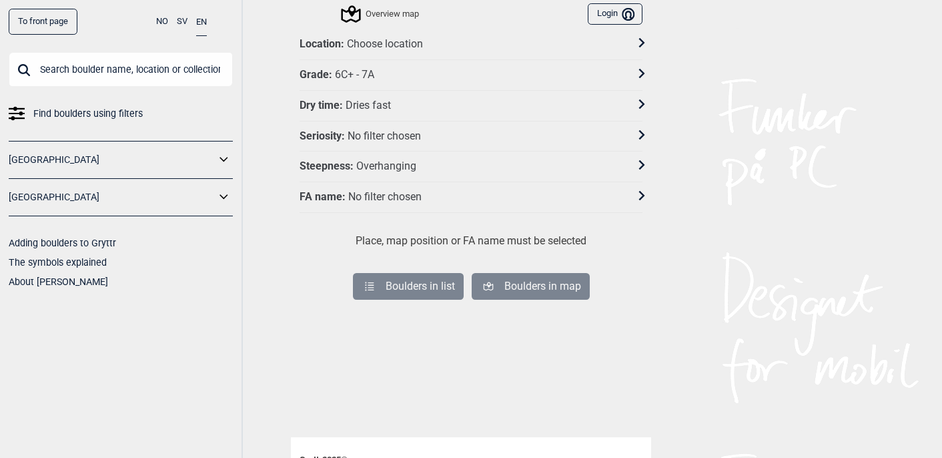
click at [434, 199] on div "FA name : No filter chosen" at bounding box center [463, 197] width 326 height 14
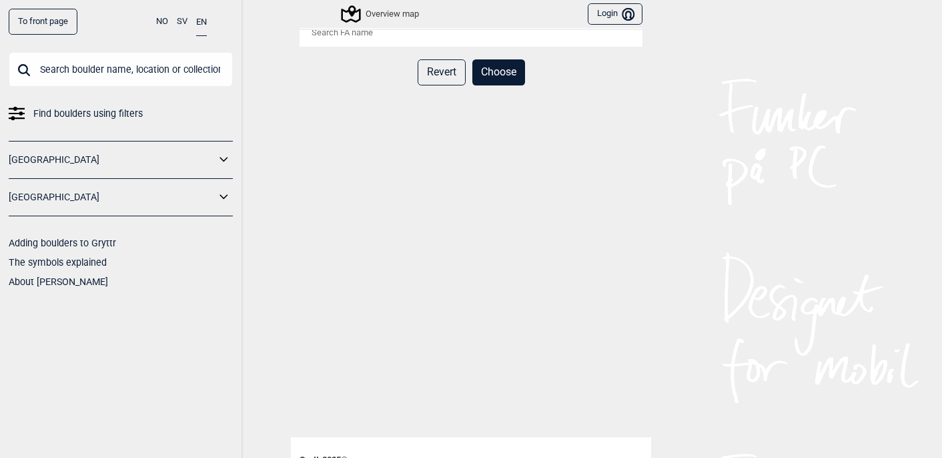
scroll to position [0, 0]
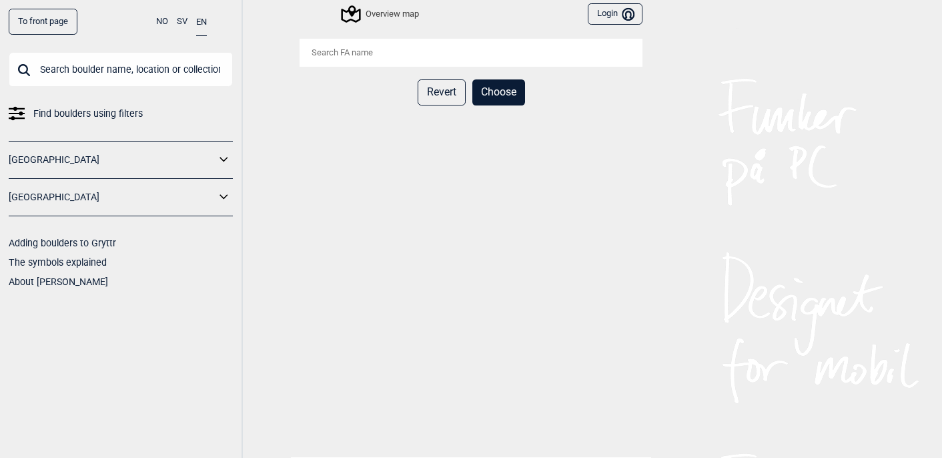
click at [398, 56] on input "search" at bounding box center [471, 53] width 343 height 28
click at [496, 92] on button "Choose" at bounding box center [498, 92] width 53 height 26
click at [433, 52] on input "search" at bounding box center [471, 53] width 343 height 28
click at [411, 60] on input "search" at bounding box center [471, 53] width 343 height 28
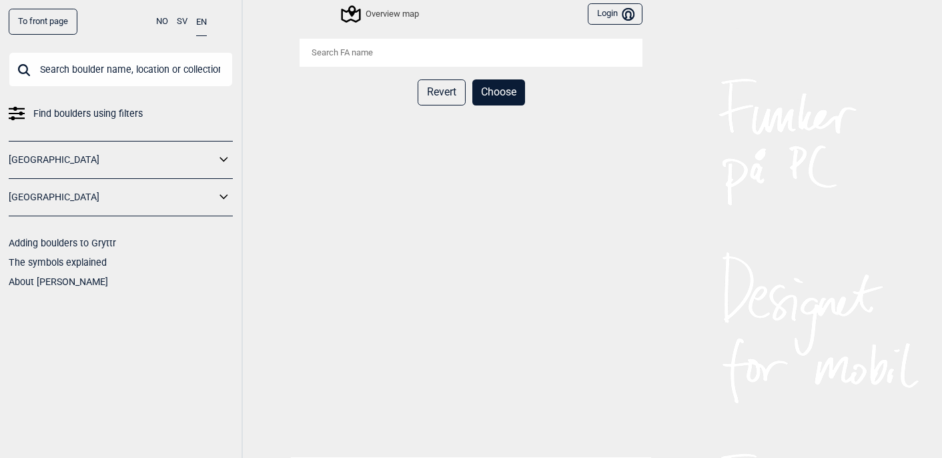
type input "o"
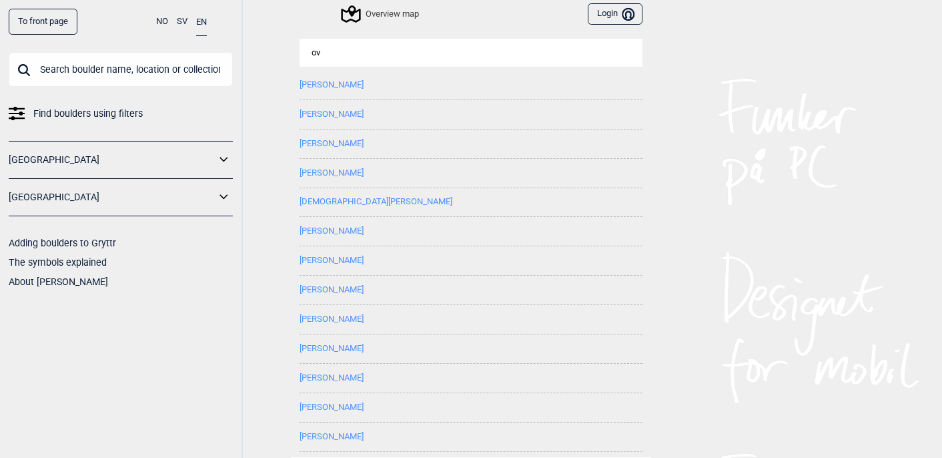
type input "o"
type input "stian"
click at [328, 85] on button "Christian Berger" at bounding box center [376, 85] width 153 height 10
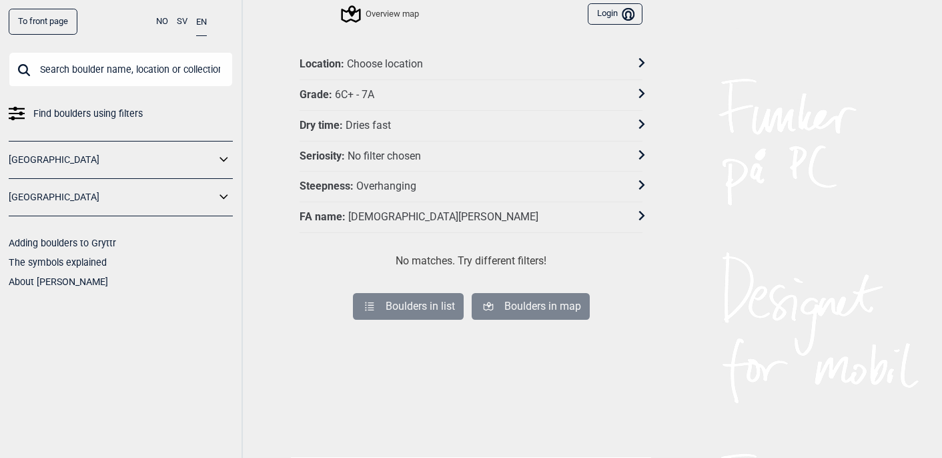
click at [394, 218] on div "Christian Berger" at bounding box center [443, 217] width 190 height 14
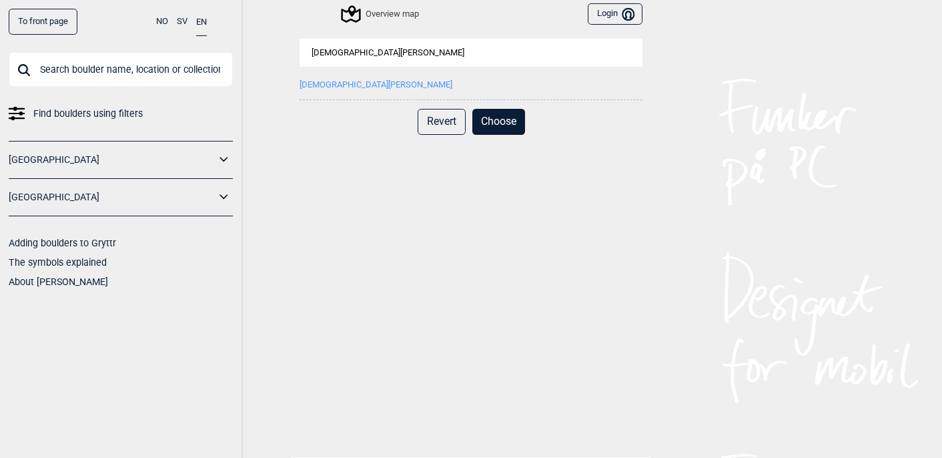
click at [389, 60] on input "Christian Berger" at bounding box center [471, 53] width 343 height 28
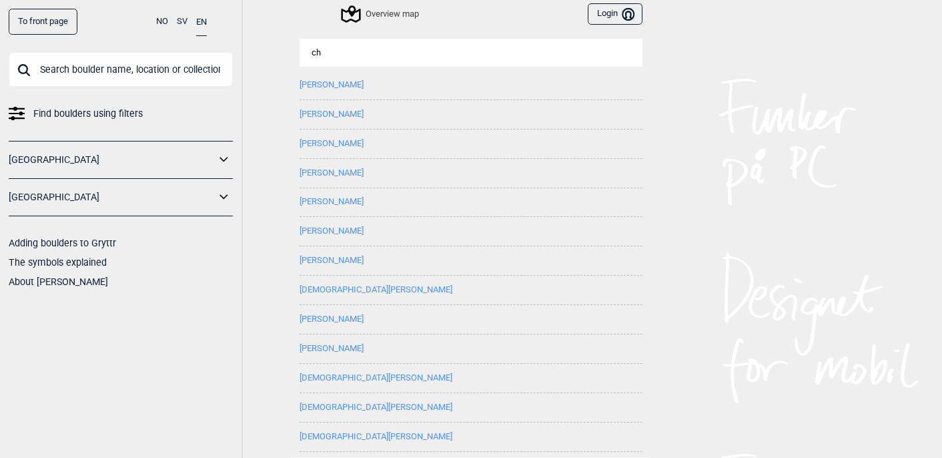
type input "c"
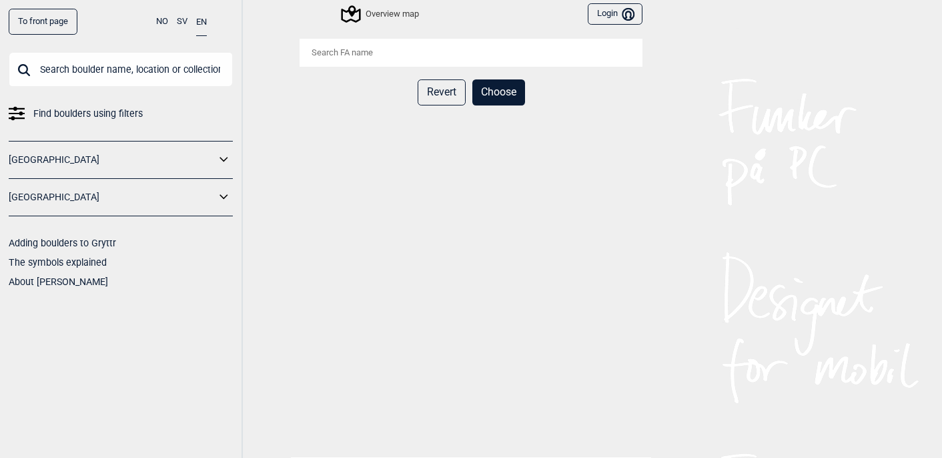
click at [448, 103] on button "Revert" at bounding box center [442, 92] width 48 height 26
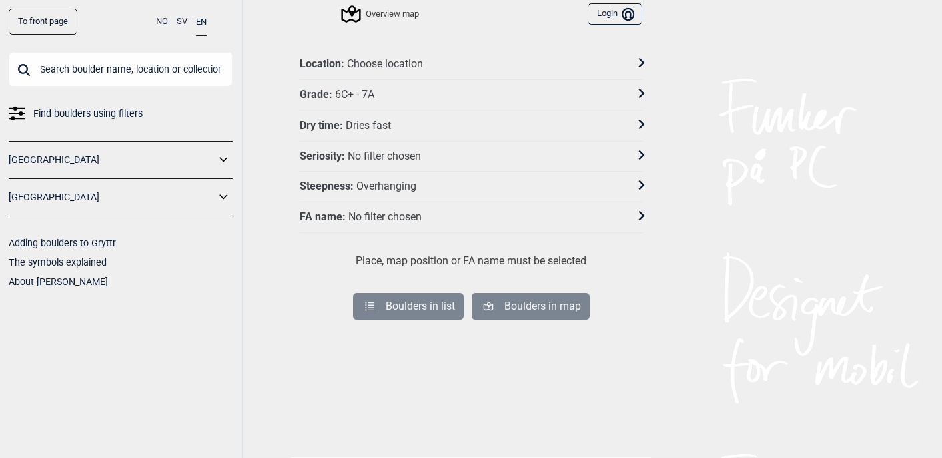
click at [388, 66] on div "Choose location" at bounding box center [385, 64] width 76 height 14
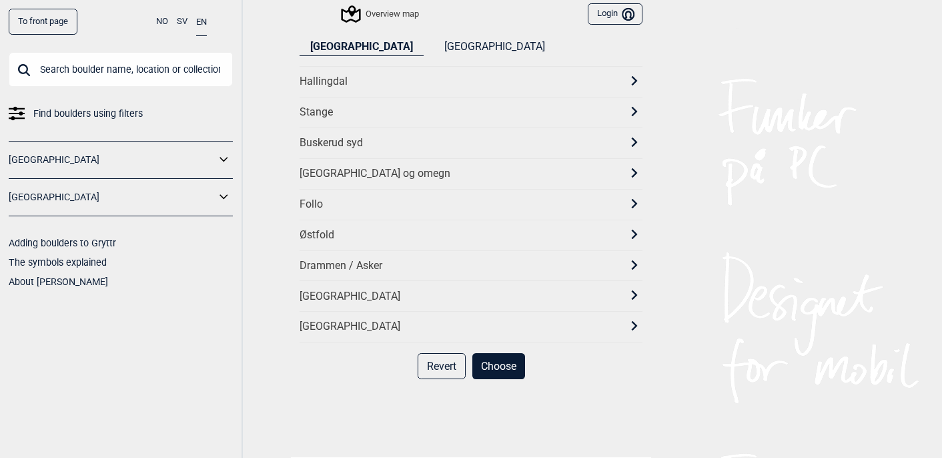
click at [351, 178] on div "[GEOGRAPHIC_DATA] og omegn" at bounding box center [459, 174] width 319 height 14
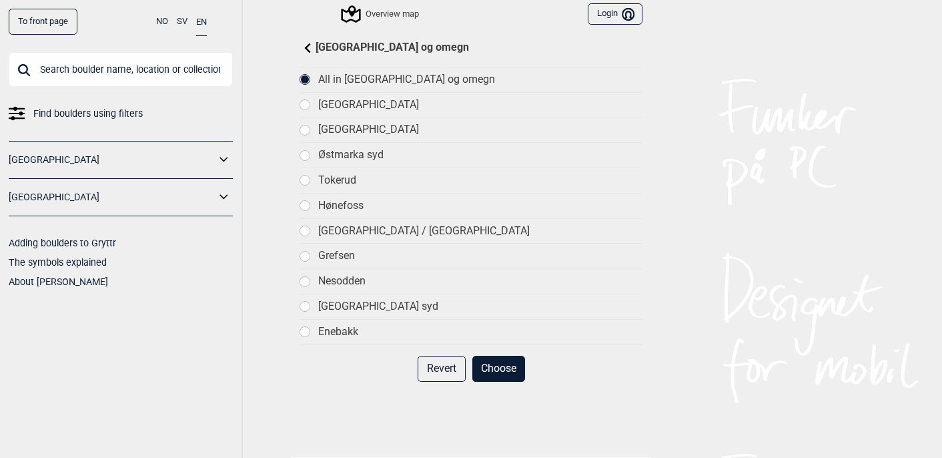
click at [493, 359] on button "Choose" at bounding box center [498, 369] width 53 height 26
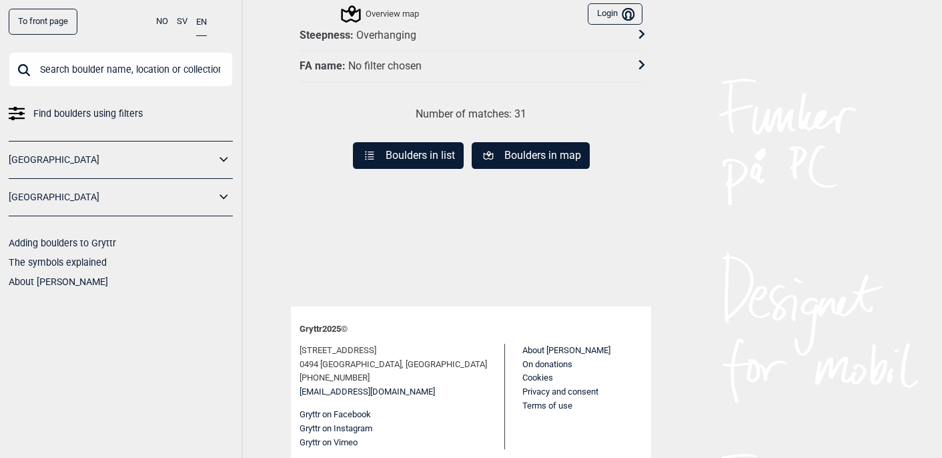
scroll to position [121, 0]
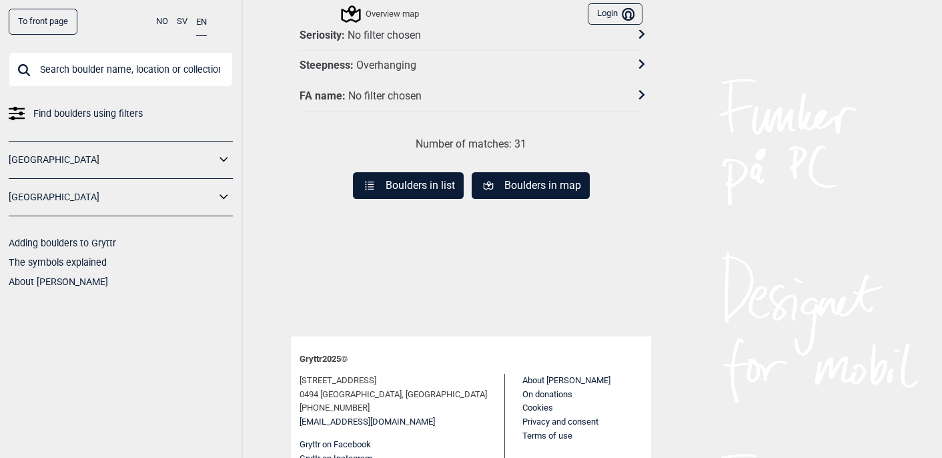
click at [430, 186] on button "Boulders in list" at bounding box center [408, 185] width 111 height 27
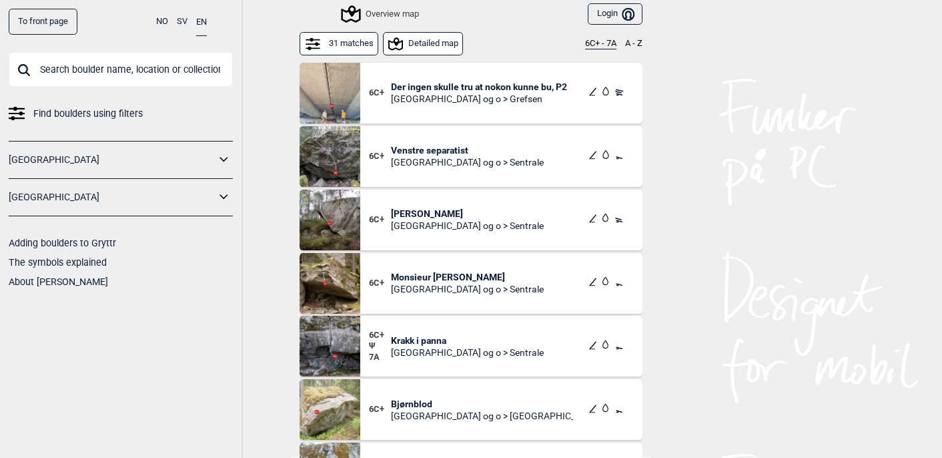
click at [412, 149] on span "Venstre separatist" at bounding box center [467, 150] width 153 height 12
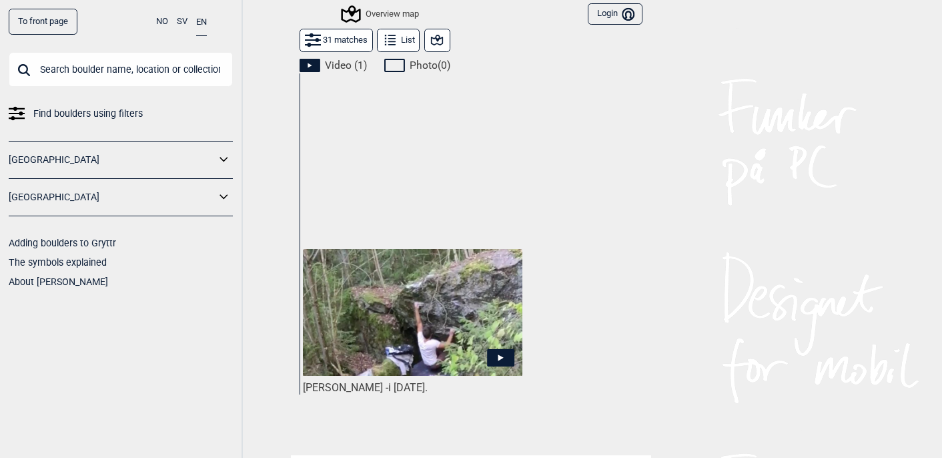
scroll to position [683, 0]
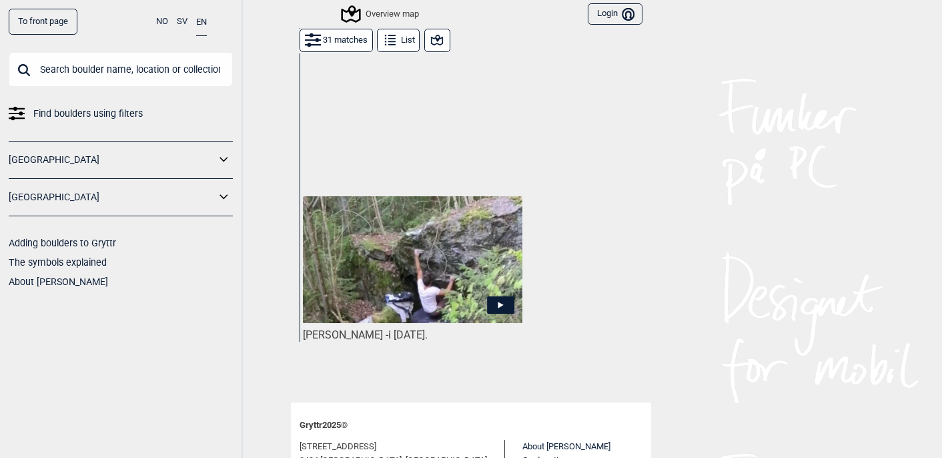
click at [421, 256] on img at bounding box center [413, 259] width 220 height 127
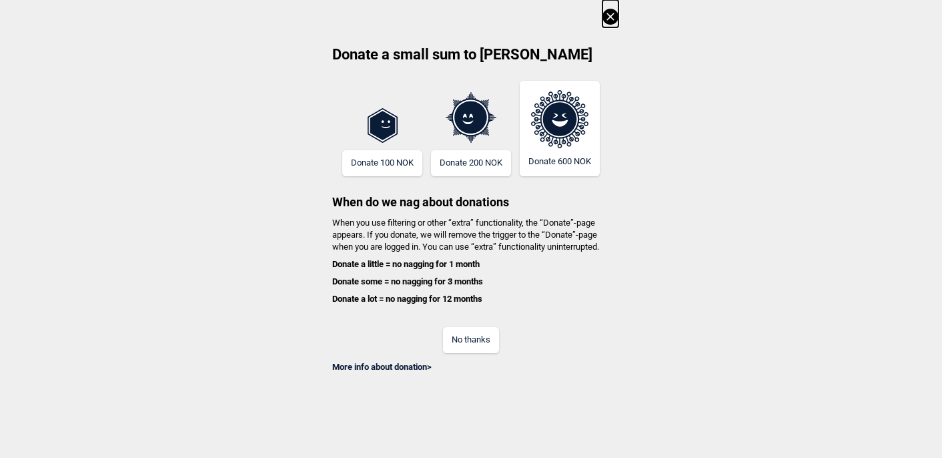
click at [480, 345] on button "No thanks" at bounding box center [471, 340] width 56 height 26
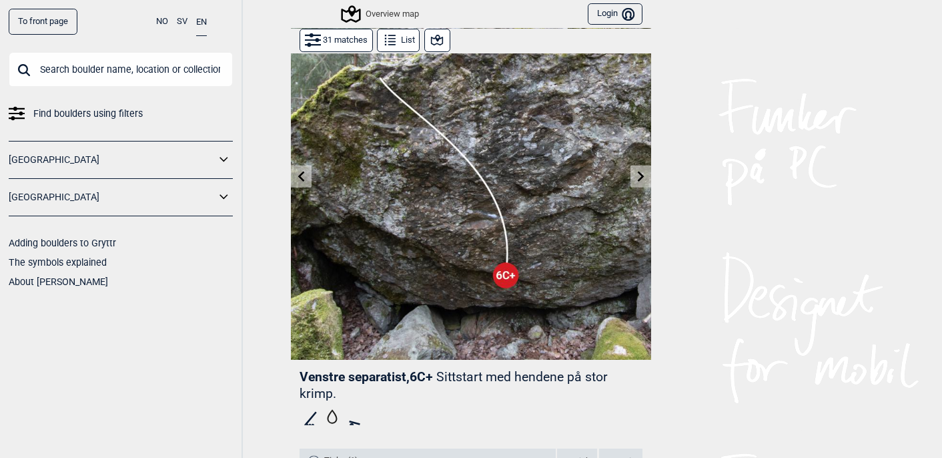
scroll to position [0, 0]
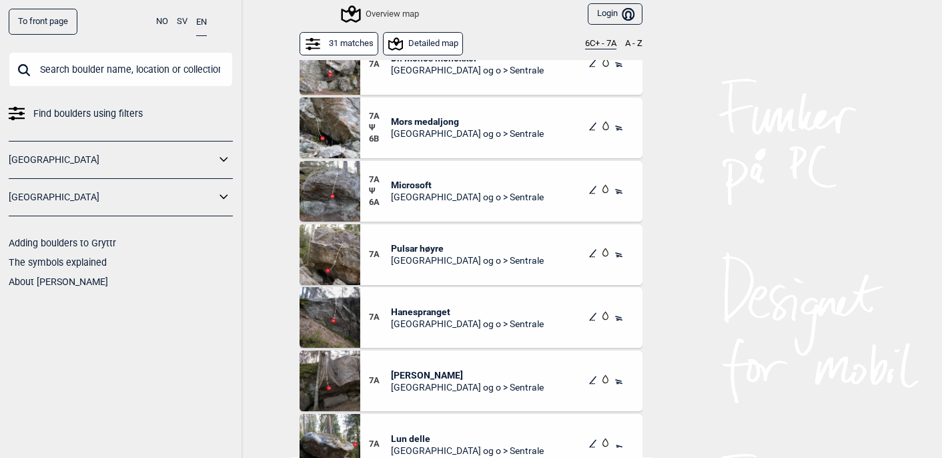
scroll to position [1124, 0]
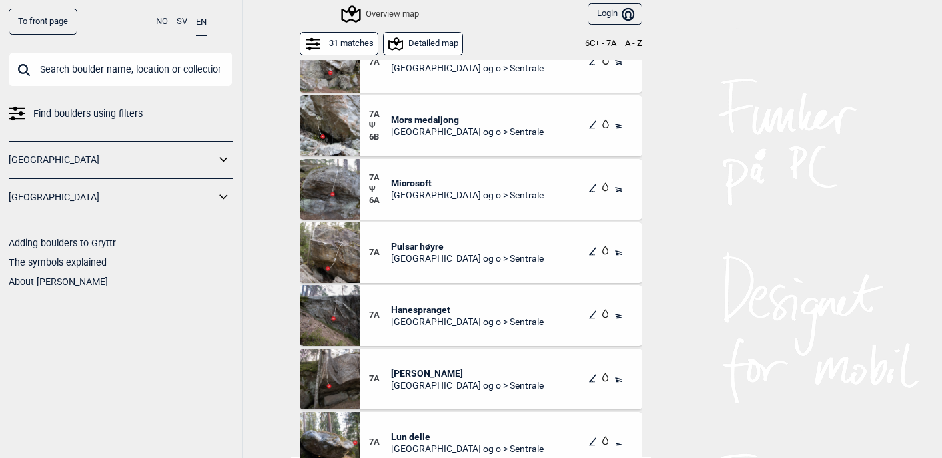
click at [407, 244] on span "Pulsar høyre" at bounding box center [467, 246] width 153 height 12
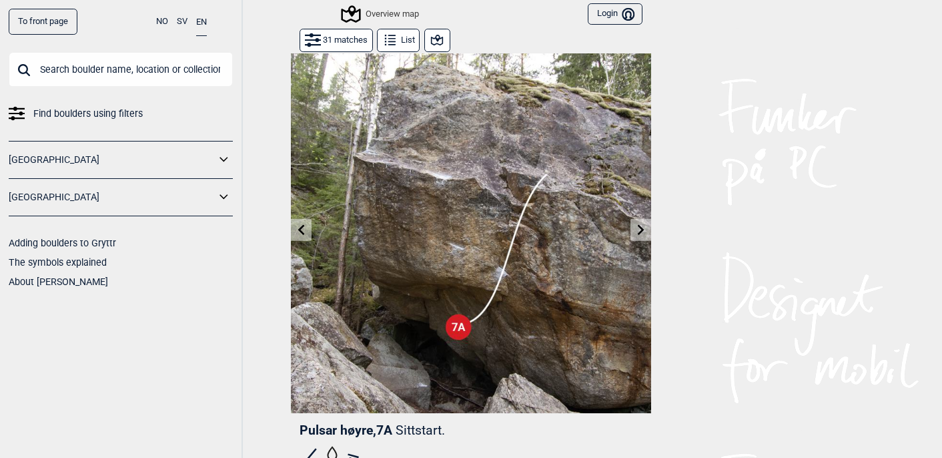
click at [443, 42] on icon at bounding box center [437, 40] width 12 height 11
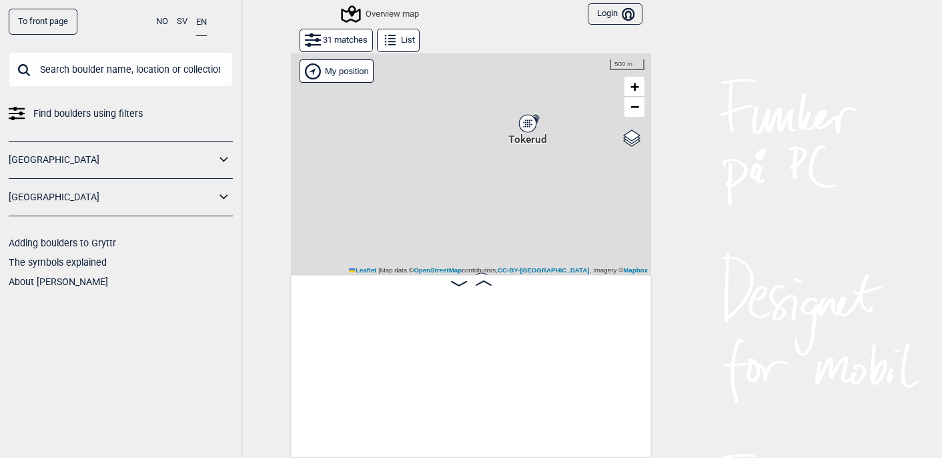
scroll to position [0, 2143]
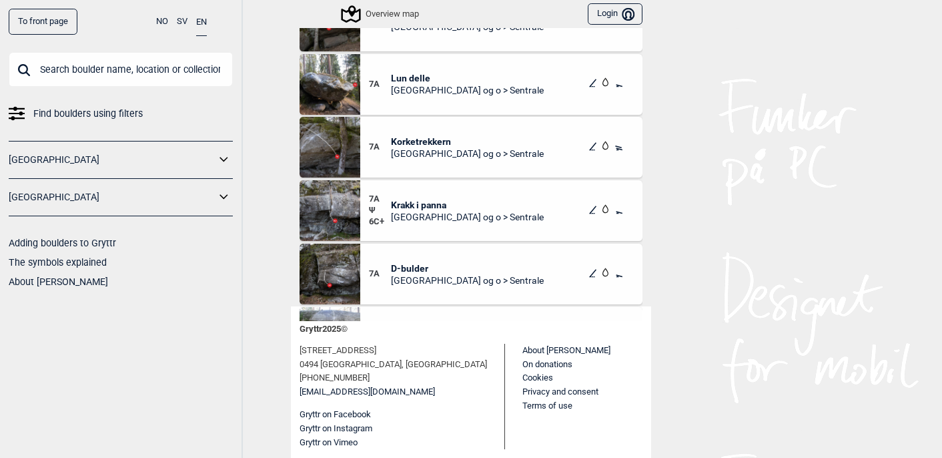
scroll to position [1326, 0]
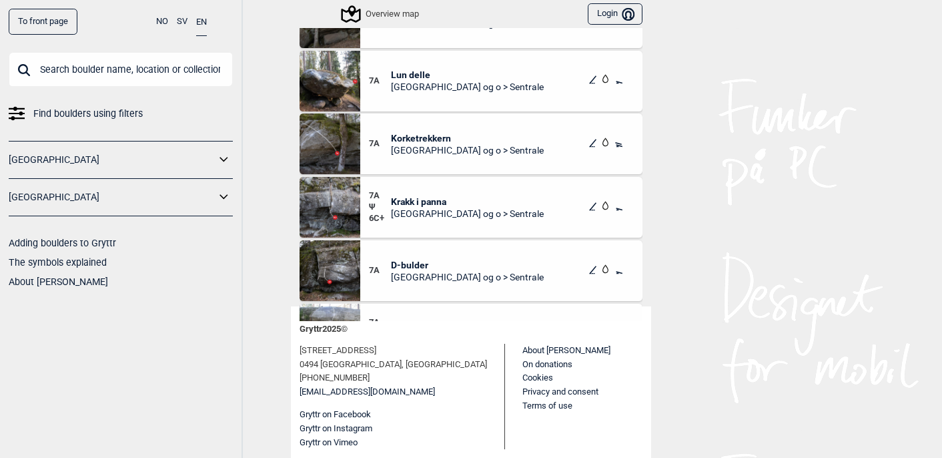
click at [419, 264] on span "D-bulder" at bounding box center [467, 265] width 153 height 12
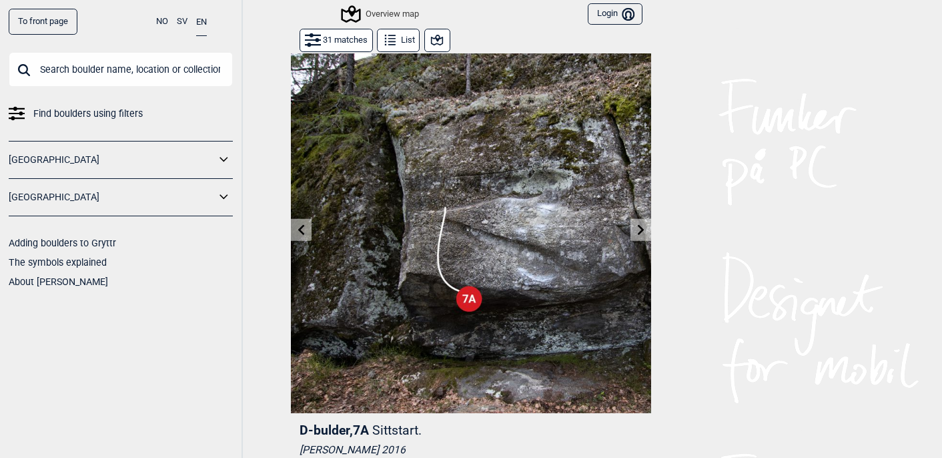
click at [332, 39] on button "31 matches" at bounding box center [336, 40] width 73 height 23
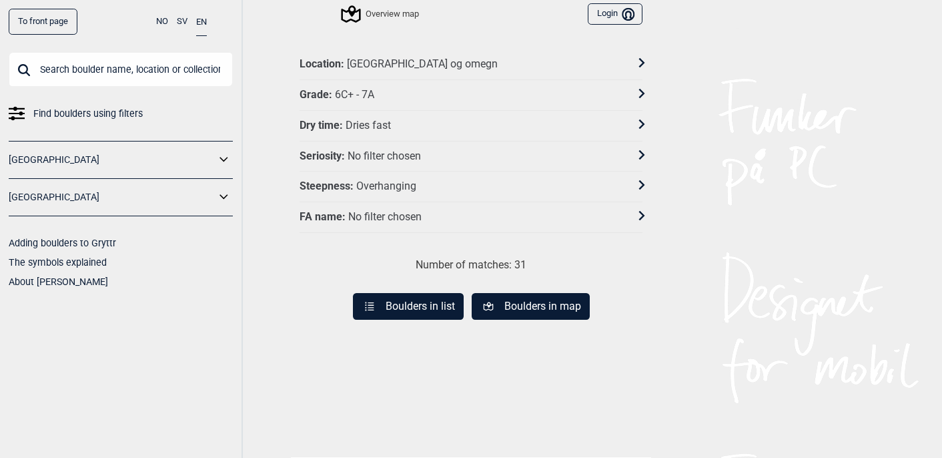
click at [368, 99] on div "6C+ - 7A" at bounding box center [354, 95] width 39 height 14
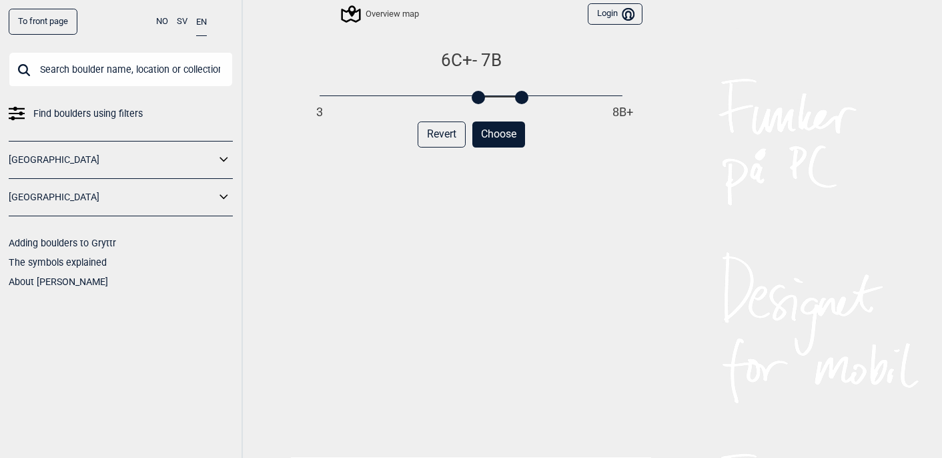
drag, startPoint x: 493, startPoint y: 95, endPoint x: 519, endPoint y: 93, distance: 26.1
click at [519, 93] on div at bounding box center [521, 97] width 13 height 13
drag, startPoint x: 477, startPoint y: 99, endPoint x: 487, endPoint y: 98, distance: 10.0
click at [487, 98] on div at bounding box center [492, 97] width 13 height 13
click at [495, 137] on button "Choose" at bounding box center [498, 134] width 53 height 26
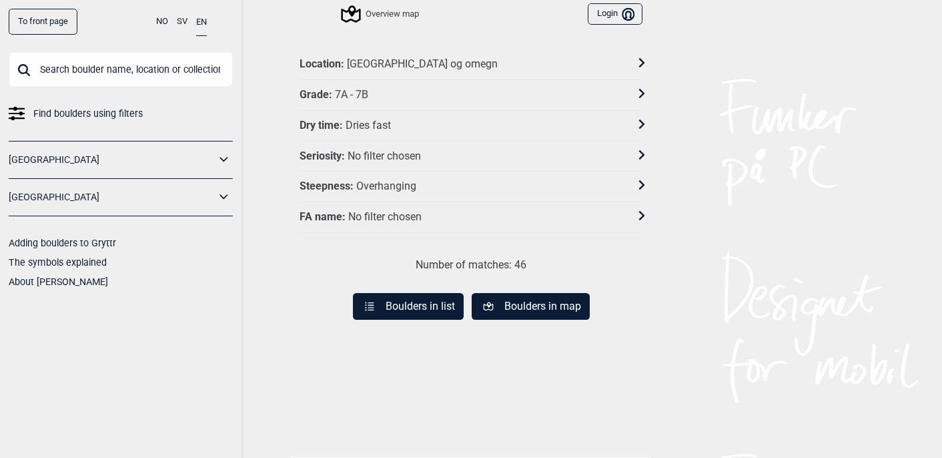
click at [430, 304] on button "Boulders in list" at bounding box center [408, 306] width 111 height 27
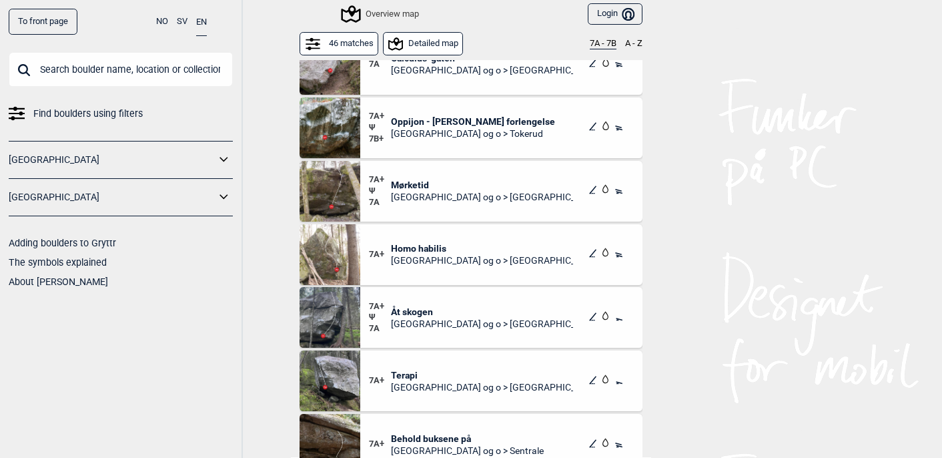
scroll to position [1545, 0]
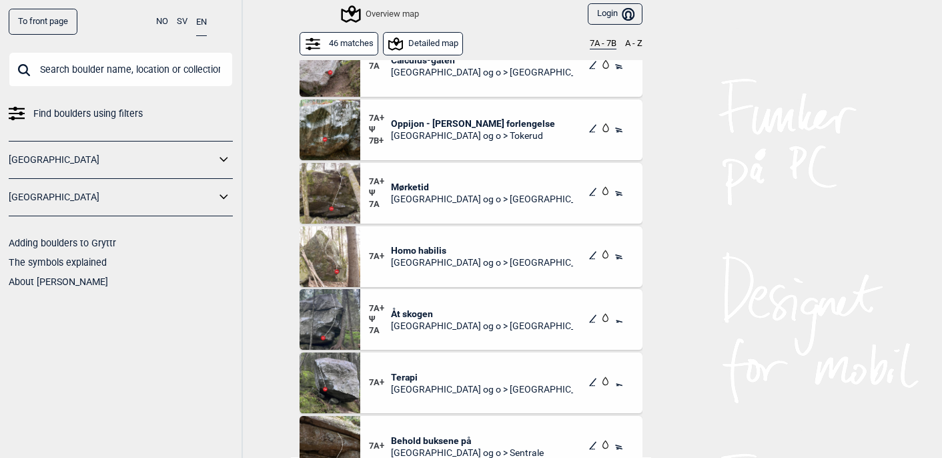
click at [436, 186] on span "Mørketid" at bounding box center [482, 187] width 183 height 12
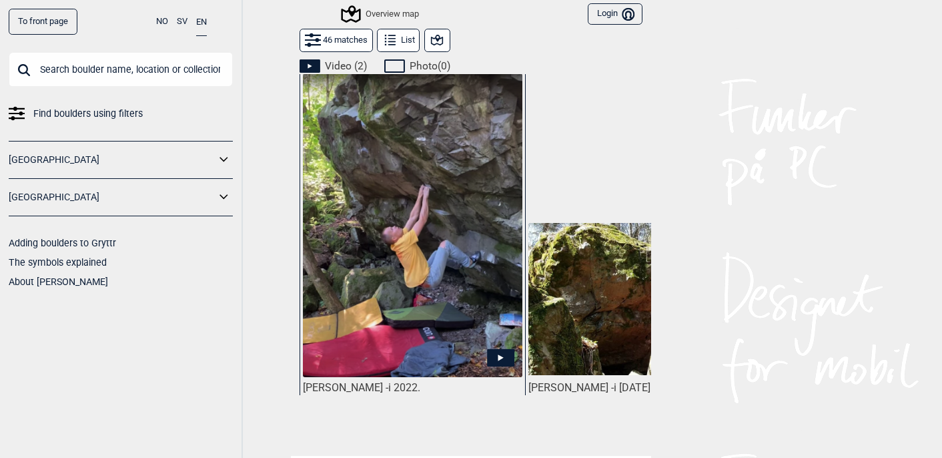
scroll to position [661, 0]
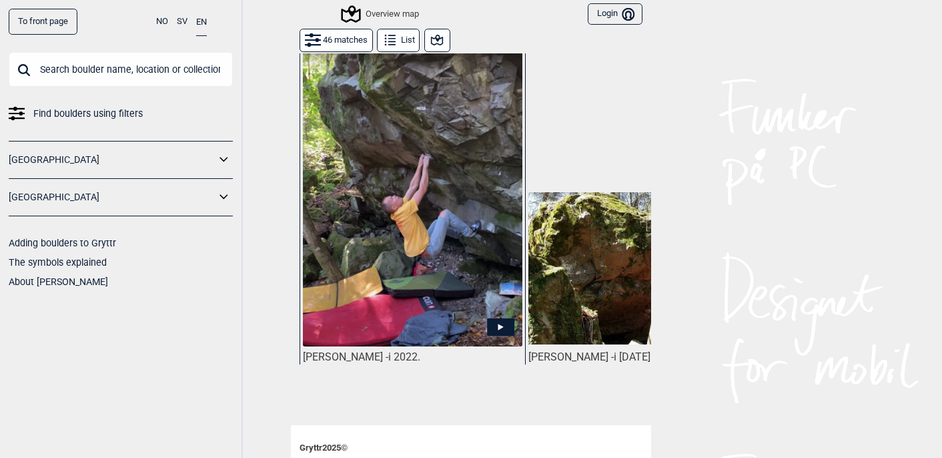
click at [436, 179] on img at bounding box center [413, 196] width 220 height 307
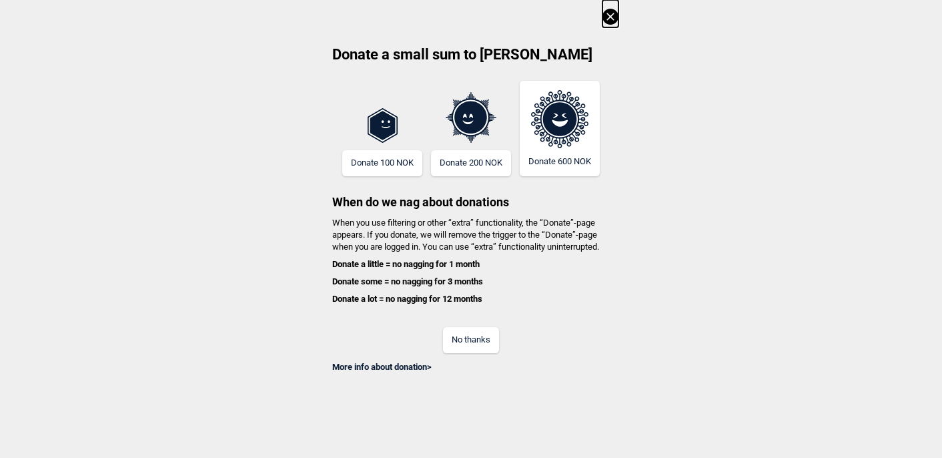
click at [611, 15] on icon at bounding box center [610, 16] width 7 height 7
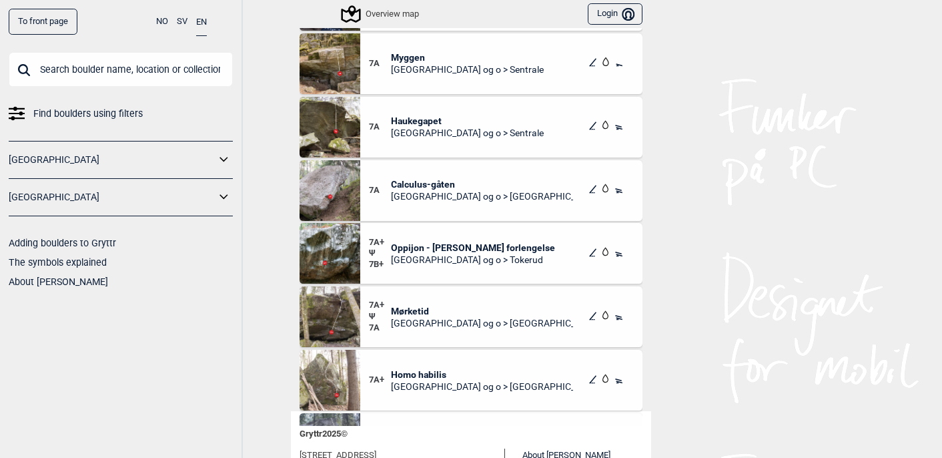
scroll to position [1405, 0]
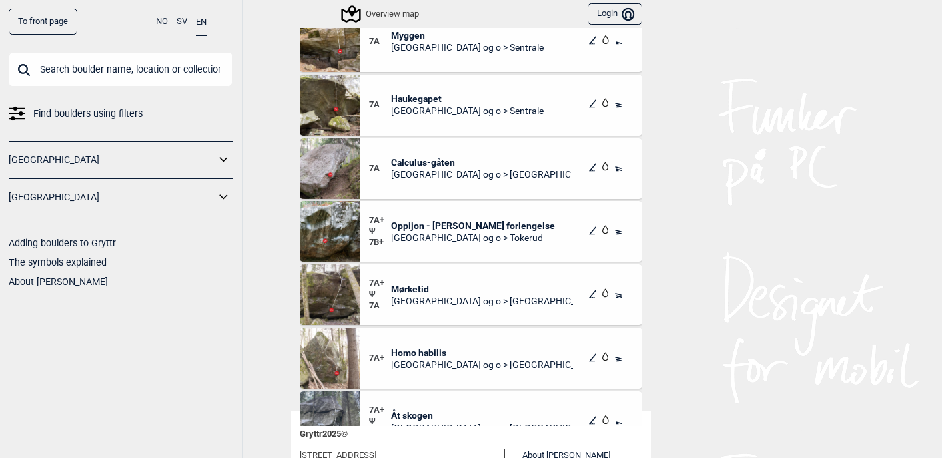
click at [415, 283] on span "Mørketid" at bounding box center [482, 289] width 183 height 12
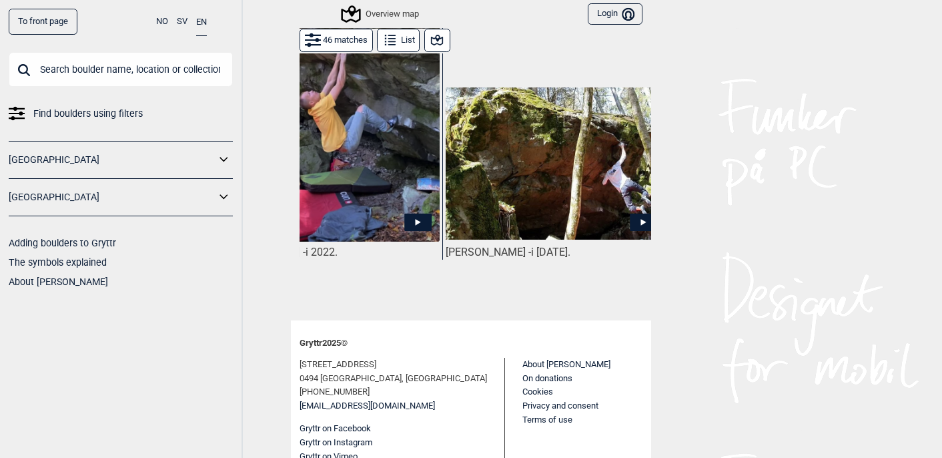
scroll to position [0, 99]
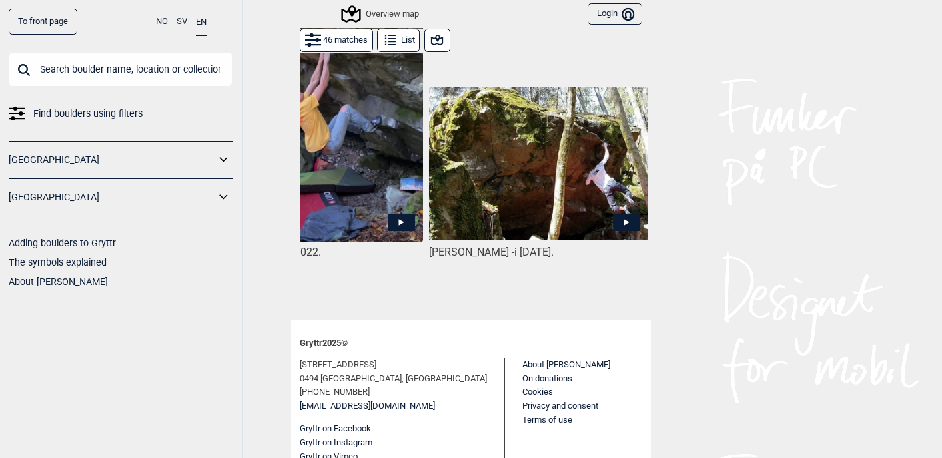
click at [608, 177] on img at bounding box center [539, 162] width 220 height 151
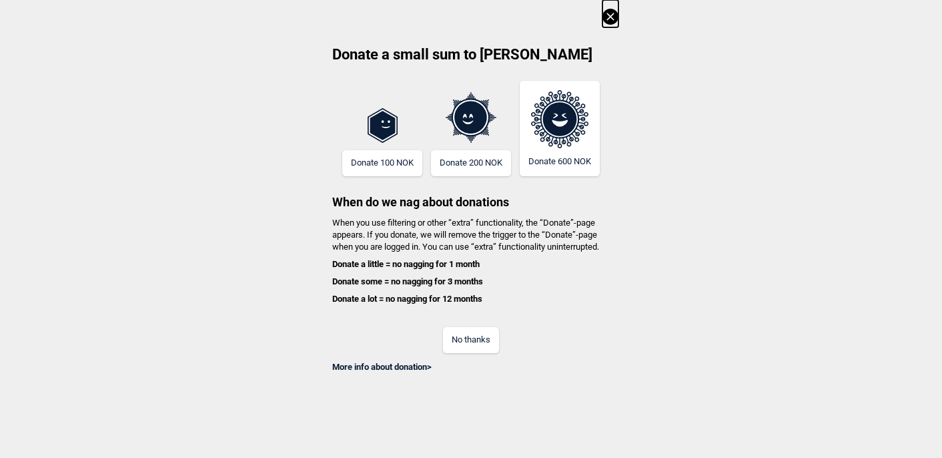
click at [611, 12] on icon at bounding box center [611, 17] width 16 height 16
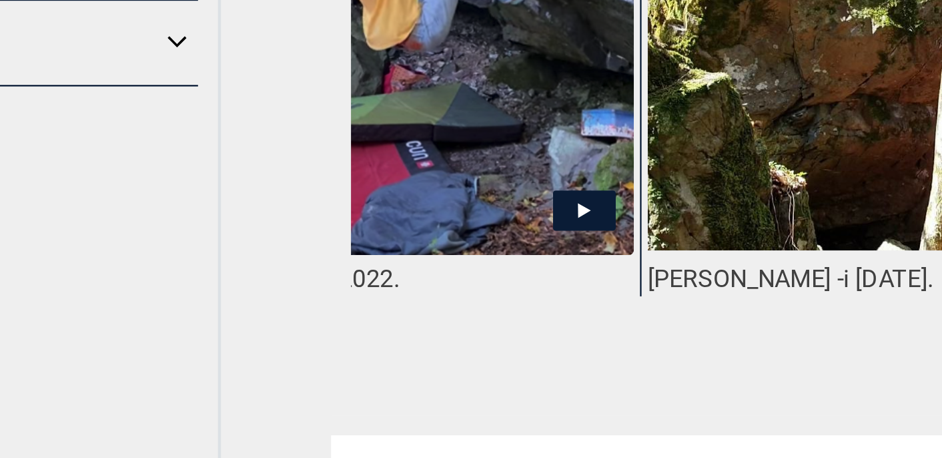
scroll to position [715, 0]
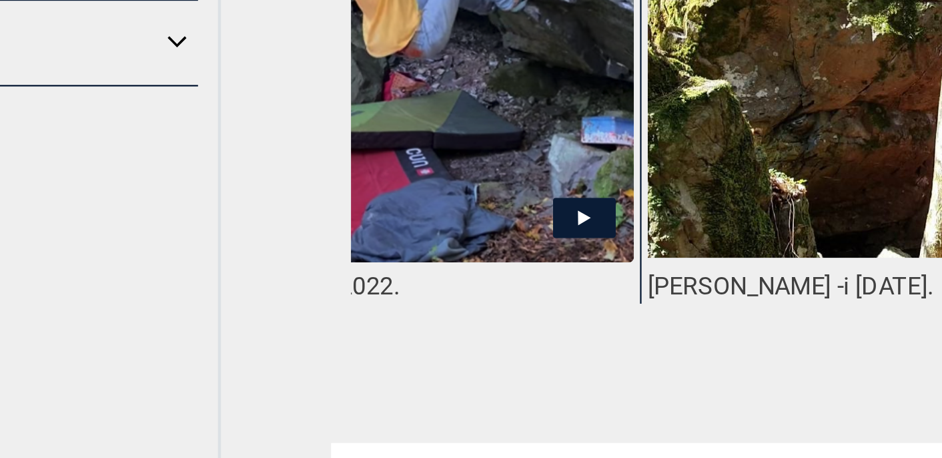
click at [405, 265] on icon at bounding box center [401, 273] width 27 height 17
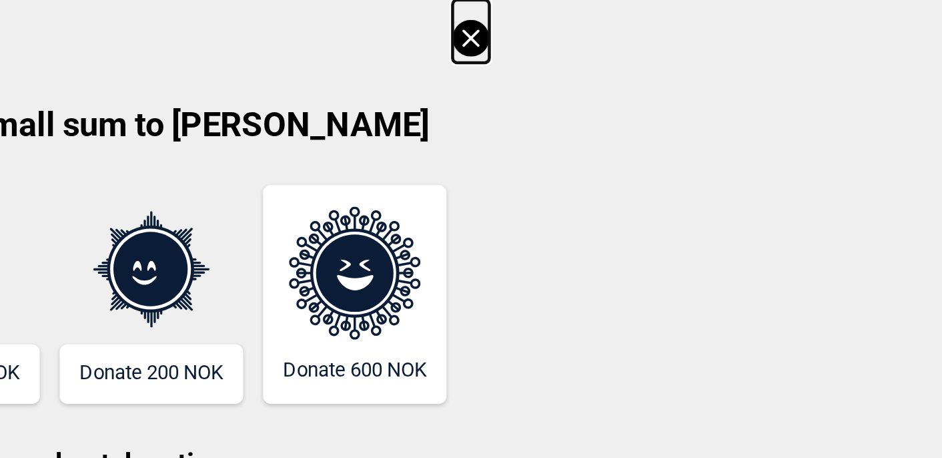
click at [611, 14] on icon at bounding box center [611, 17] width 16 height 16
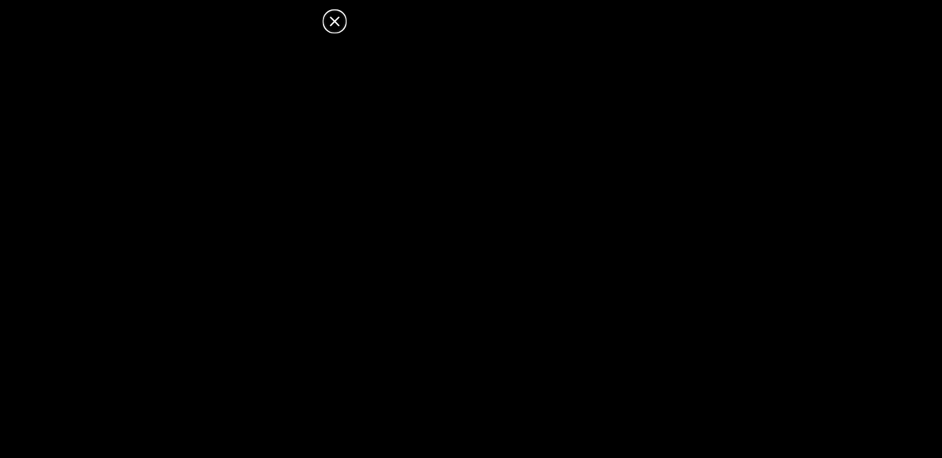
scroll to position [0, 0]
click at [468, 17] on icon at bounding box center [468, 16] width 7 height 7
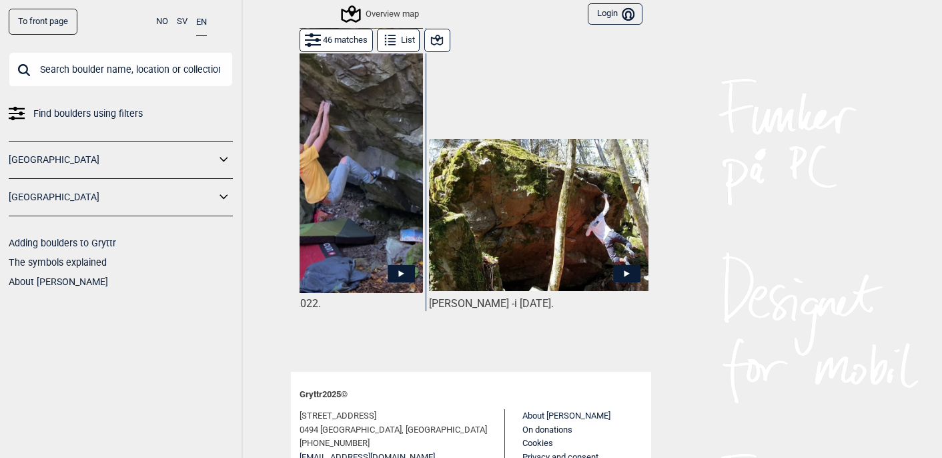
click at [438, 45] on icon at bounding box center [437, 40] width 16 height 16
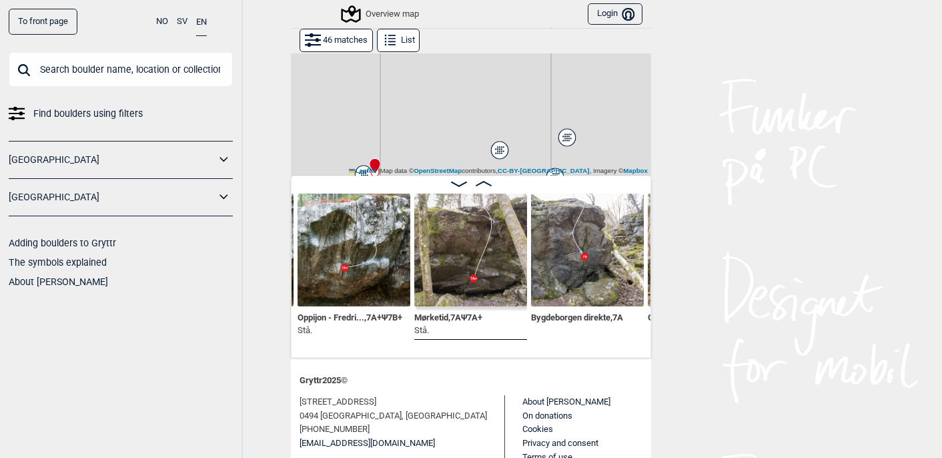
scroll to position [52, 0]
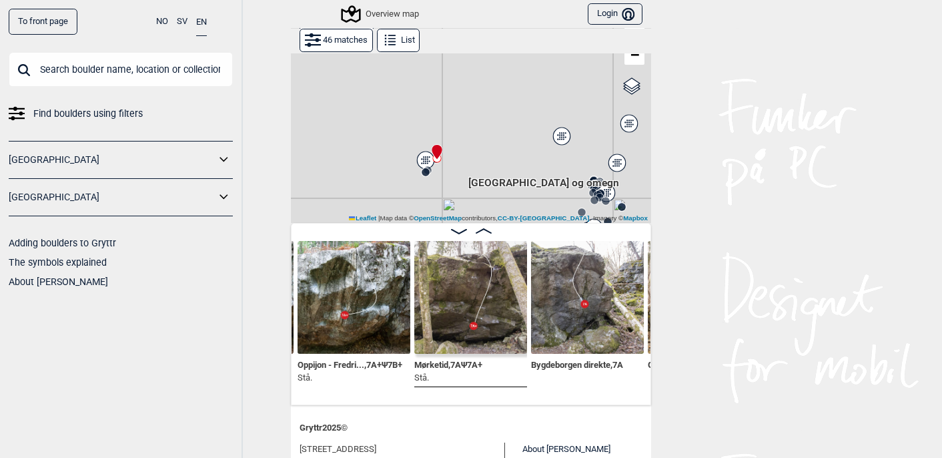
drag, startPoint x: 444, startPoint y: 148, endPoint x: 506, endPoint y: 87, distance: 87.3
click at [506, 87] on div "Brukerens posisjon Hallingdal Stange Buskerud syd Oslo og omegn Follo Østfold" at bounding box center [471, 112] width 360 height 222
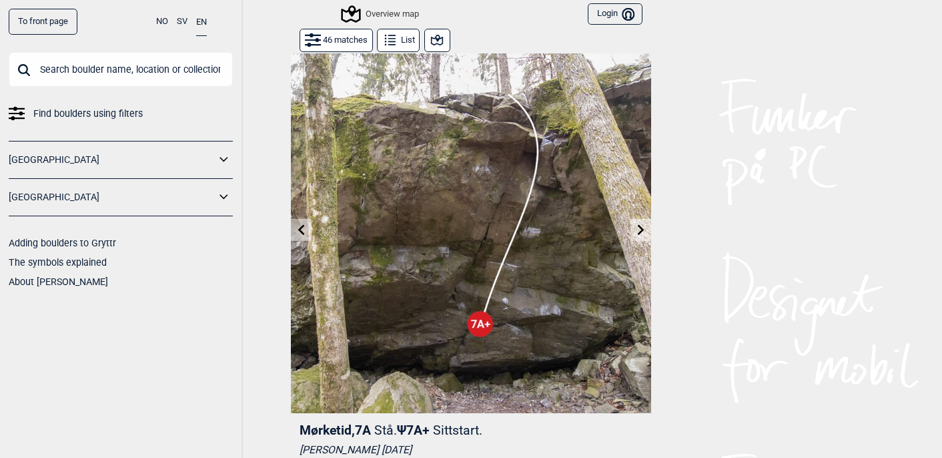
click at [408, 40] on button "List" at bounding box center [398, 40] width 43 height 23
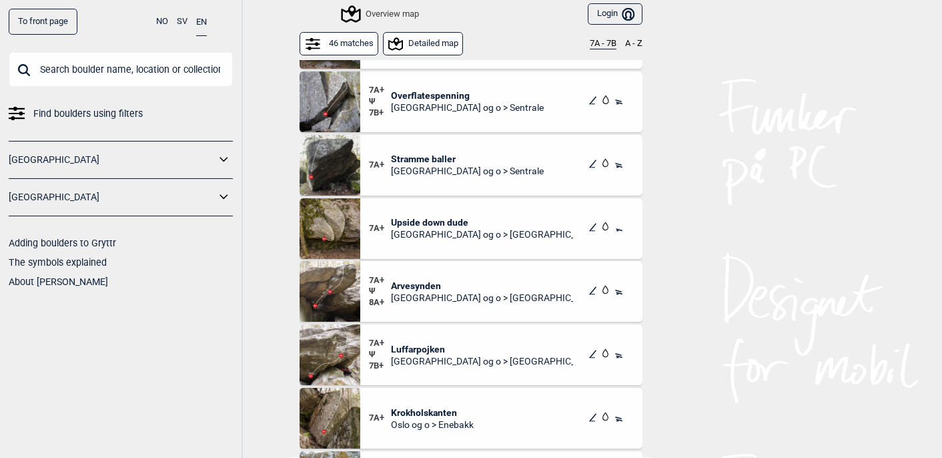
scroll to position [2234, 0]
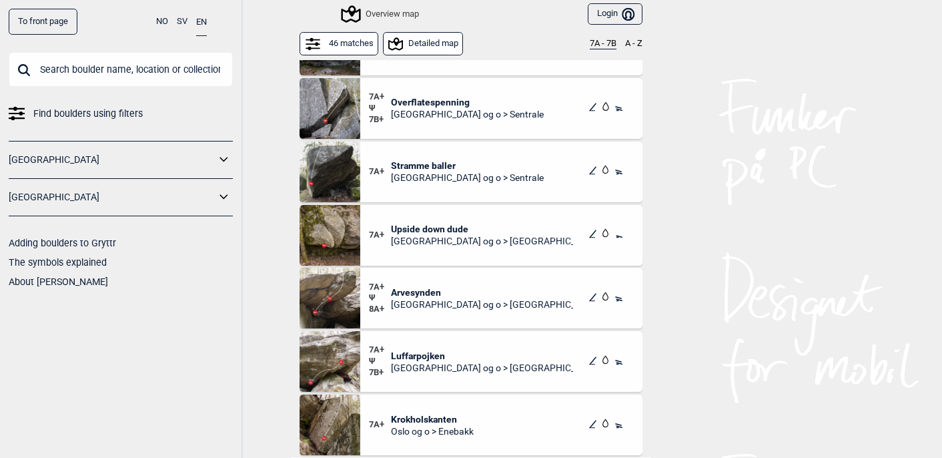
drag, startPoint x: 486, startPoint y: 98, endPoint x: 395, endPoint y: 97, distance: 90.7
click at [395, 97] on div "7A+ Ψ 7B+ Overflatespenning Oslo og o > Sentrale" at bounding box center [501, 108] width 282 height 61
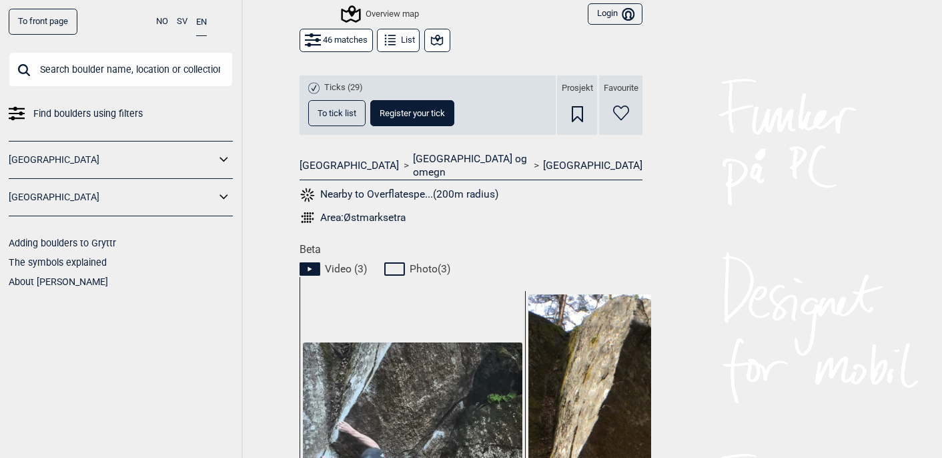
scroll to position [266, 0]
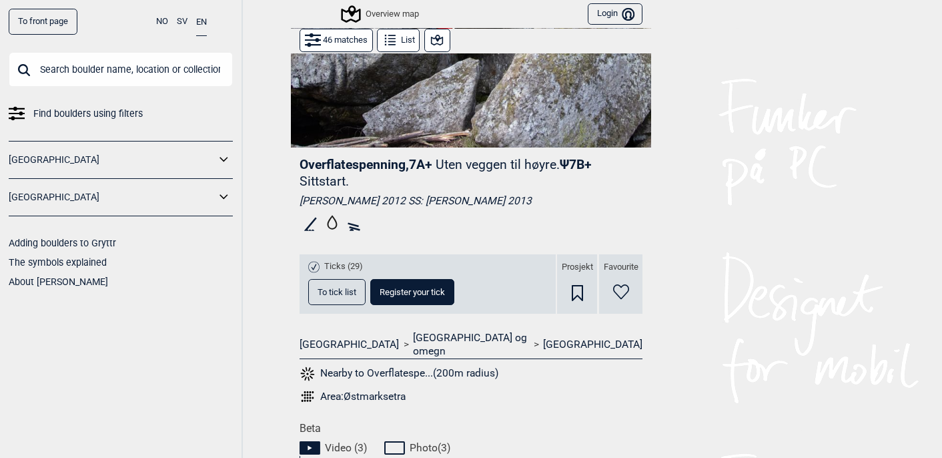
drag, startPoint x: 406, startPoint y: 165, endPoint x: 303, endPoint y: 163, distance: 102.8
click at [303, 163] on span "Overflatespenning , 7A+" at bounding box center [366, 164] width 133 height 15
click at [294, 137] on div at bounding box center [294, 137] width 0 height 0
click at [424, 457] on div "Close" at bounding box center [471, 458] width 942 height 0
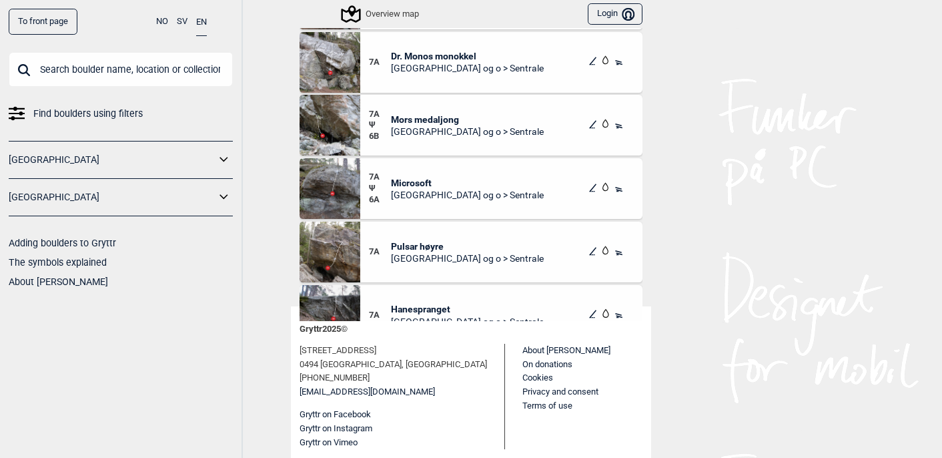
scroll to position [615, 0]
click at [441, 121] on span "Mors medaljong" at bounding box center [467, 121] width 153 height 12
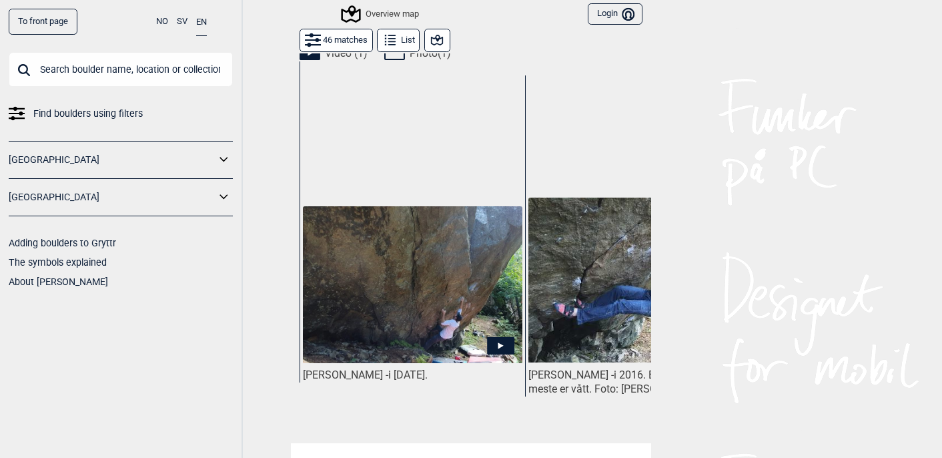
click at [496, 277] on img at bounding box center [413, 284] width 220 height 157
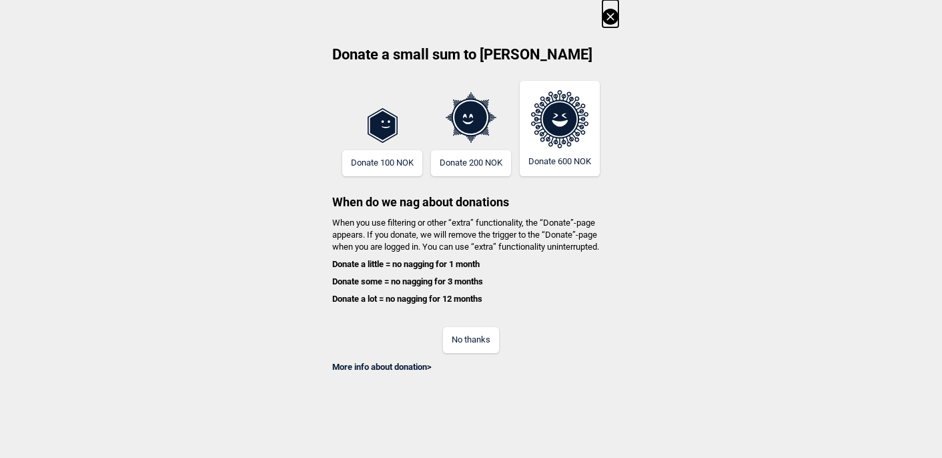
click at [608, 25] on button at bounding box center [611, 13] width 16 height 27
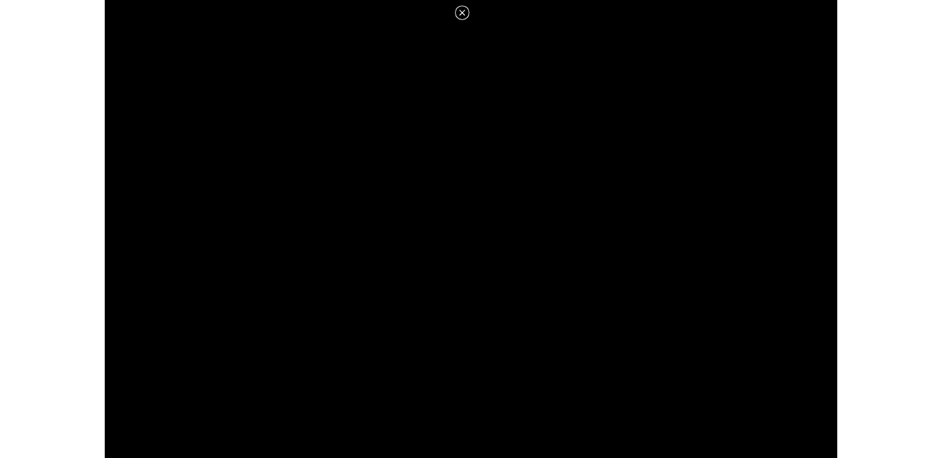
scroll to position [703, 0]
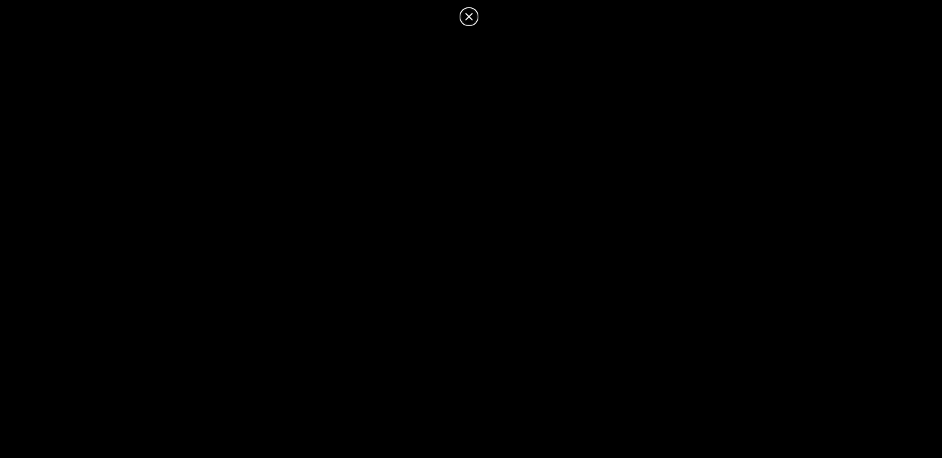
click at [466, 15] on icon at bounding box center [469, 17] width 16 height 16
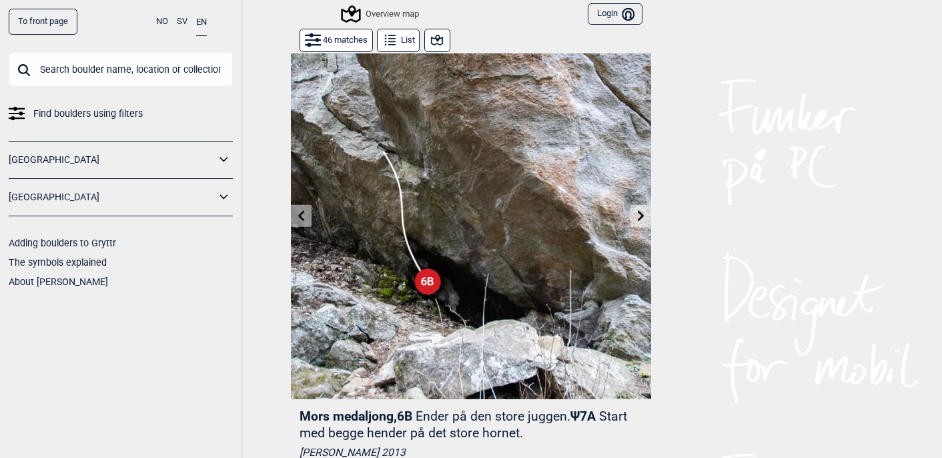
scroll to position [0, 0]
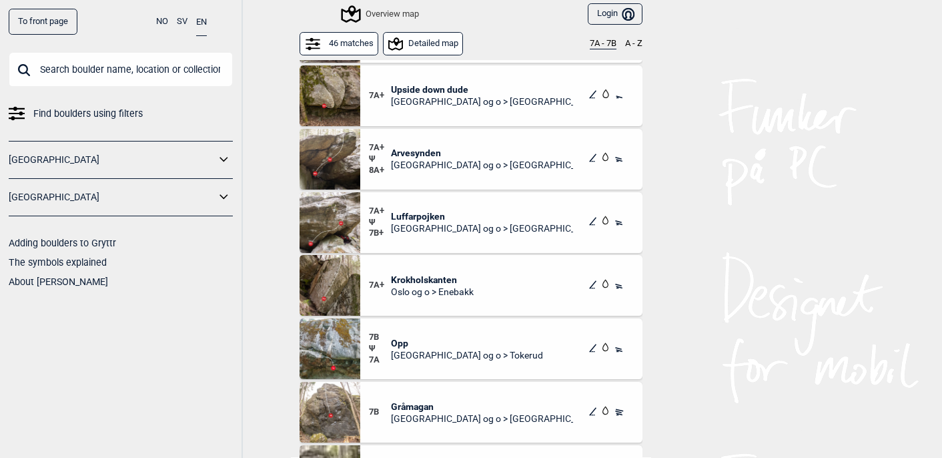
scroll to position [2369, 0]
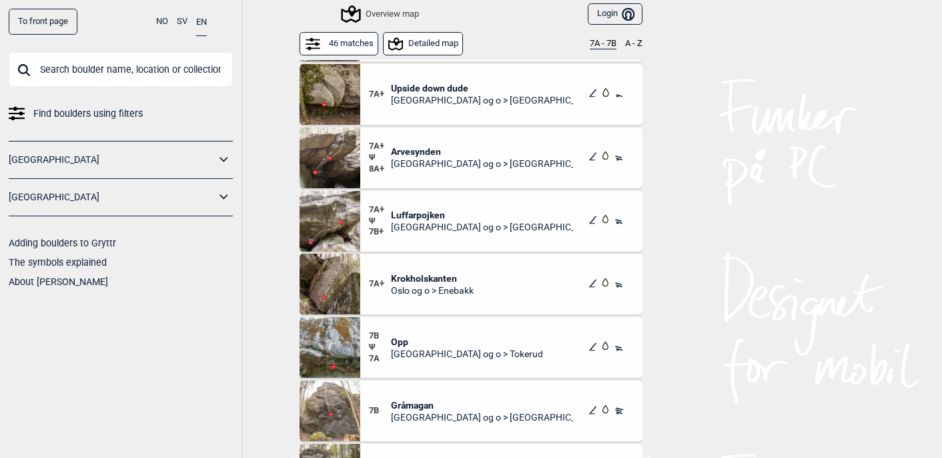
click at [428, 211] on span "Luffarpojken" at bounding box center [482, 215] width 183 height 12
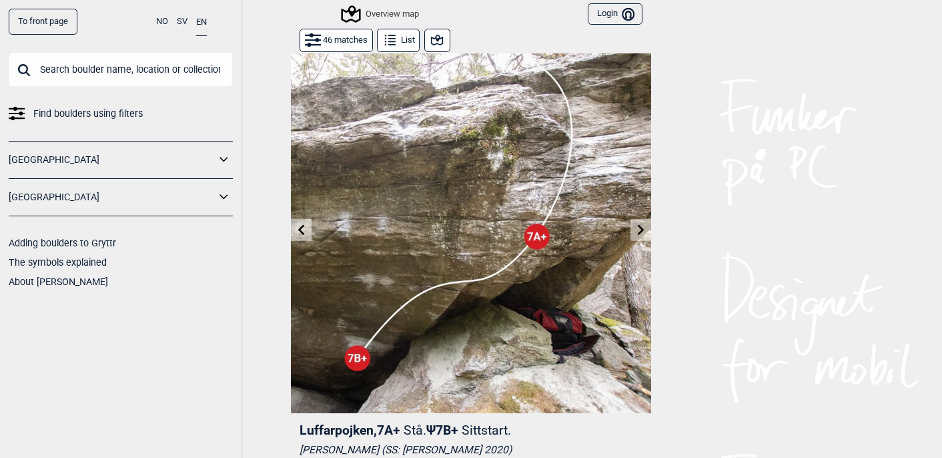
click at [436, 31] on button at bounding box center [437, 40] width 26 height 23
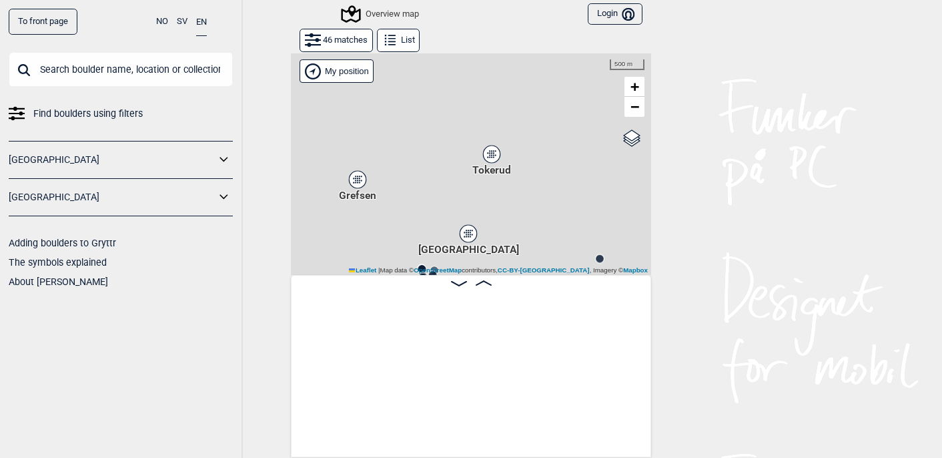
scroll to position [0, 4849]
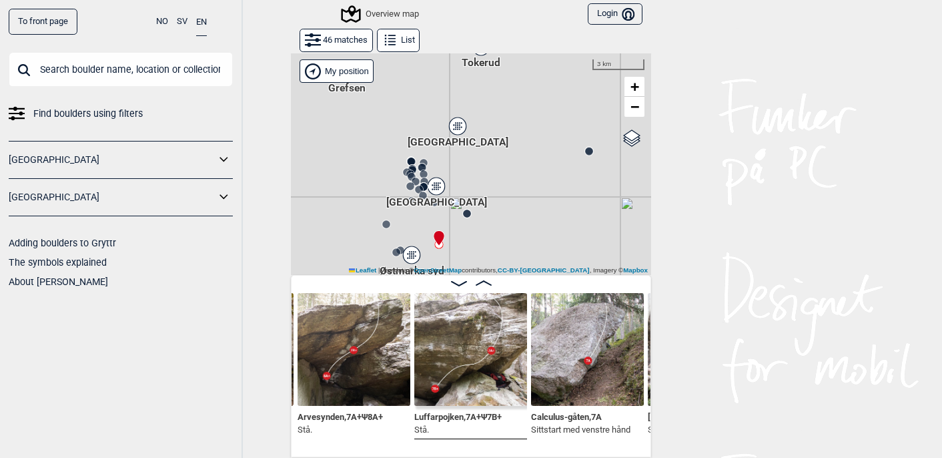
drag, startPoint x: 511, startPoint y: 216, endPoint x: 500, endPoint y: 107, distance: 108.6
click at [500, 107] on div "Gol Ål Kolomoen Vallset Tangen Sørli Åsbygda Kongsberg Efteløt Østmarka nord Se…" at bounding box center [471, 164] width 360 height 222
click at [564, 348] on img at bounding box center [587, 349] width 113 height 113
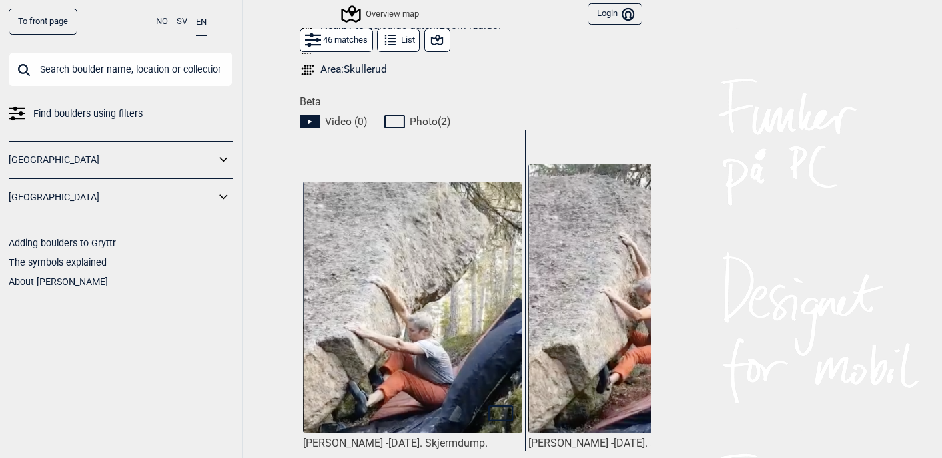
scroll to position [553, 0]
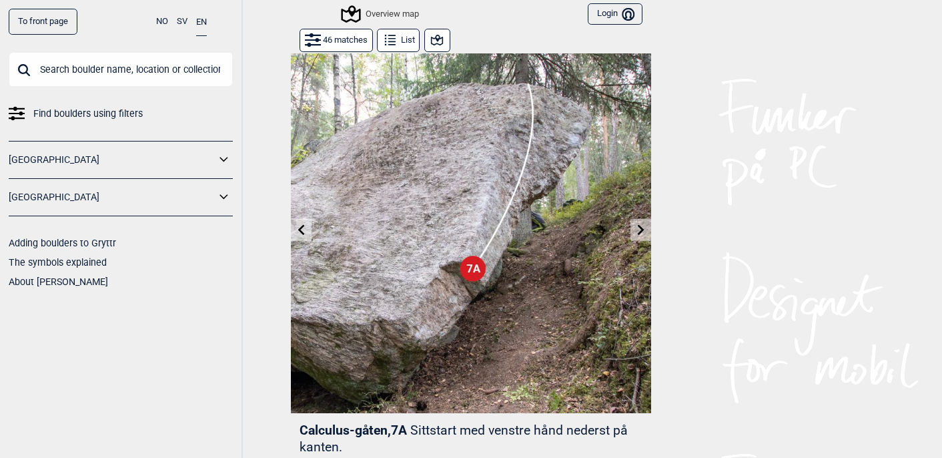
scroll to position [547, 0]
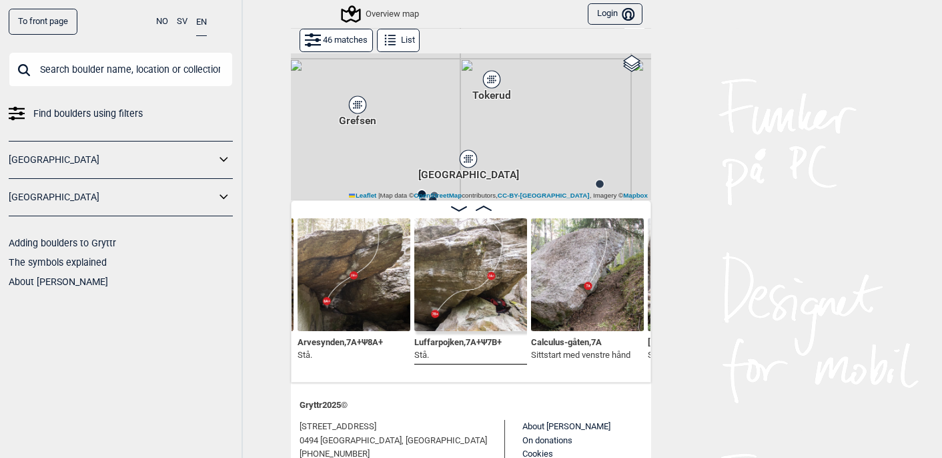
scroll to position [78, 0]
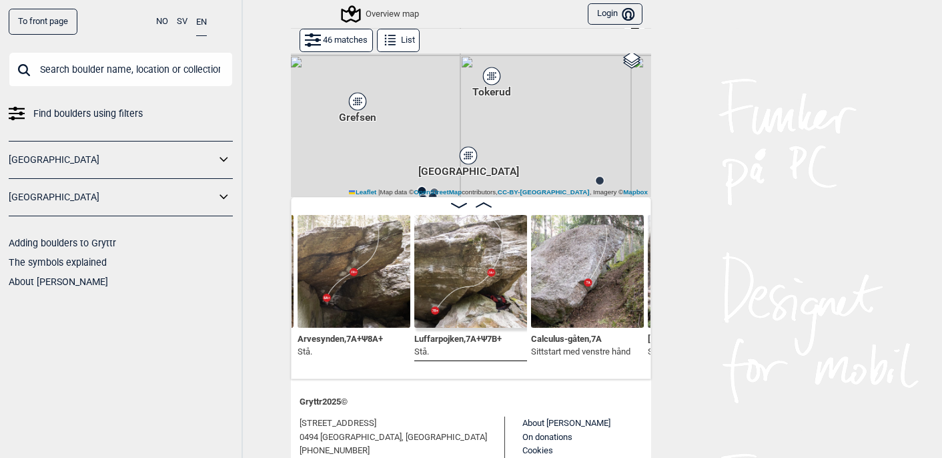
click at [366, 278] on img at bounding box center [354, 271] width 113 height 113
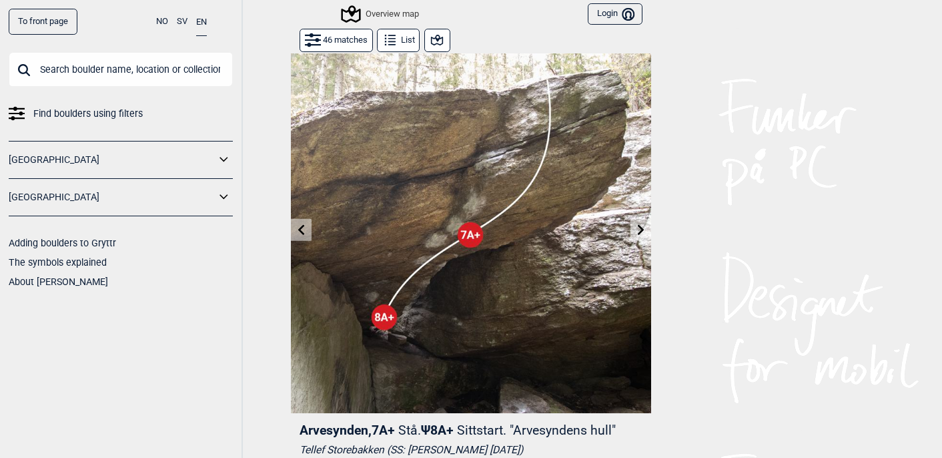
click at [306, 228] on button at bounding box center [301, 230] width 21 height 22
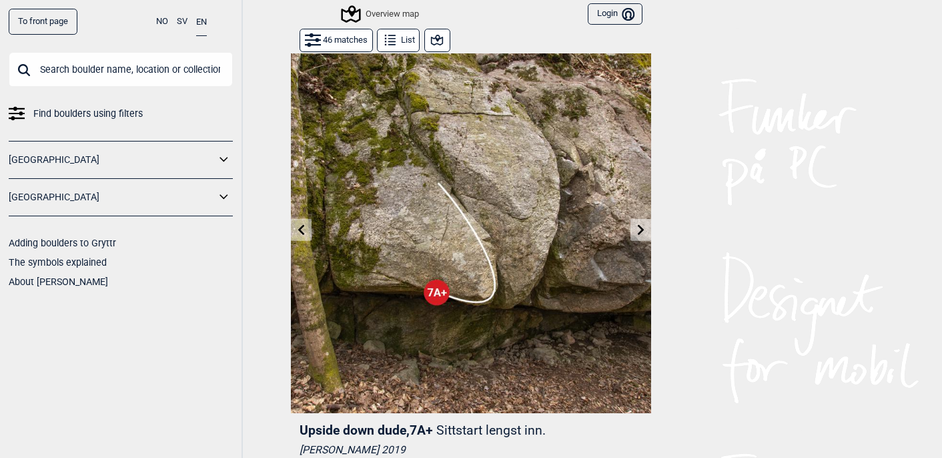
click at [306, 228] on button at bounding box center [301, 230] width 21 height 22
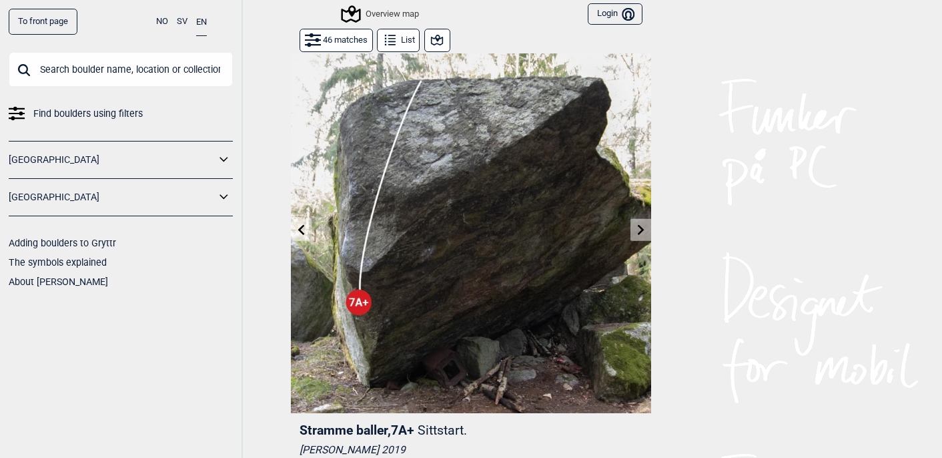
click at [306, 228] on button at bounding box center [301, 230] width 21 height 22
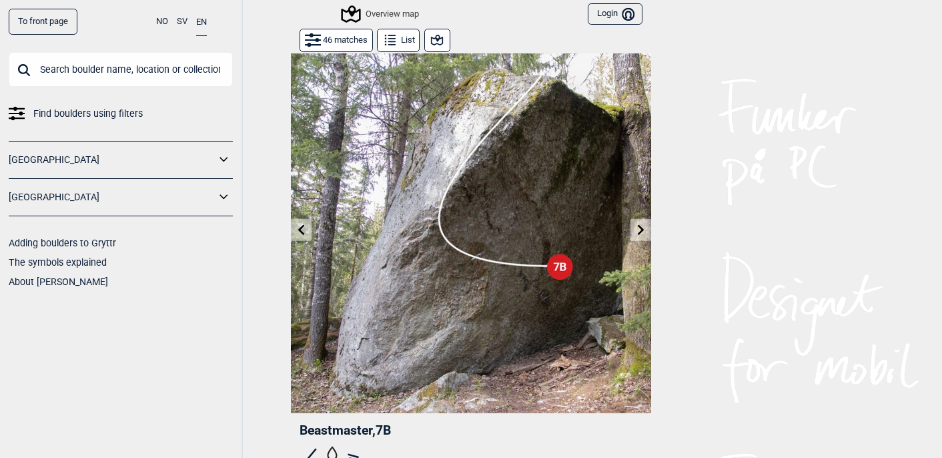
click at [306, 228] on button at bounding box center [301, 230] width 21 height 22
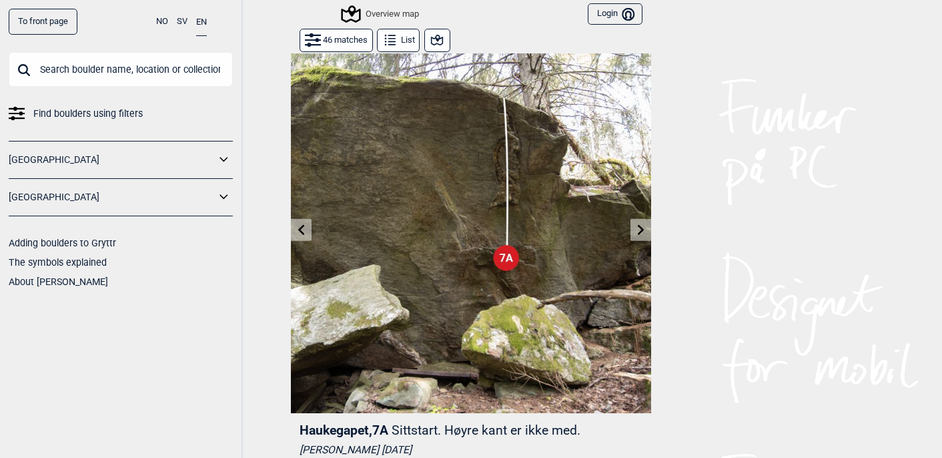
click at [310, 219] on button at bounding box center [301, 230] width 21 height 22
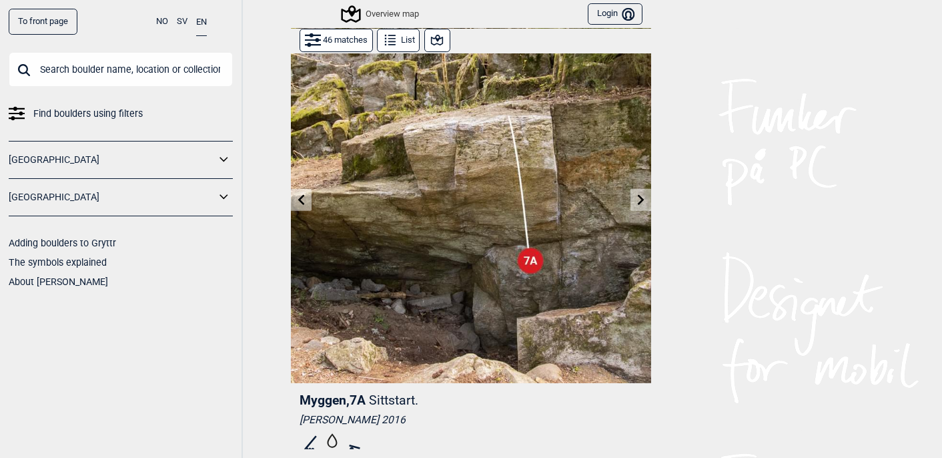
scroll to position [1, 0]
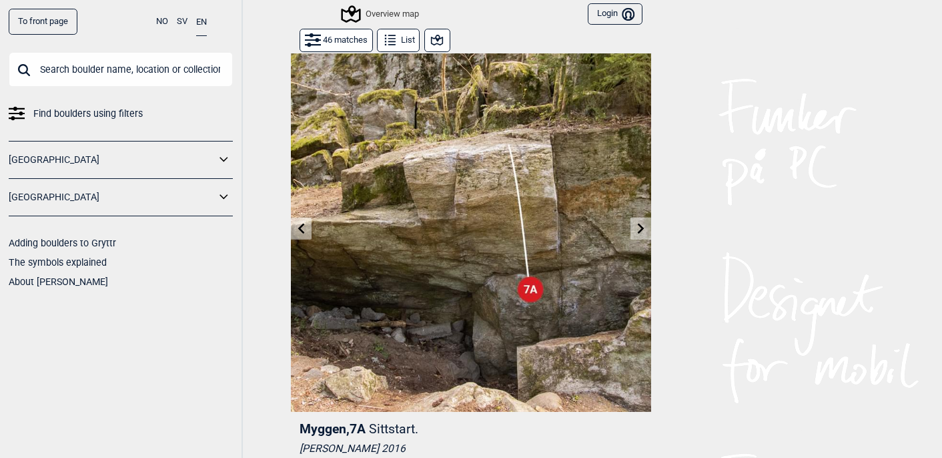
click at [304, 232] on icon at bounding box center [301, 228] width 11 height 11
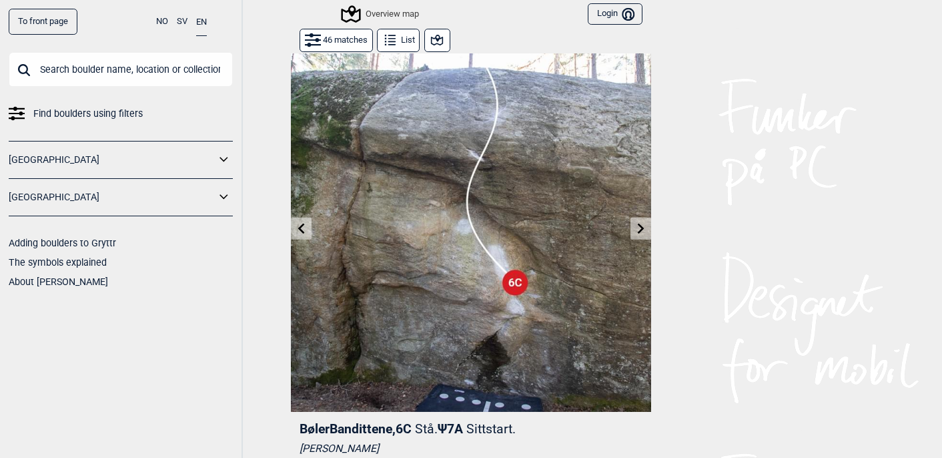
click at [631, 224] on button at bounding box center [641, 229] width 21 height 22
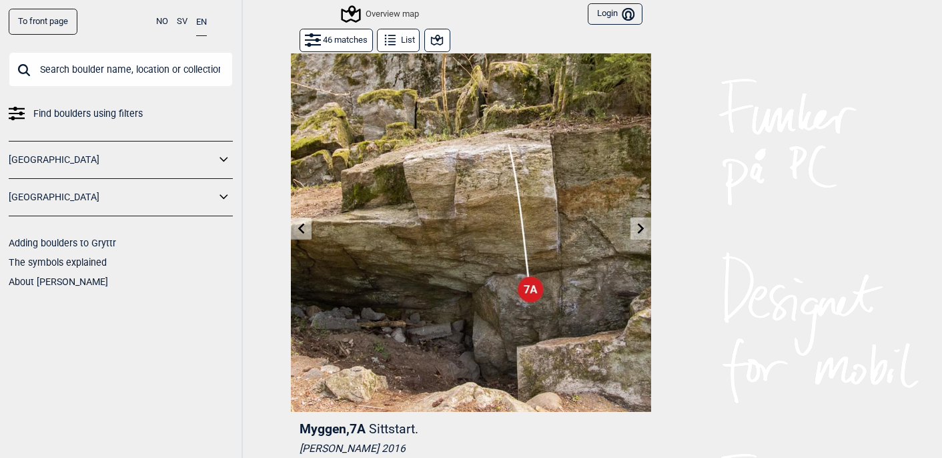
click at [631, 224] on button at bounding box center [641, 229] width 21 height 22
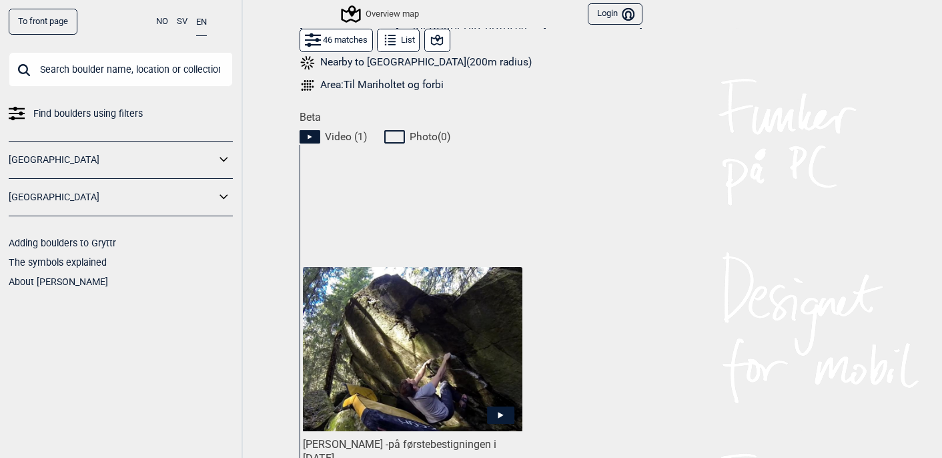
scroll to position [713, 0]
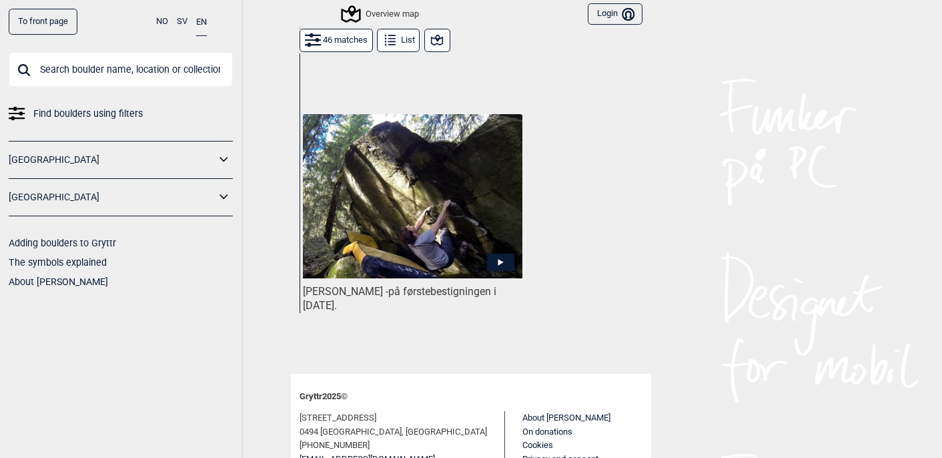
click at [408, 238] on img at bounding box center [413, 196] width 220 height 165
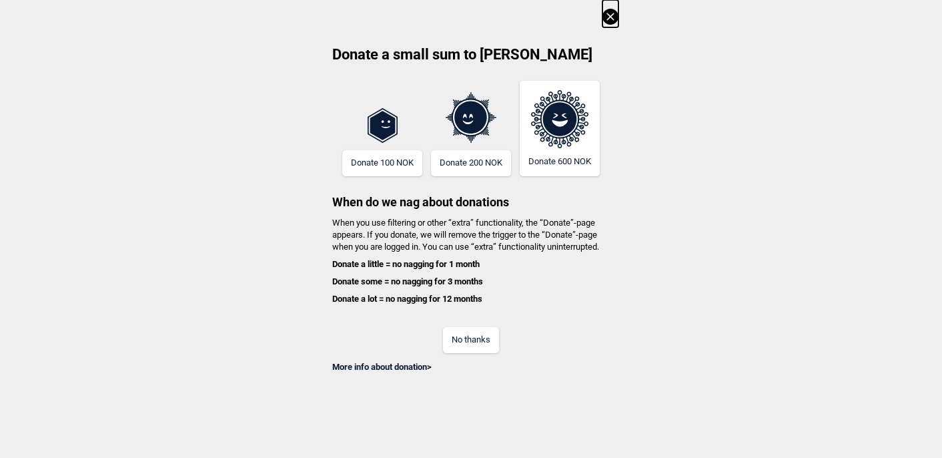
click at [604, 15] on icon at bounding box center [611, 17] width 16 height 16
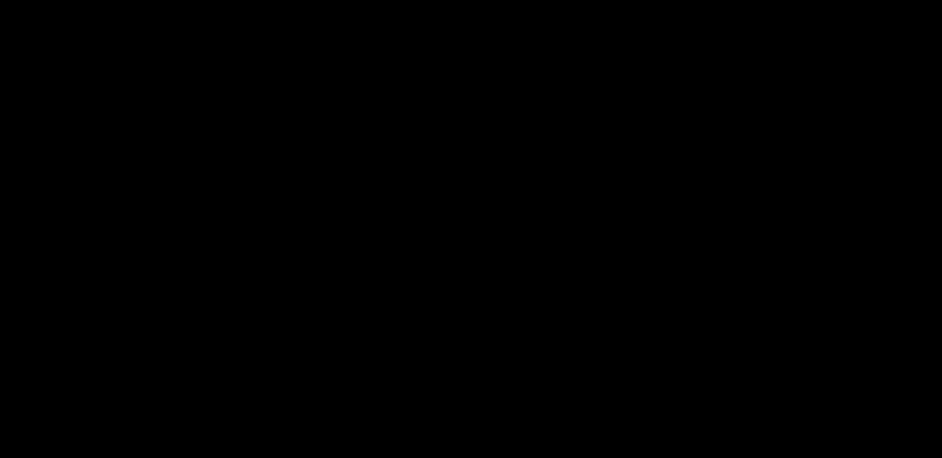
scroll to position [0, 0]
click at [464, 19] on icon at bounding box center [469, 17] width 16 height 16
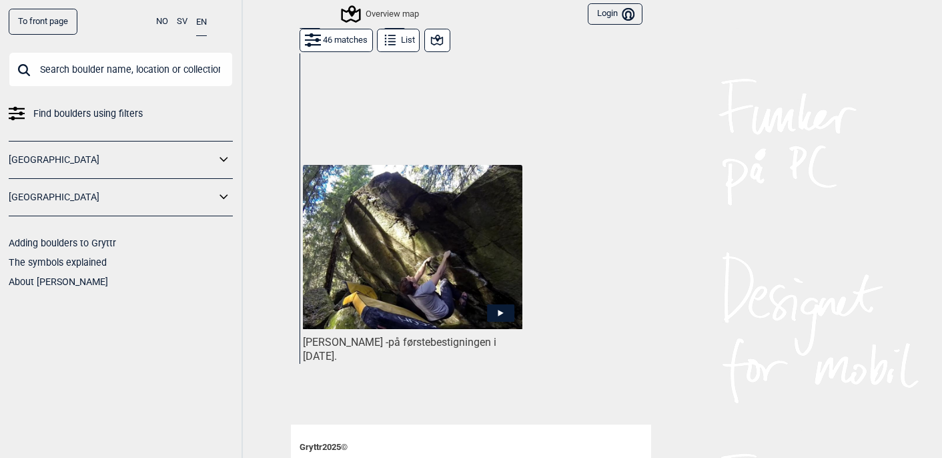
scroll to position [660, 0]
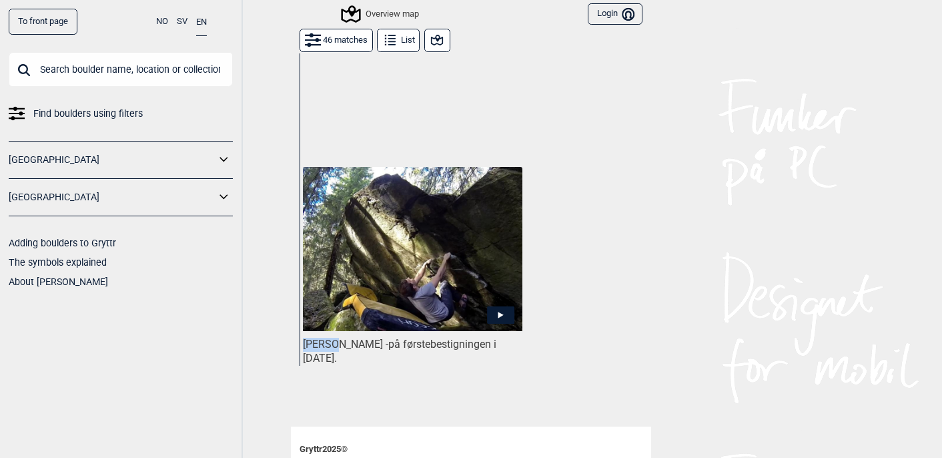
drag, startPoint x: 336, startPoint y: 332, endPoint x: 304, endPoint y: 330, distance: 32.1
click at [304, 338] on div "[PERSON_NAME] - på førstebestigningen i [DATE]." at bounding box center [413, 352] width 220 height 28
copy div "[PERSON_NAME]"
